Goal: Task Accomplishment & Management: Use online tool/utility

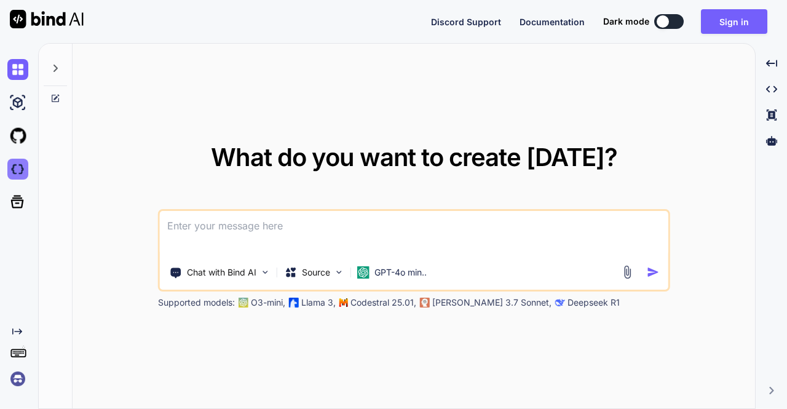
click at [15, 169] on img at bounding box center [17, 169] width 21 height 21
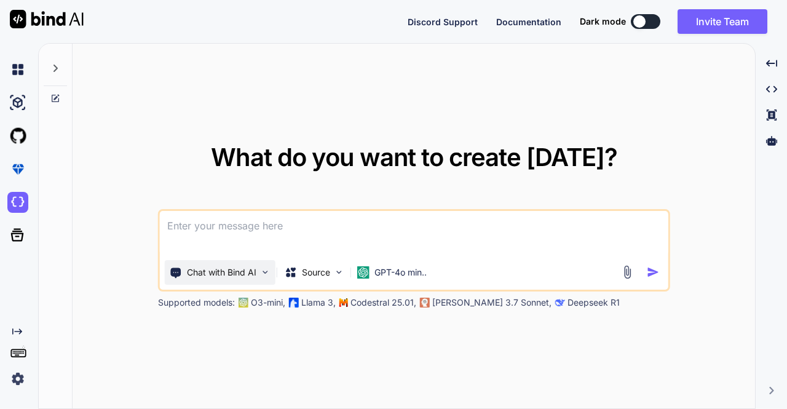
click at [262, 272] on img at bounding box center [265, 272] width 10 height 10
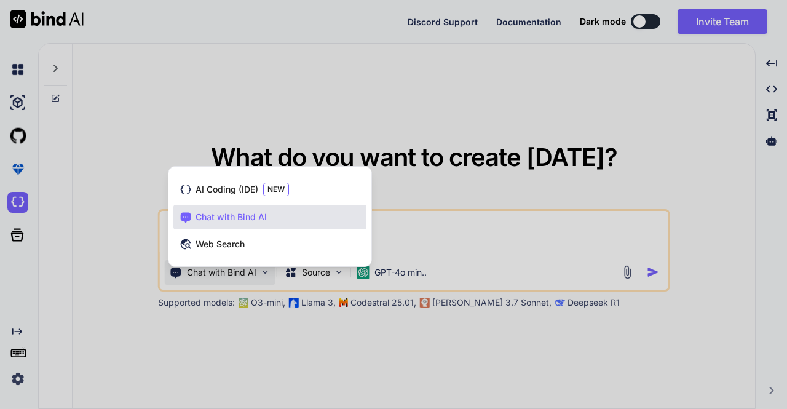
click at [227, 276] on div at bounding box center [393, 204] width 787 height 409
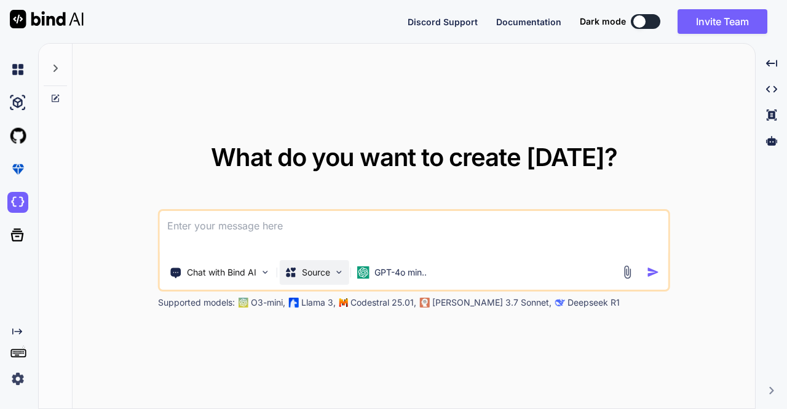
click at [329, 273] on p "Source" at bounding box center [316, 272] width 28 height 12
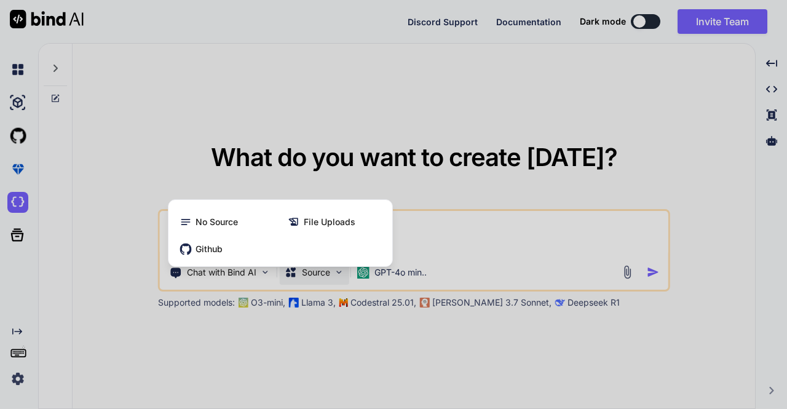
click at [317, 277] on div at bounding box center [393, 204] width 787 height 409
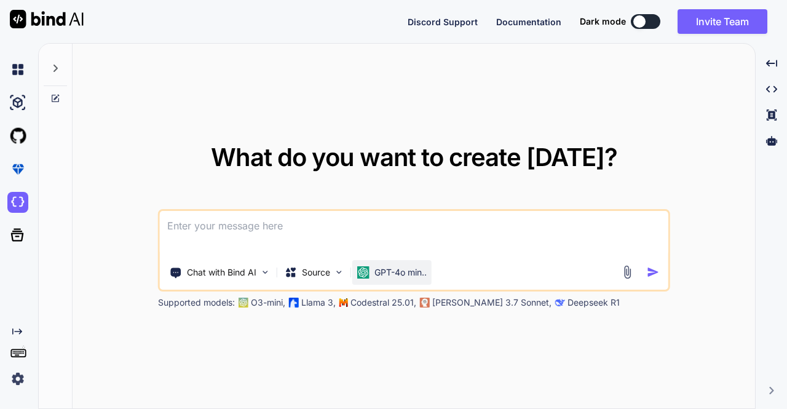
click at [388, 275] on p "GPT-4o min.." at bounding box center [400, 272] width 52 height 12
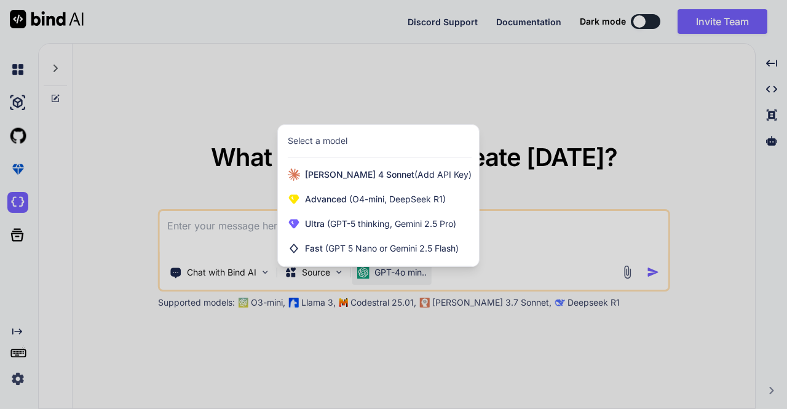
click at [713, 185] on div at bounding box center [393, 204] width 787 height 409
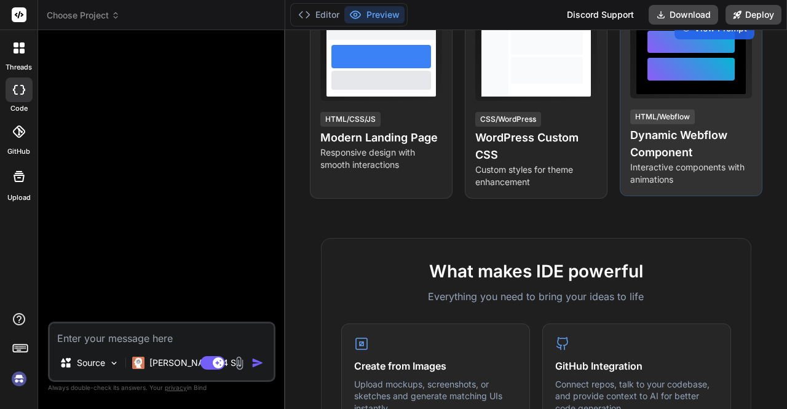
scroll to position [123, 0]
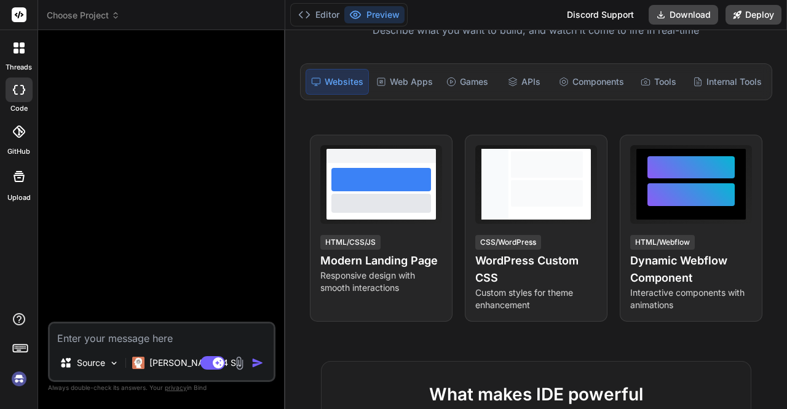
click at [21, 128] on icon at bounding box center [19, 131] width 12 height 12
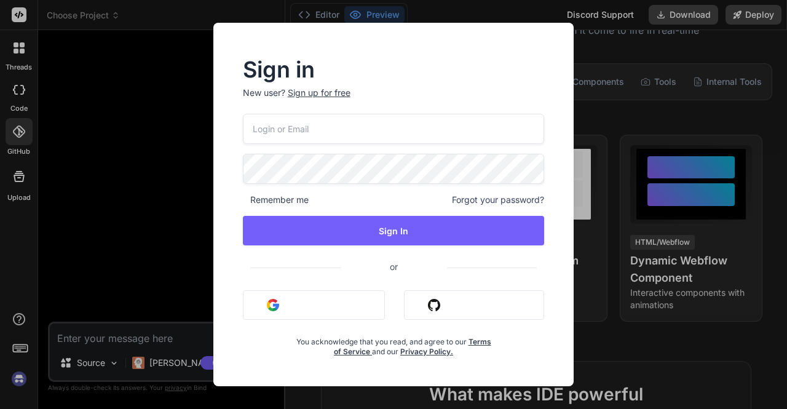
click at [124, 202] on div "Sign in New user? Sign up for free Remember me Forgot your password? Sign In or…" at bounding box center [393, 204] width 787 height 409
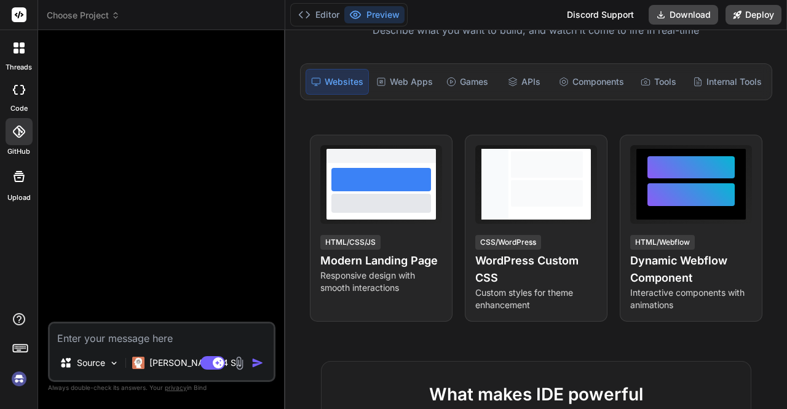
click at [23, 183] on icon at bounding box center [19, 176] width 15 height 15
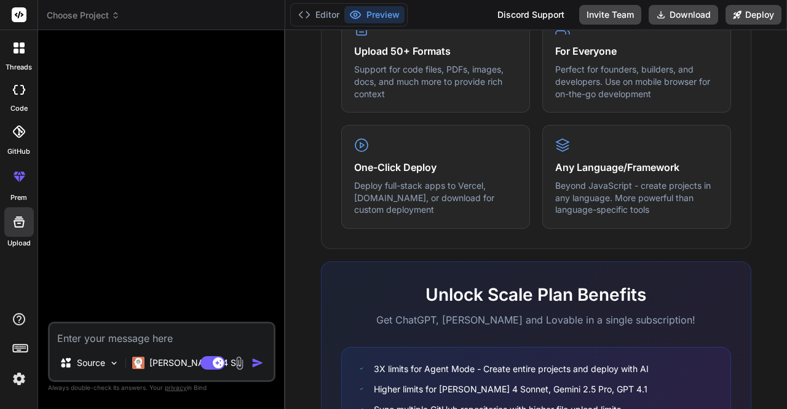
scroll to position [737, 0]
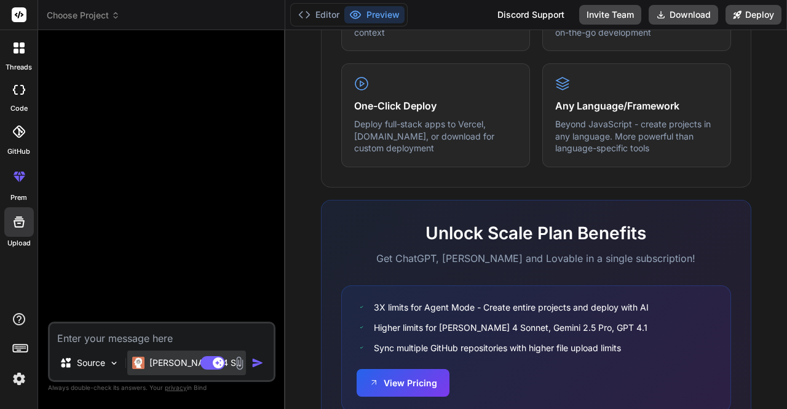
click at [159, 362] on p "Claude 4 S.." at bounding box center [195, 362] width 92 height 12
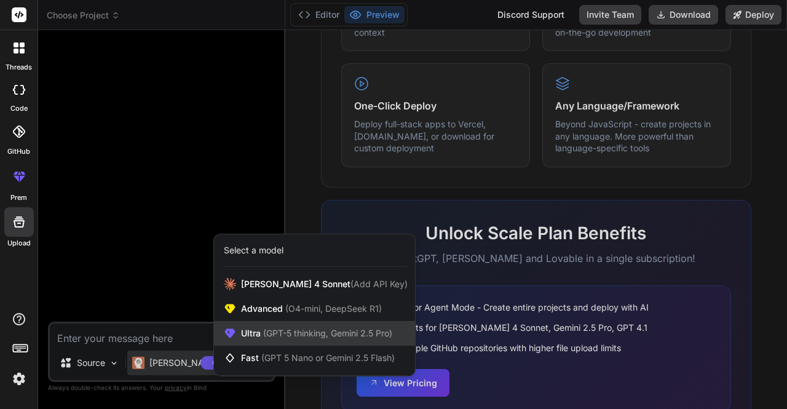
click at [296, 335] on span "(GPT-5 thinking, Gemini 2.5 Pro)" at bounding box center [327, 333] width 132 height 10
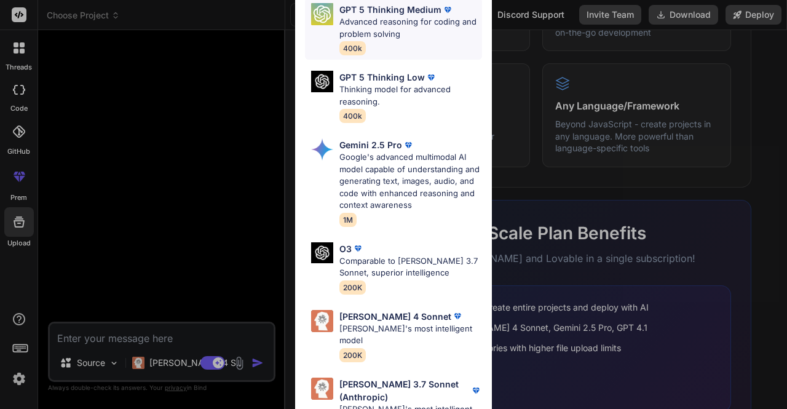
scroll to position [0, 0]
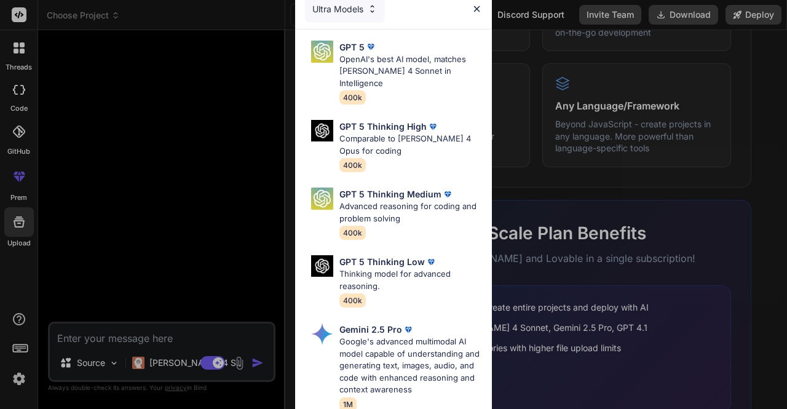
click at [154, 189] on div "Ultra Models GPT 5 OpenAI's best AI model, matches Claude 4 Sonnet in Intellige…" at bounding box center [393, 204] width 787 height 409
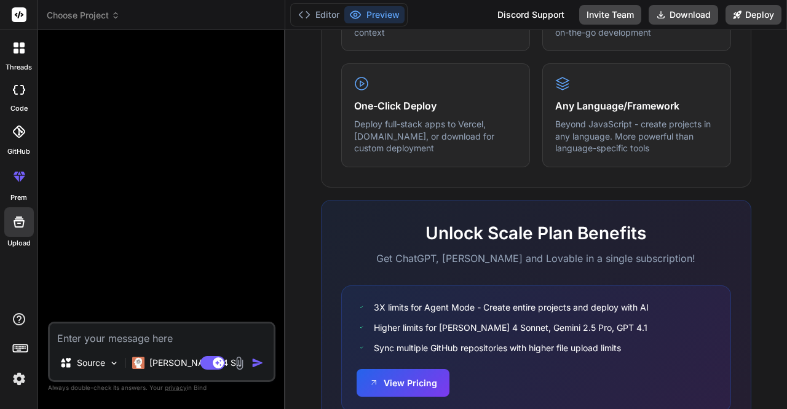
click at [20, 174] on icon at bounding box center [19, 176] width 15 height 15
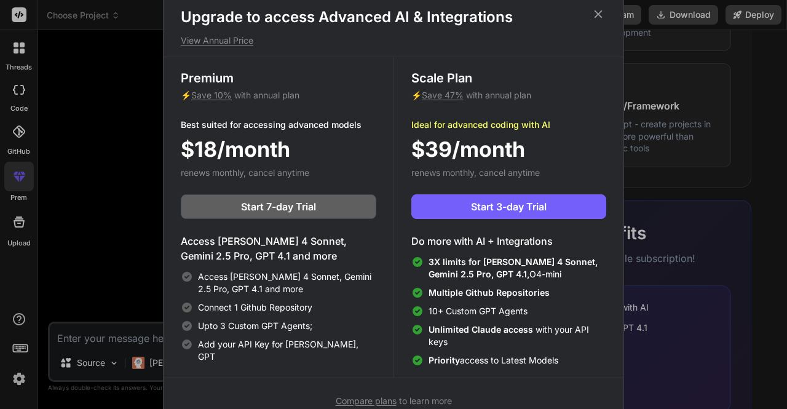
click at [552, 291] on div "3X limits for Claude 4 Sonnet, Gemini 2.5 Pro, GPT 4.1, O4-mini Multiple Github…" at bounding box center [508, 311] width 195 height 111
click at [269, 275] on span "Access Claude 4 Sonnet, Gemini 2.5 Pro, GPT 4.1 and more" at bounding box center [287, 282] width 178 height 25
click at [596, 12] on icon at bounding box center [598, 14] width 14 height 14
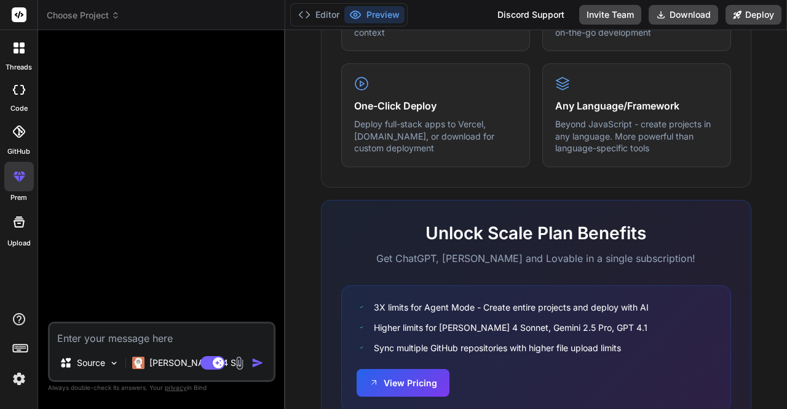
scroll to position [788, 0]
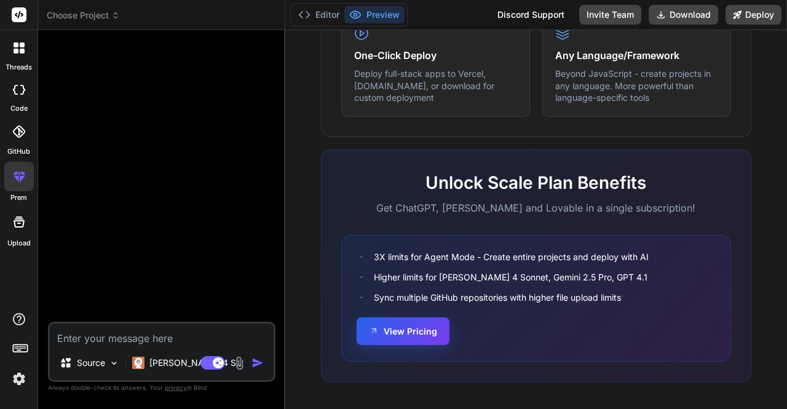
click at [396, 332] on button "View Pricing" at bounding box center [402, 331] width 93 height 28
click at [20, 89] on icon at bounding box center [19, 90] width 12 height 10
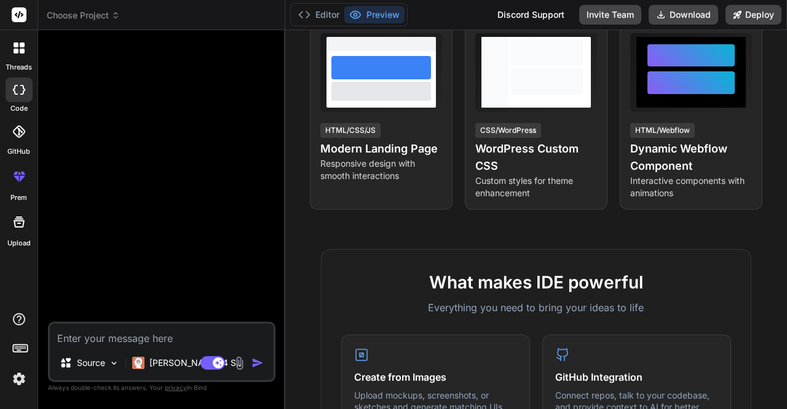
scroll to position [0, 0]
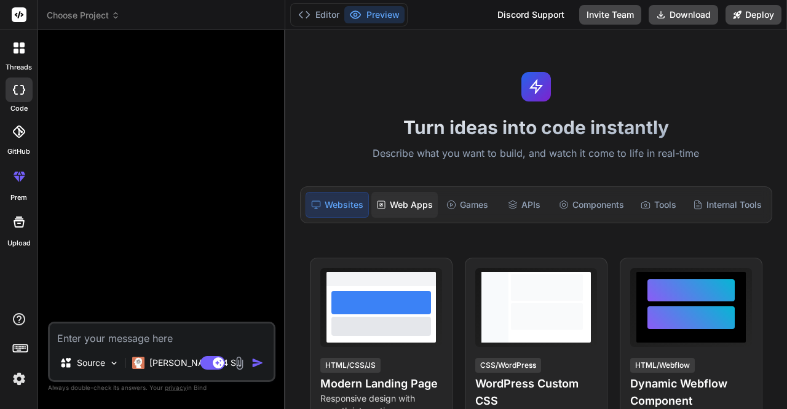
click at [404, 203] on div "Web Apps" at bounding box center [404, 205] width 66 height 26
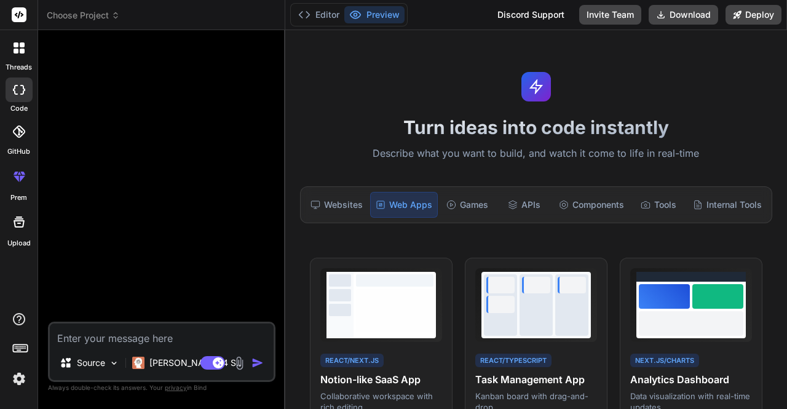
click at [91, 338] on textarea at bounding box center [162, 334] width 224 height 22
click at [573, 208] on div "Components" at bounding box center [591, 205] width 75 height 26
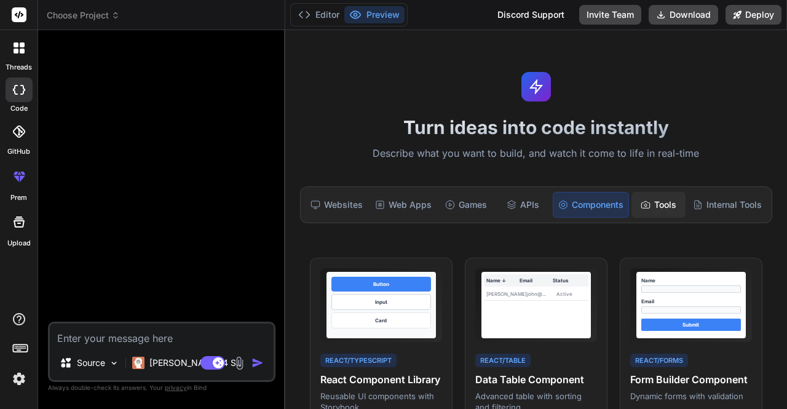
click at [656, 203] on div "Tools" at bounding box center [658, 205] width 54 height 26
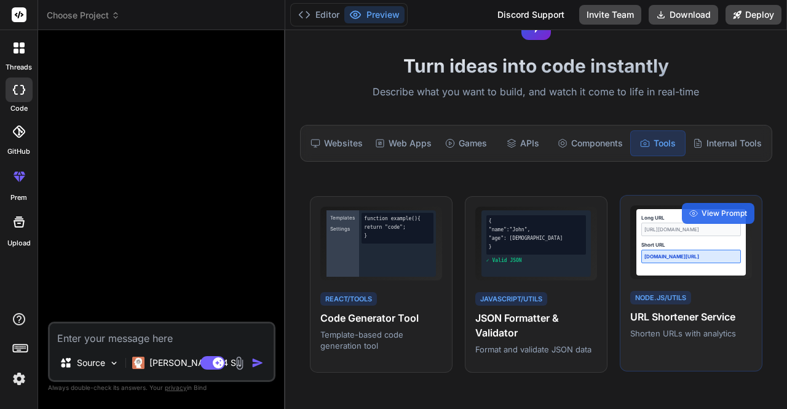
scroll to position [123, 0]
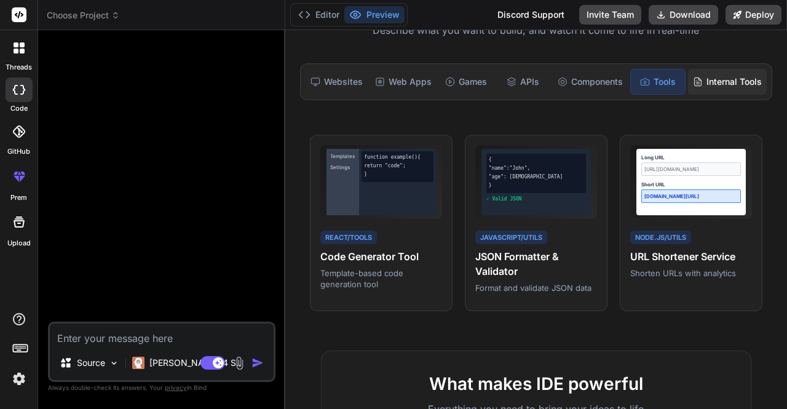
click at [713, 84] on div "Internal Tools" at bounding box center [727, 82] width 79 height 26
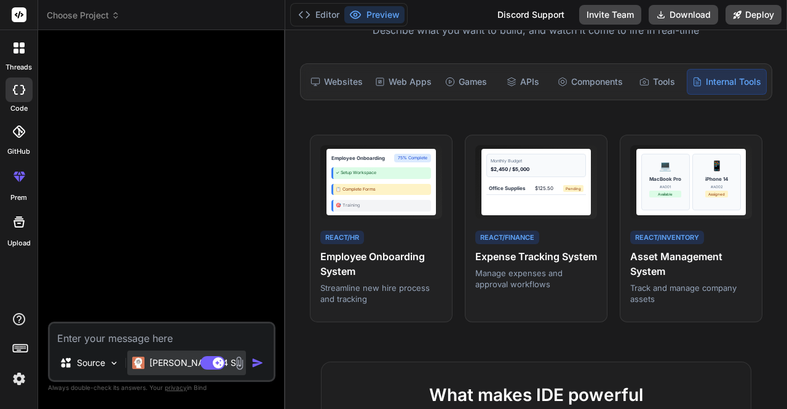
click at [167, 363] on p "Claude 4 S.." at bounding box center [195, 362] width 92 height 12
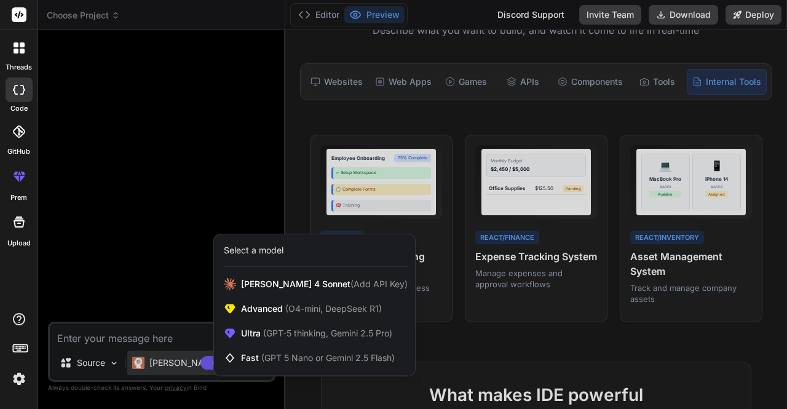
click at [136, 336] on div at bounding box center [393, 204] width 787 height 409
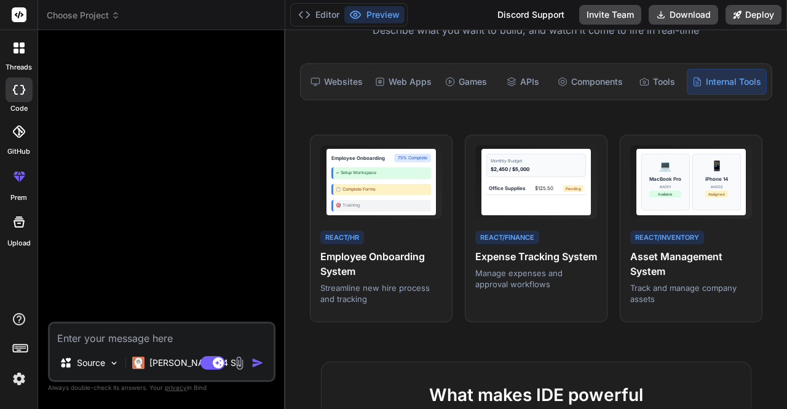
click at [152, 337] on textarea at bounding box center [162, 334] width 224 height 22
click at [109, 337] on textarea at bounding box center [162, 334] width 224 height 22
type textarea "x"
type textarea "l"
type textarea "x"
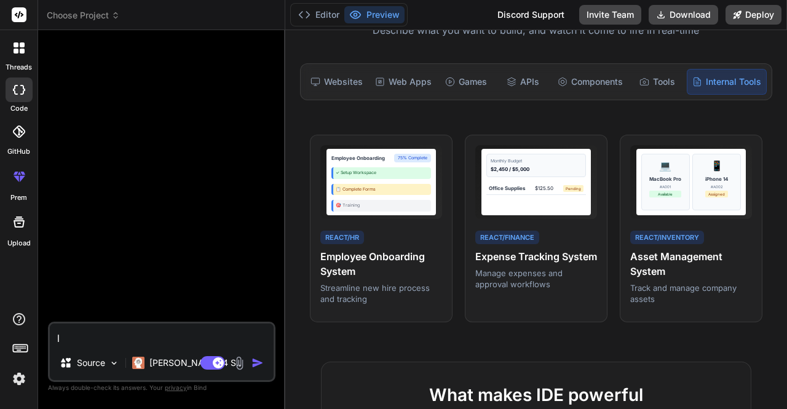
type textarea "le"
type textarea "x"
type textarea "let"
type textarea "x"
type textarea "let"
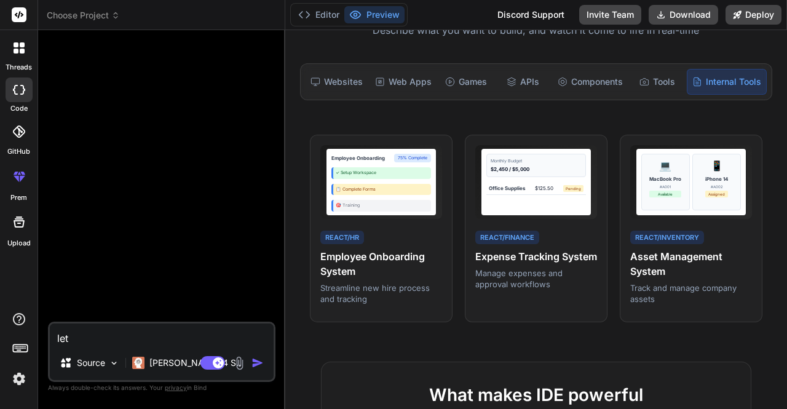
type textarea "x"
type textarea "let u"
type textarea "x"
type textarea "let us"
type textarea "x"
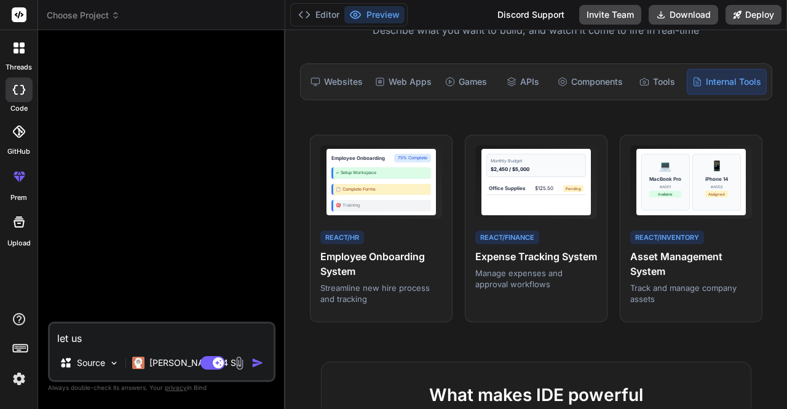
type textarea "let us"
type textarea "x"
type textarea "let us b"
type textarea "x"
type textarea "let us bu"
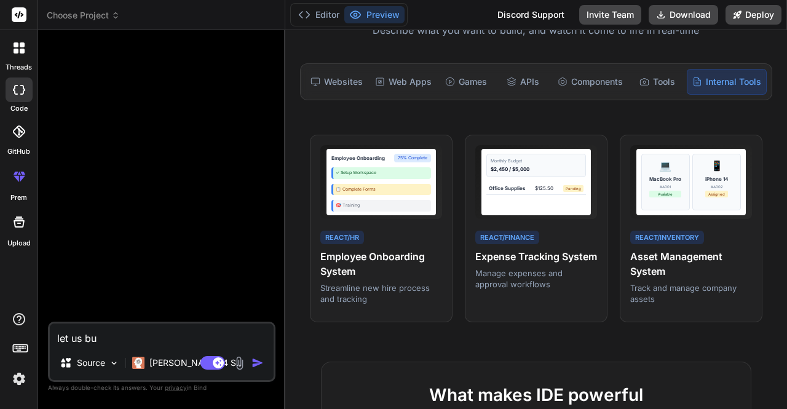
type textarea "x"
type textarea "let us bui"
type textarea "x"
type textarea "let us buil"
type textarea "x"
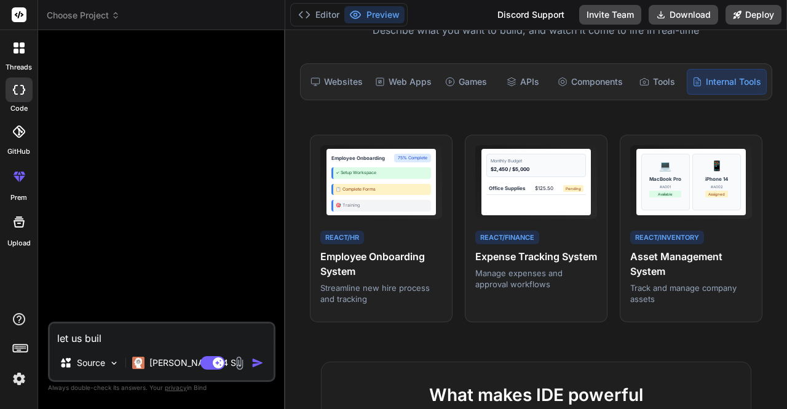
type textarea "let us build"
type textarea "x"
type textarea "let us build"
type textarea "x"
type textarea "let us build a"
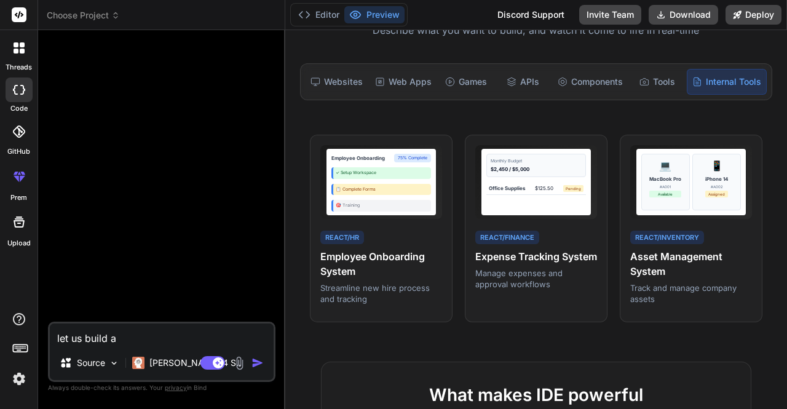
type textarea "x"
type textarea "let us build a"
type textarea "x"
type textarea "let us build a B"
type textarea "x"
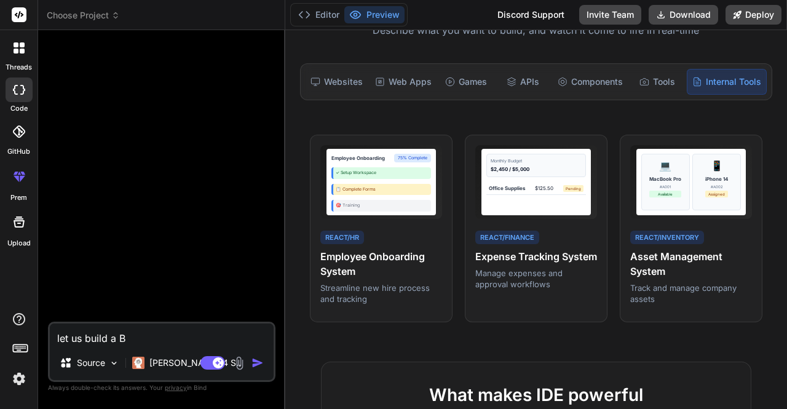
type textarea "let us build a BP"
type textarea "x"
type textarea "let us build a BPM"
type textarea "x"
type textarea "let us build a BPM"
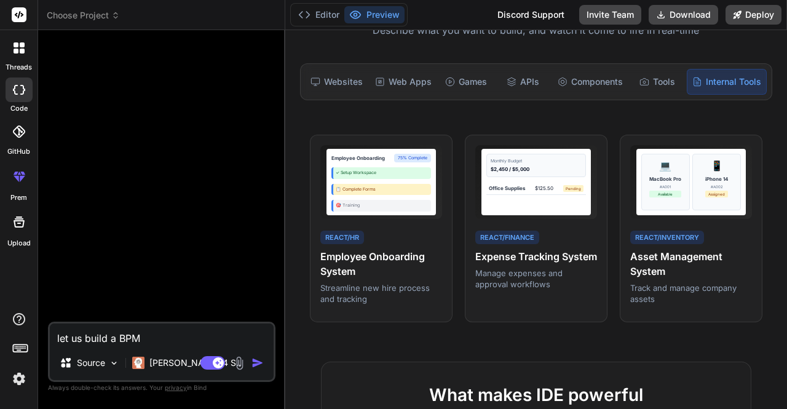
type textarea "x"
type textarea "let us build a BPM p"
type textarea "x"
type textarea "let us build a BPM pl"
type textarea "x"
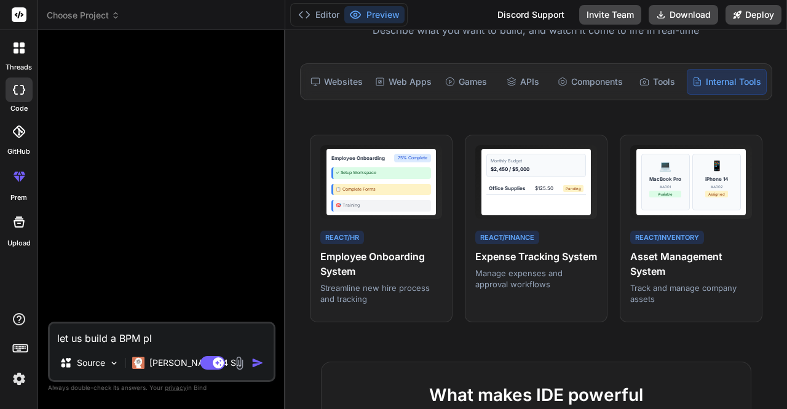
type textarea "let us build a BPM pla"
type textarea "x"
type textarea "let us build a BPM plat"
type textarea "x"
type textarea "let us build a BPM platf"
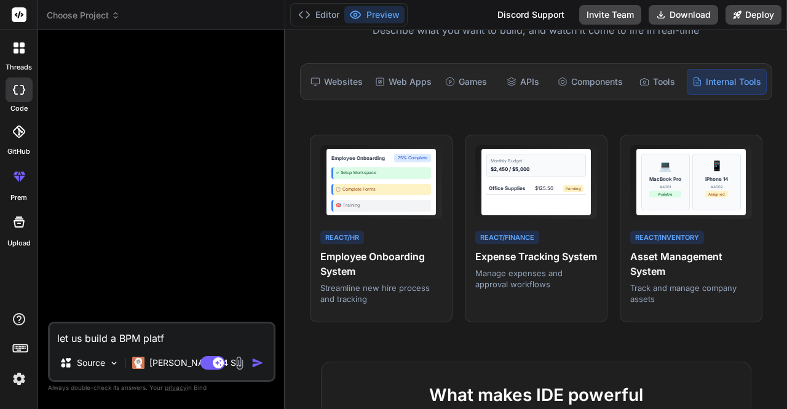
type textarea "x"
type textarea "let us build a BPM platfo"
type textarea "x"
type textarea "let us build a BPM platfor"
type textarea "x"
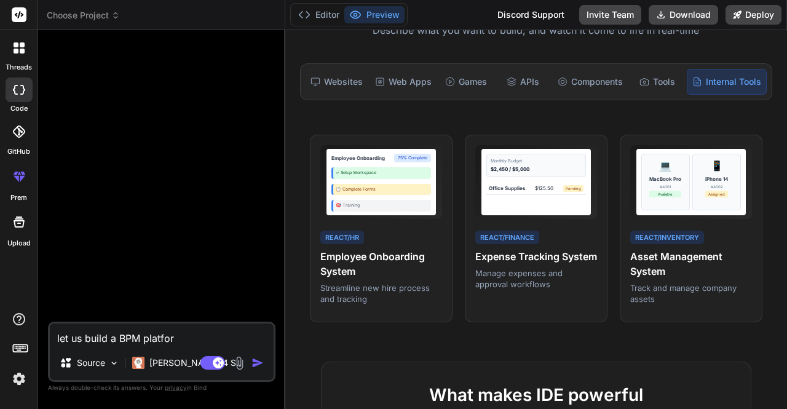
type textarea "let us build a BPM platform"
type textarea "x"
type textarea "let us build a BPM platform"
type textarea "x"
type textarea "let us build a BPM platform t"
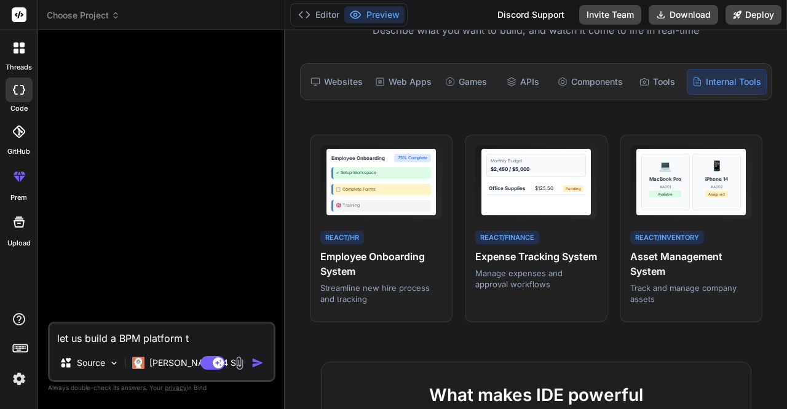
type textarea "x"
type textarea "let us build a BPM platform th"
type textarea "x"
type textarea "let us build a BPM platform tha"
type textarea "x"
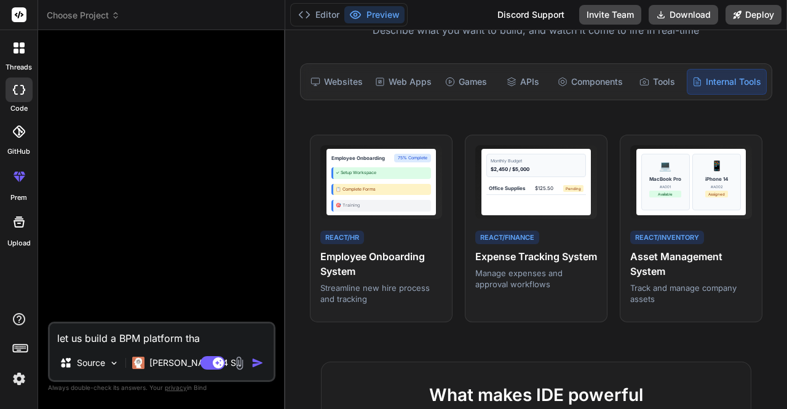
type textarea "let us build a BPM platform that"
type textarea "x"
type textarea "let us build a BPM platform that"
type textarea "x"
type textarea "let us build a BPM platform that u"
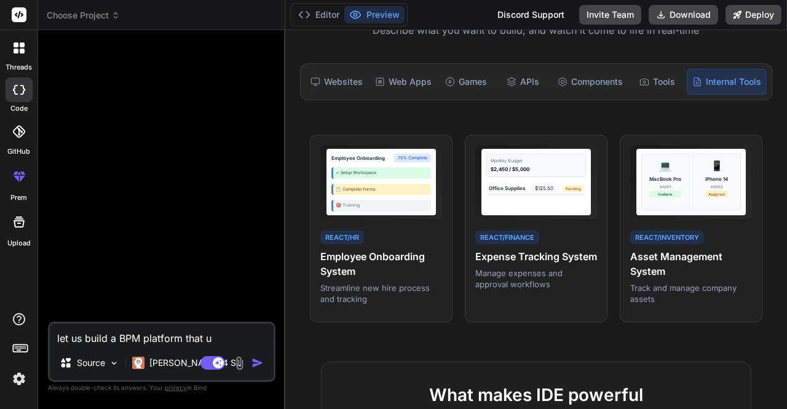
type textarea "x"
type textarea "let us build a BPM platform that us"
type textarea "x"
type textarea "let us build a BPM platform that use"
type textarea "x"
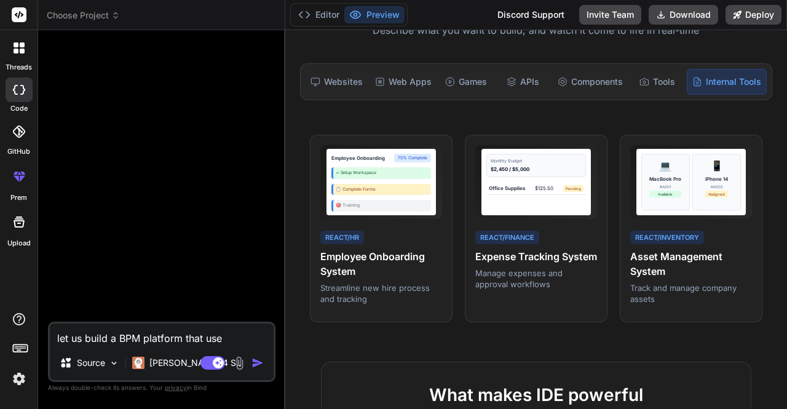
type textarea "let us build a BPM platform that uses"
type textarea "x"
type textarea "let us build a BPM platform that uses"
type textarea "x"
type textarea "let us build a BPM platform that uses B"
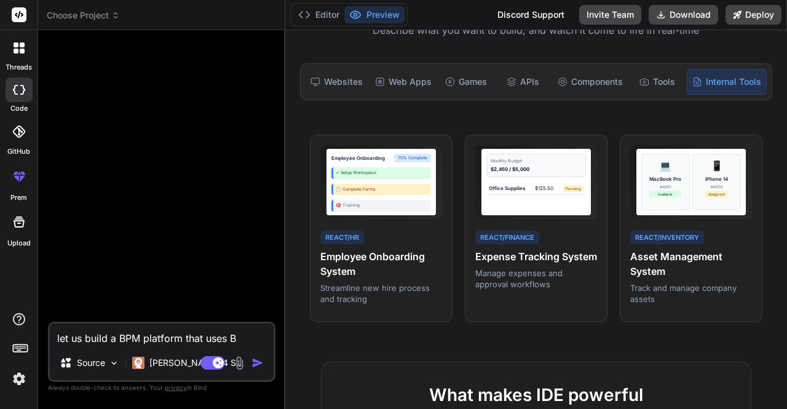
type textarea "x"
type textarea "let us build a BPM platform that uses BP"
type textarea "x"
type textarea "let us build a BPM platform that uses BPM"
type textarea "x"
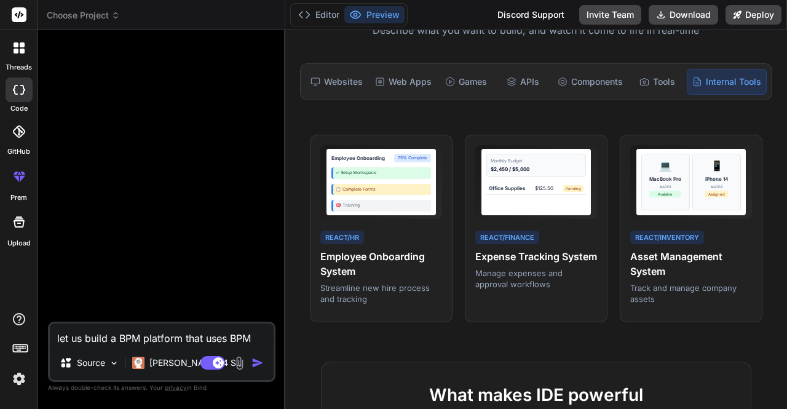
type textarea "let us build a BPM platform that uses BPMN"
type textarea "x"
type textarea "let us build a BPM platform that uses BPMN,"
type textarea "x"
type textarea "let us build a BPM platform that uses BPMN,"
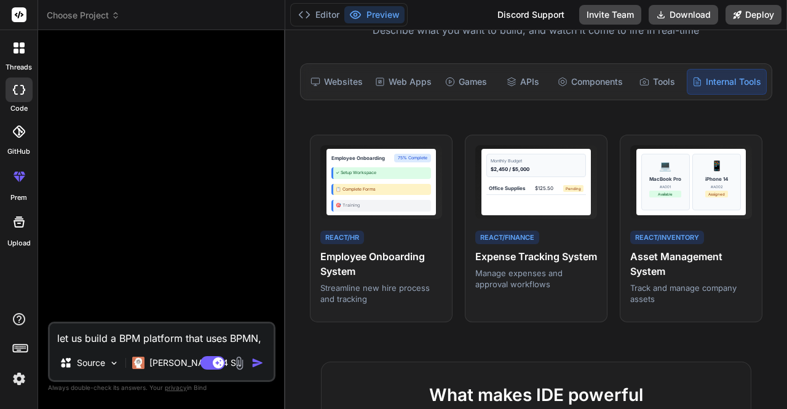
type textarea "x"
type textarea "let us build a BPM platform that uses BPMN, h"
type textarea "x"
type textarea "let us build a BPM platform that uses BPMN, ha"
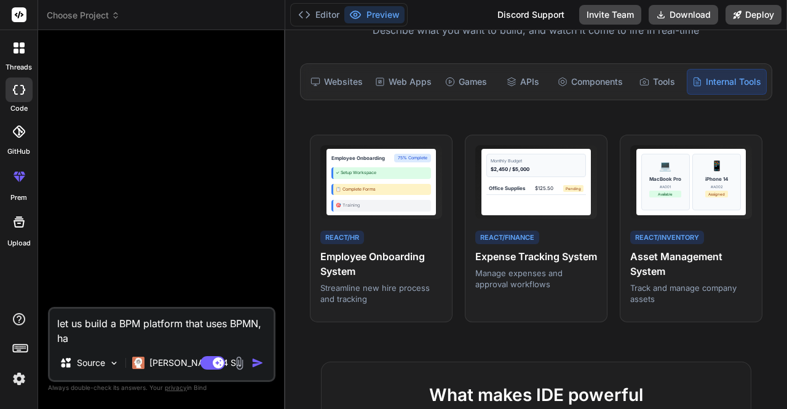
type textarea "x"
type textarea "let us build a BPM platform that uses BPMN, has"
type textarea "x"
type textarea "let us build a BPM platform that uses BPMN, has"
type textarea "x"
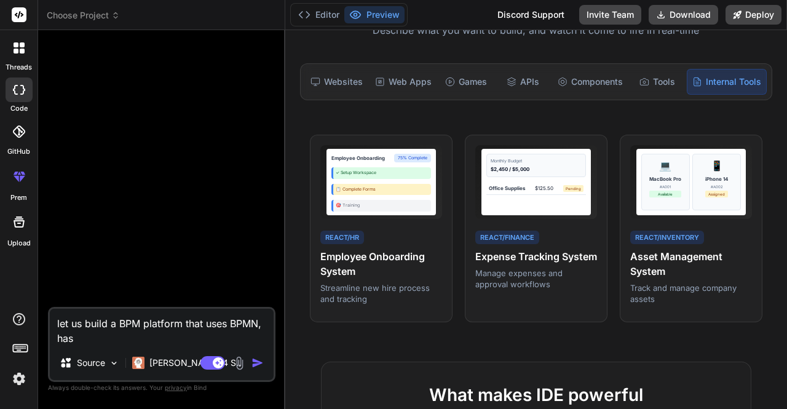
type textarea "let us build a BPM platform that uses BPMN, has a"
type textarea "x"
type textarea "let us build a BPM platform that uses BPMN, has a"
type textarea "x"
type textarea "let us build a BPM platform that uses BPMN, has a f"
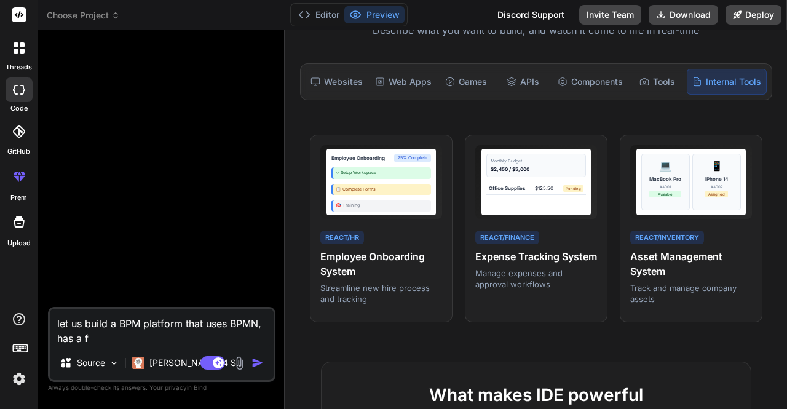
type textarea "x"
type textarea "let us build a BPM platform that uses BPMN, has a fo"
type textarea "x"
type textarea "let us build a BPM platform that uses BPMN, has a for"
type textarea "x"
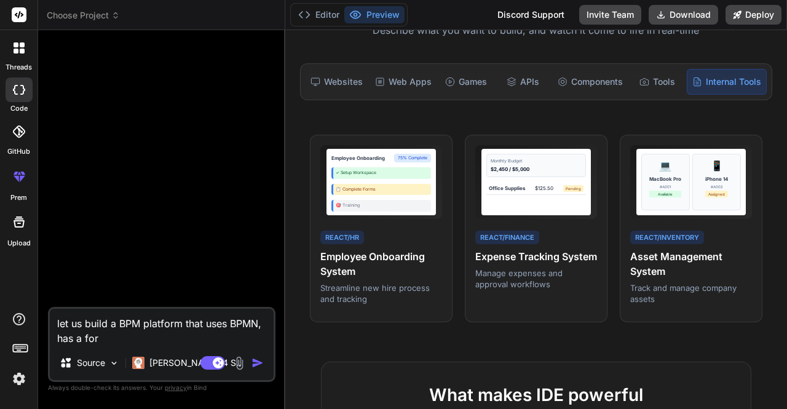
type textarea "let us build a BPM platform that uses BPMN, has a form"
type textarea "x"
type textarea "let us build a BPM platform that uses BPMN, has a form"
type textarea "x"
type textarea "let us build a BPM platform that uses BPMN, has a form b"
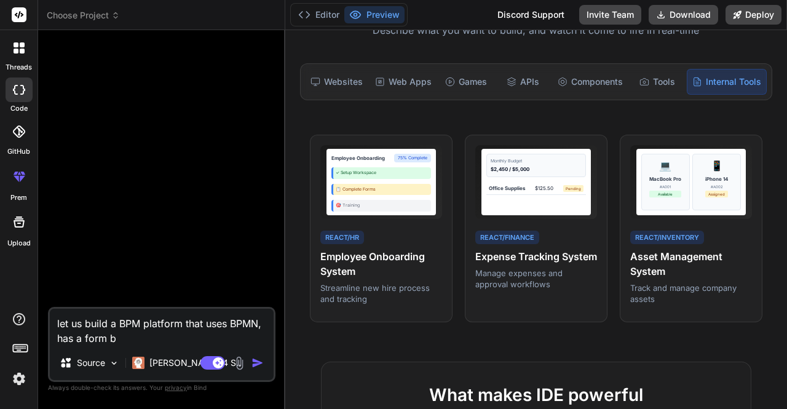
type textarea "x"
type textarea "let us build a BPM platform that uses BPMN, has a form bu"
type textarea "x"
type textarea "let us build a BPM platform that uses BPMN, has a form bui"
type textarea "x"
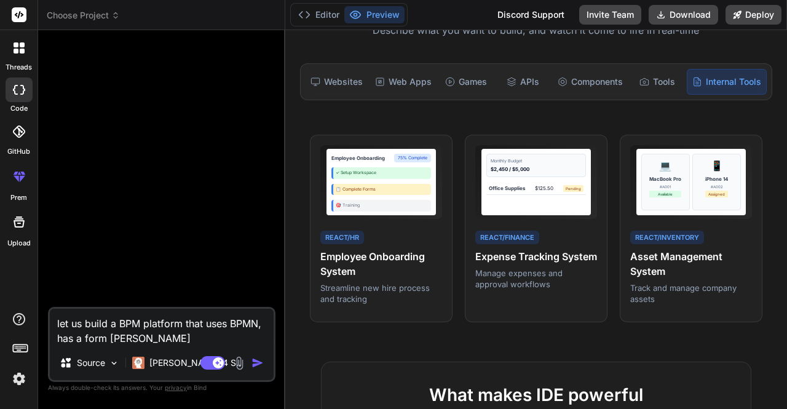
type textarea "let us build a BPM platform that uses BPMN, has a form buil"
type textarea "x"
type textarea "let us build a BPM platform that uses BPMN, has a form build"
type textarea "x"
type textarea "let us build a BPM platform that uses BPMN, has a form builde"
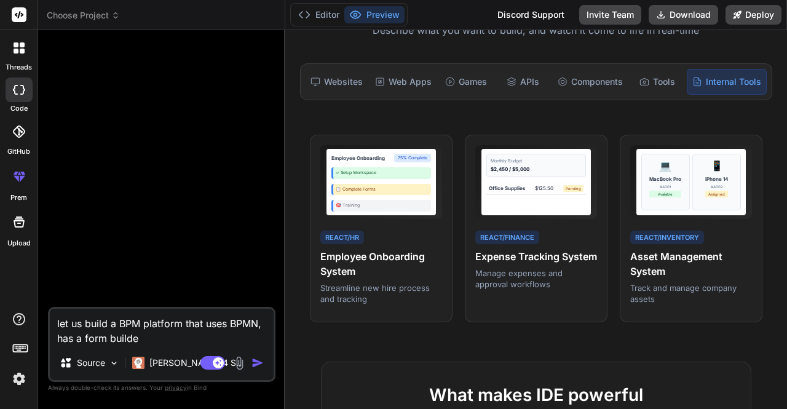
type textarea "x"
type textarea "let us build a BPM platform that uses BPMN, has a form builder"
type textarea "x"
type textarea "let us build a BPM platform that uses BPMN, has a form builder,"
type textarea "x"
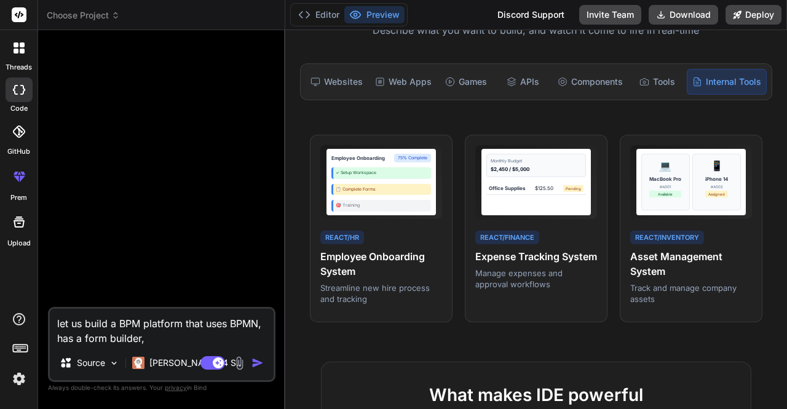
type textarea "let us build a BPM platform that uses BPMN, has a form builder,"
type textarea "x"
type textarea "let us build a BPM platform that uses BPMN, has a form builder, a"
type textarea "x"
type textarea "let us build a BPM platform that uses BPMN, has a form builder, an"
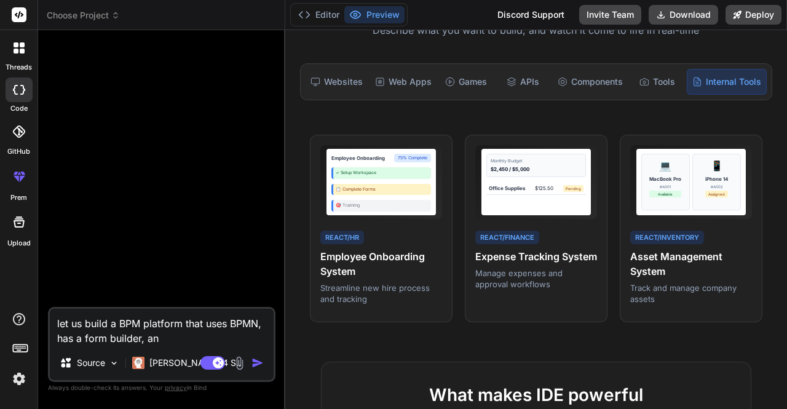
type textarea "x"
type textarea "let us build a BPM platform that uses BPMN, has a form builder, and"
type textarea "x"
type textarea "let us build a BPM platform that uses BPMN, has a form builder, and"
type textarea "x"
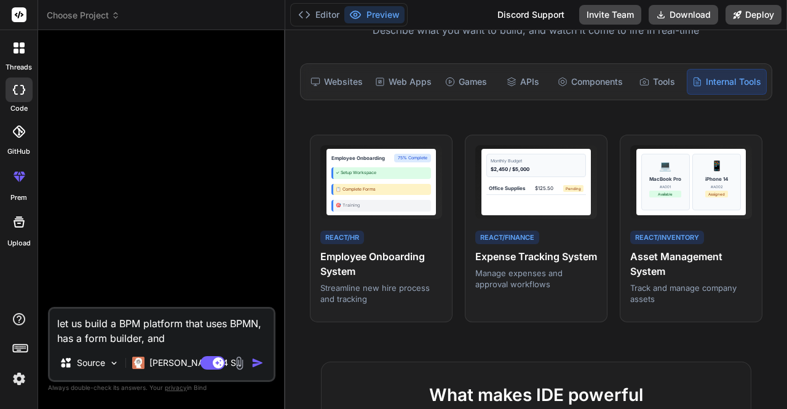
type textarea "let us build a BPM platform that uses BPMN, has a form builder, and a"
type textarea "x"
type textarea "let us build a BPM platform that uses BPMN, has a form builder, and ap"
type textarea "x"
type textarea "let us build a BPM platform that uses BPMN, has a form builder, and app"
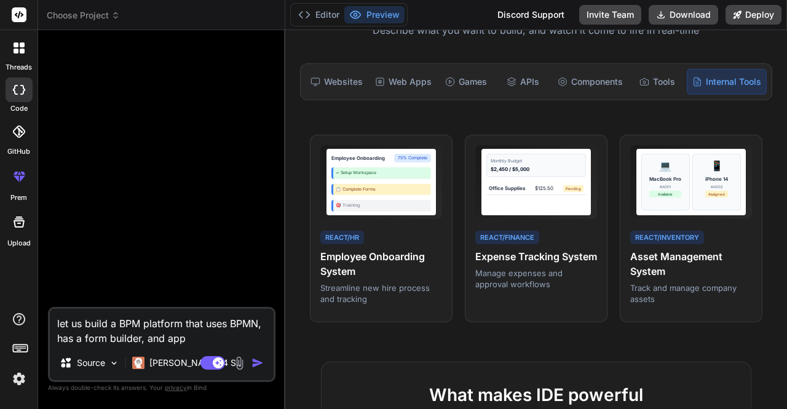
type textarea "x"
type textarea "let us build a BPM platform that uses BPMN, has a form builder, and appl"
type textarea "x"
type textarea "let us build a BPM platform that uses BPMN, has a form builder, and appli"
type textarea "x"
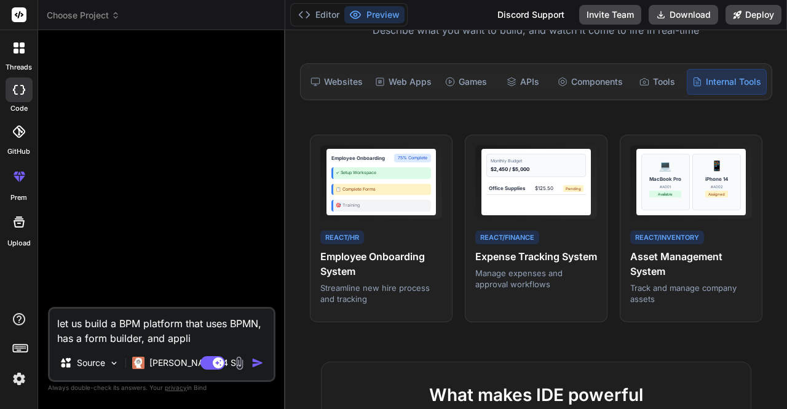
type textarea "let us build a BPM platform that uses BPMN, has a form builder, and applic"
type textarea "x"
type textarea "let us build a BPM platform that uses BPMN, has a form builder, and applica"
type textarea "x"
type textarea "let us build a BPM platform that uses BPMN, has a form builder, and applicat"
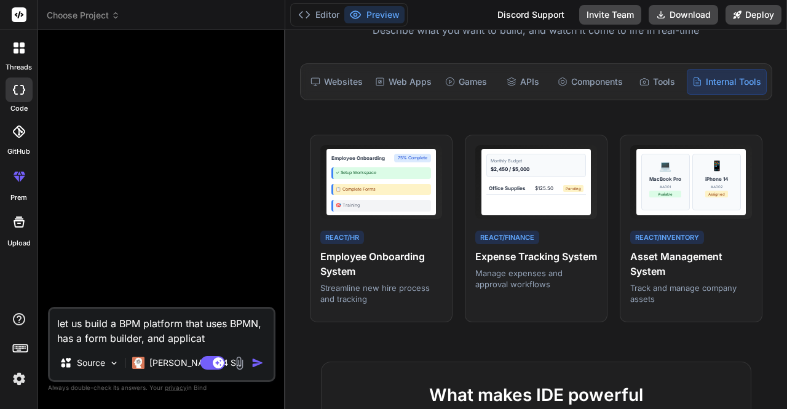
type textarea "x"
type textarea "let us build a BPM platform that uses BPMN, has a form builder, and applicati"
type textarea "x"
type textarea "let us build a BPM platform that uses BPMN, has a form builder, and applicatio"
type textarea "x"
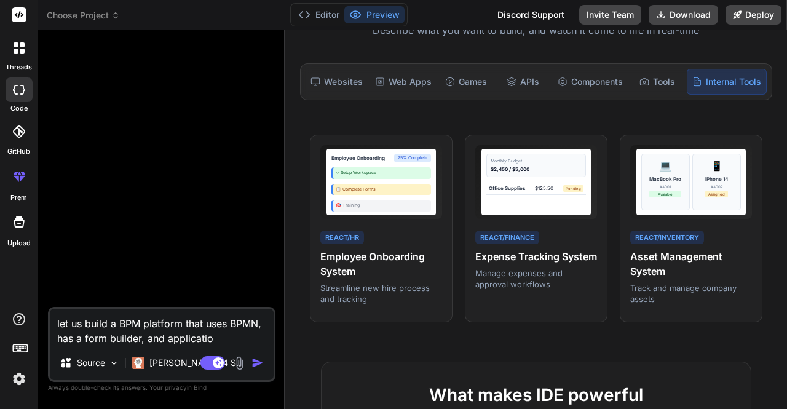
type textarea "let us build a BPM platform that uses BPMN, has a form builder, and application"
type textarea "x"
type textarea "let us build a BPM platform that uses BPMN, has a form builder, and application"
type textarea "x"
type textarea "let us build a BPM platform that uses BPMN, has a form builder, and application…"
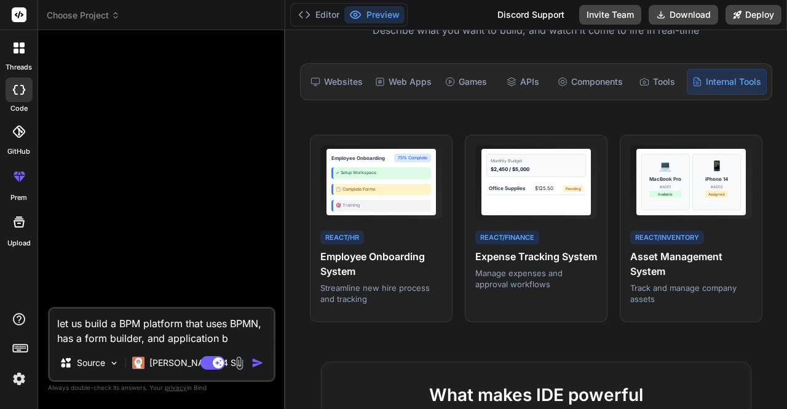
type textarea "x"
type textarea "let us build a BPM platform that uses BPMN, has a form builder, and application…"
type textarea "x"
type textarea "let us build a BPM platform that uses BPMN, has a form builder, and application…"
type textarea "x"
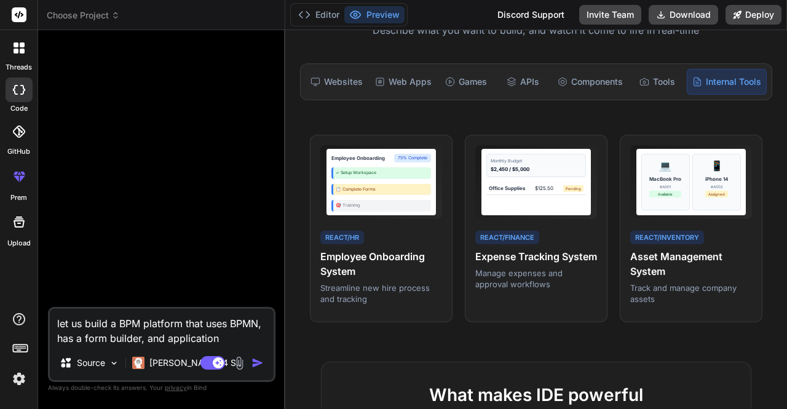
type textarea "let us build a BPM platform that uses BPMN, has a form builder, and application…"
type textarea "x"
type textarea "let us build a BPM platform that uses BPMN, has a form builder, and application…"
type textarea "x"
type textarea "let us build a BPM platform that uses BPMN, has a form builder, and application…"
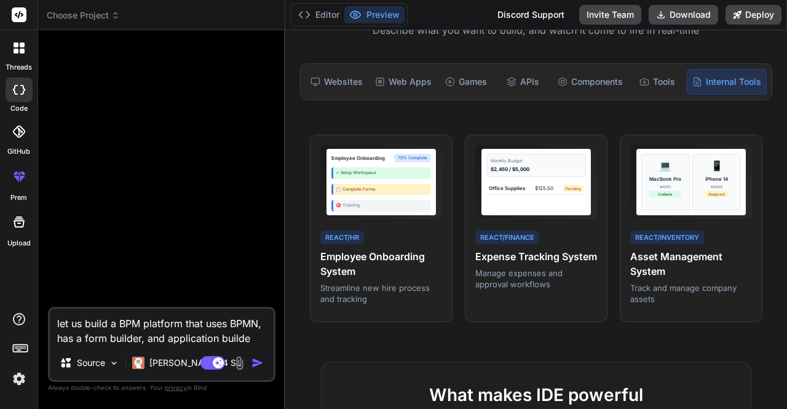
type textarea "x"
type textarea "let us build a BPM platform that uses BPMN, has a form builder, and application…"
type textarea "x"
type textarea "let us build a BPM platform that uses BPMN, has a form builder, and application…"
type textarea "x"
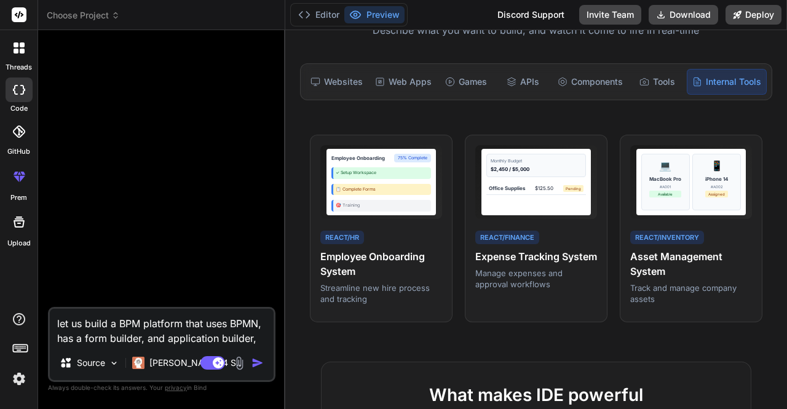
type textarea "let us build a BPM platform that uses BPMN, has a form builder, and application…"
type textarea "x"
type textarea "let us build a BPM platform that uses BPMN, has a form builder, and application…"
type textarea "x"
type textarea "let us build a BPM platform that uses BPMN, has a form builder, and application…"
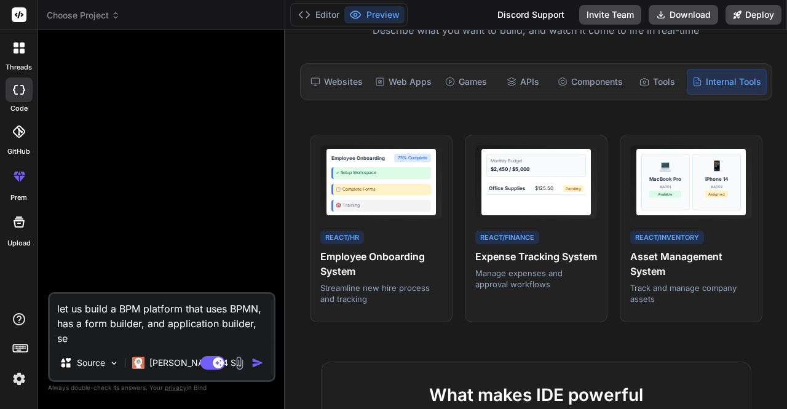
type textarea "x"
type textarea "let us build a BPM platform that uses BPMN, has a form builder, and application…"
type textarea "x"
type textarea "let us build a BPM platform that uses BPMN, has a form builder, and application…"
type textarea "x"
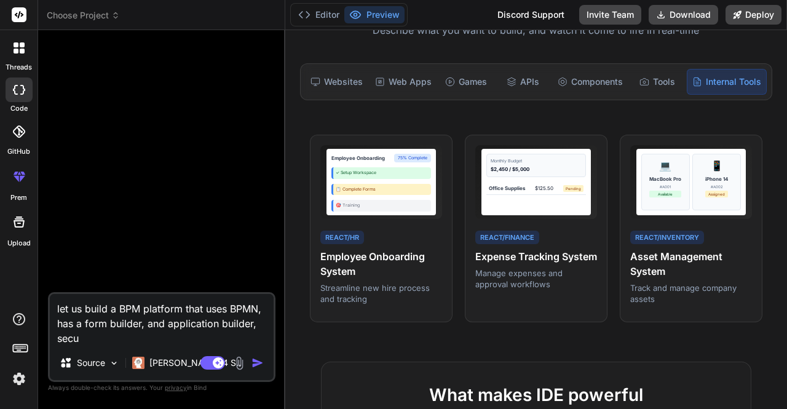
type textarea "let us build a BPM platform that uses BPMN, has a form builder, and application…"
type textarea "x"
type textarea "let us build a BPM platform that uses BPMN, has a form builder, and application…"
type textarea "x"
type textarea "let us build a BPM platform that uses BPMN, has a form builder, and application…"
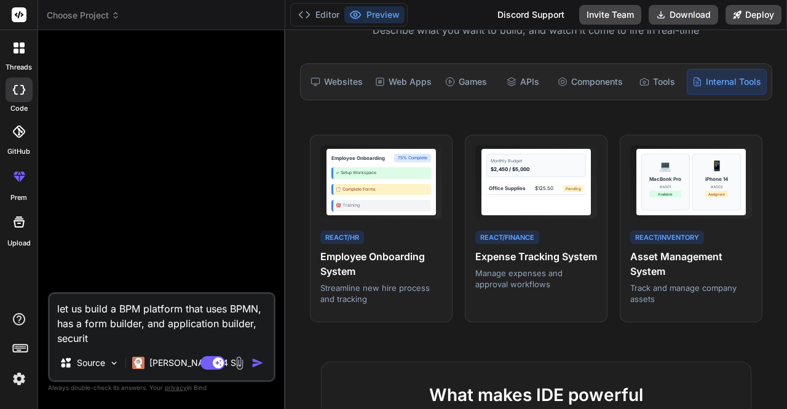
type textarea "x"
type textarea "let us build a BPM platform that uses BPMN, has a form builder, and application…"
type textarea "x"
type textarea "let us build a BPM platform that uses BPMN, has a form builder, and application…"
type textarea "x"
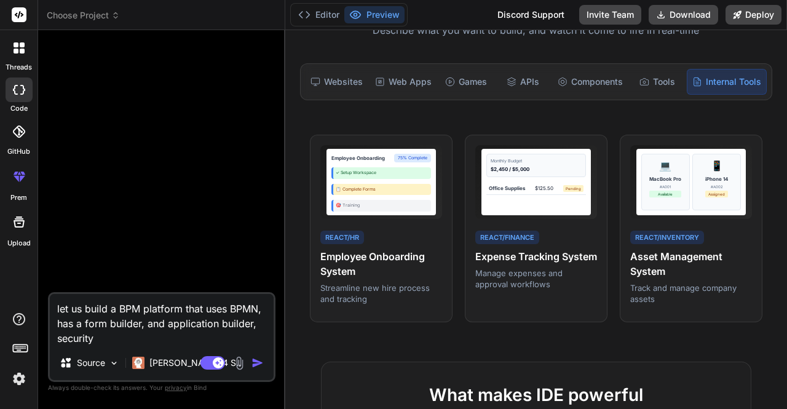
type textarea "let us build a BPM platform that uses BPMN, has a form builder, and application…"
type textarea "x"
type textarea "let us build a BPM platform that uses BPMN, has a form builder, and application…"
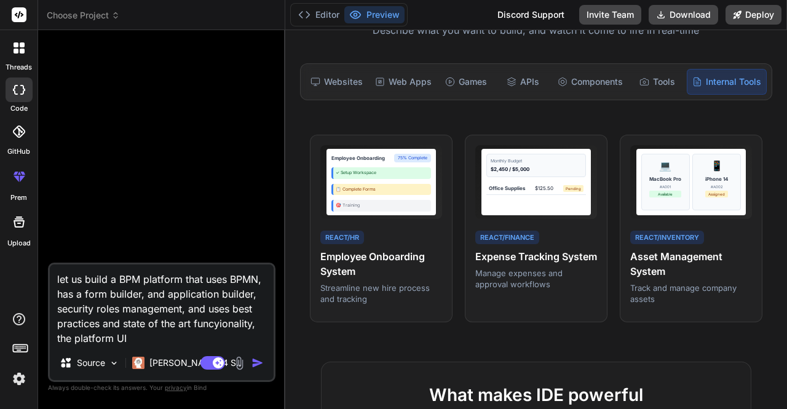
click at [219, 325] on textarea "let us build a BPM platform that uses BPMN, has a form builder, and application…" at bounding box center [162, 304] width 224 height 81
click at [181, 337] on textarea "let us build a BPM platform that uses BPMN, has a form builder, and application…" at bounding box center [162, 304] width 224 height 81
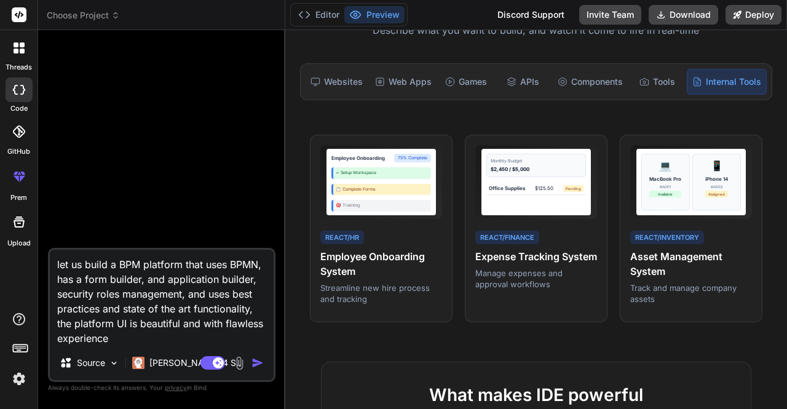
click at [256, 365] on img "button" at bounding box center [257, 362] width 12 height 12
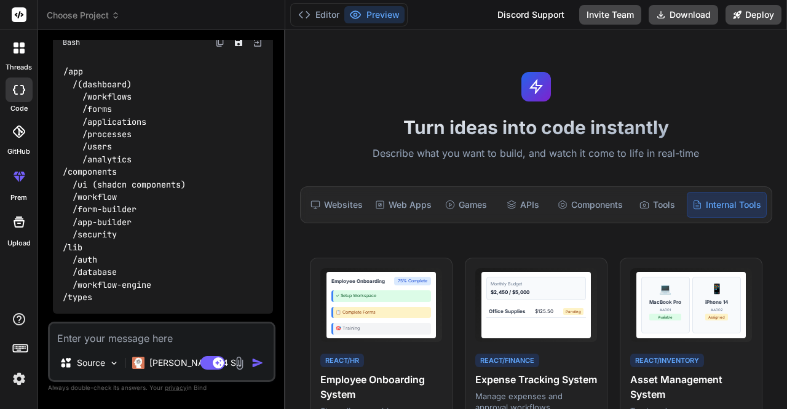
scroll to position [588, 0]
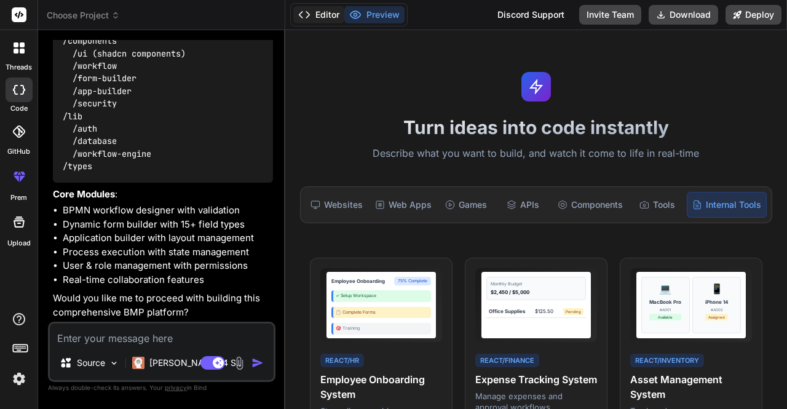
click at [326, 15] on button "Editor" at bounding box center [318, 14] width 51 height 17
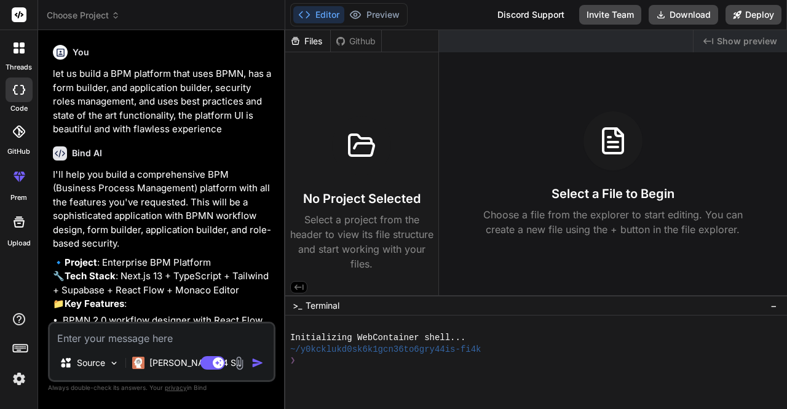
scroll to position [123, 0]
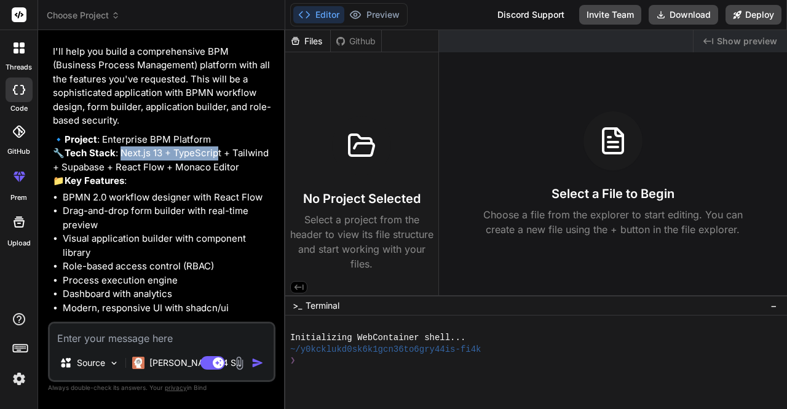
drag, startPoint x: 158, startPoint y: 163, endPoint x: 220, endPoint y: 163, distance: 62.1
click at [220, 163] on p "🔹 Project : Enterprise BPM Platform 🔧 Tech Stack : Next.js 13 + TypeScript + Ta…" at bounding box center [163, 160] width 220 height 55
click at [220, 173] on p "🔹 Project : Enterprise BPM Platform 🔧 Tech Stack : Next.js 13 + TypeScript + Ta…" at bounding box center [163, 160] width 220 height 55
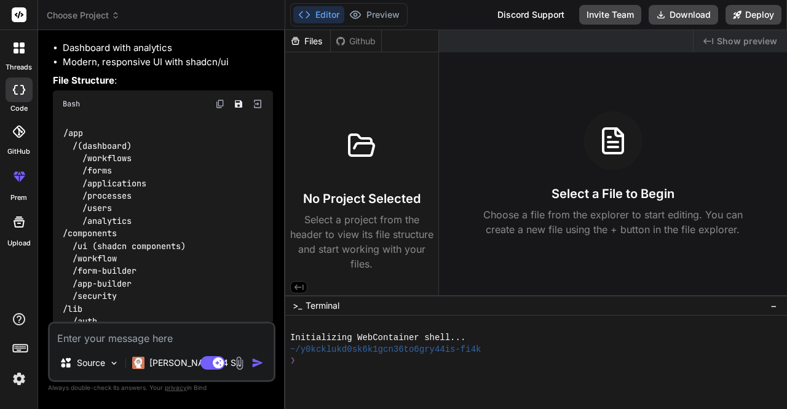
scroll to position [588, 0]
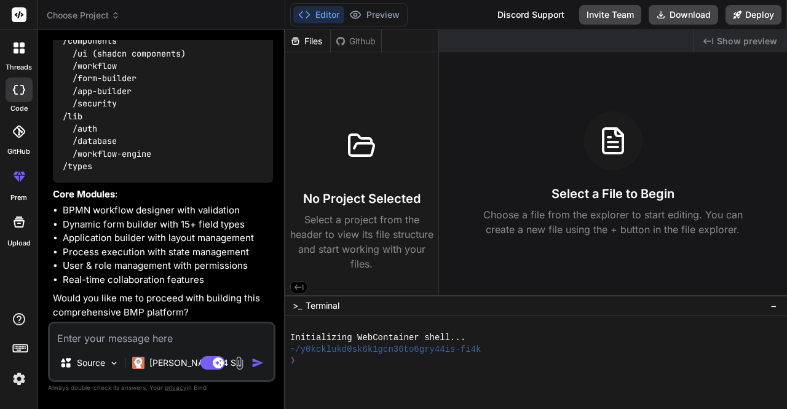
click at [136, 335] on textarea at bounding box center [162, 334] width 224 height 22
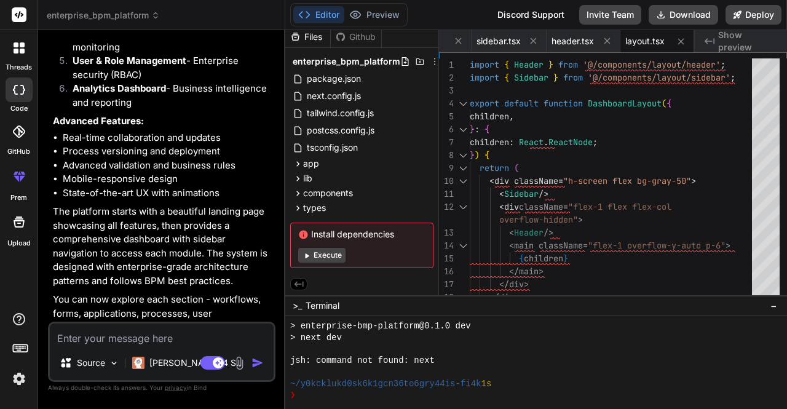
scroll to position [1863, 0]
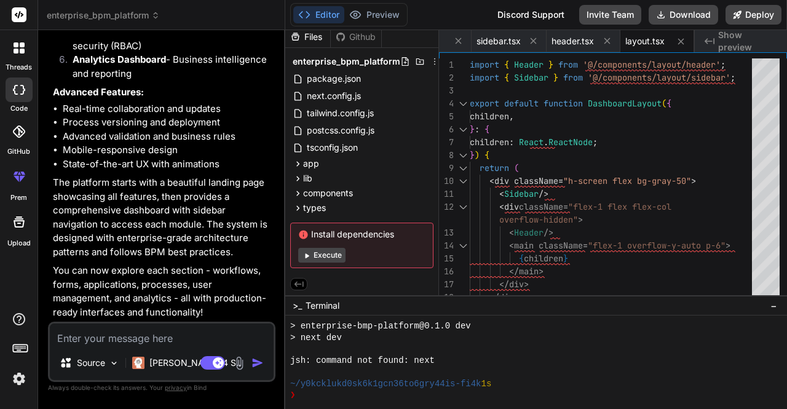
click at [345, 235] on span "Install dependencies" at bounding box center [361, 234] width 127 height 12
click at [332, 255] on button "Execute" at bounding box center [321, 255] width 47 height 15
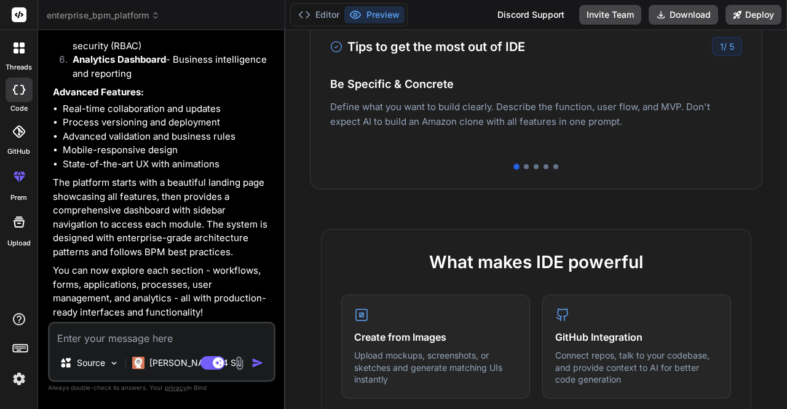
scroll to position [246, 0]
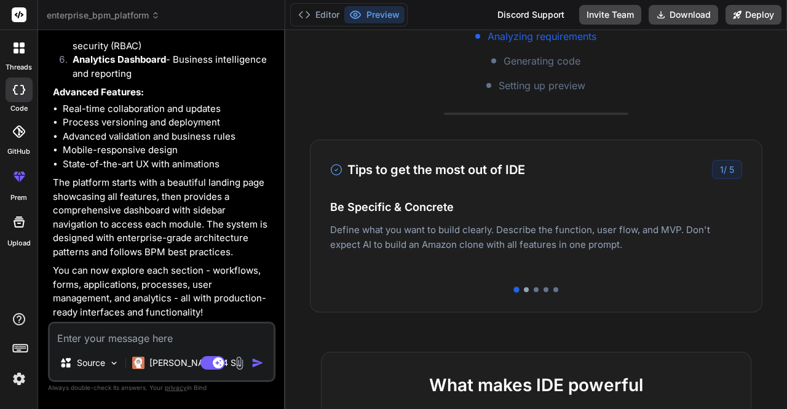
click at [524, 289] on div at bounding box center [526, 289] width 5 height 5
click at [533, 288] on div at bounding box center [535, 289] width 5 height 5
click at [543, 288] on div at bounding box center [545, 289] width 5 height 5
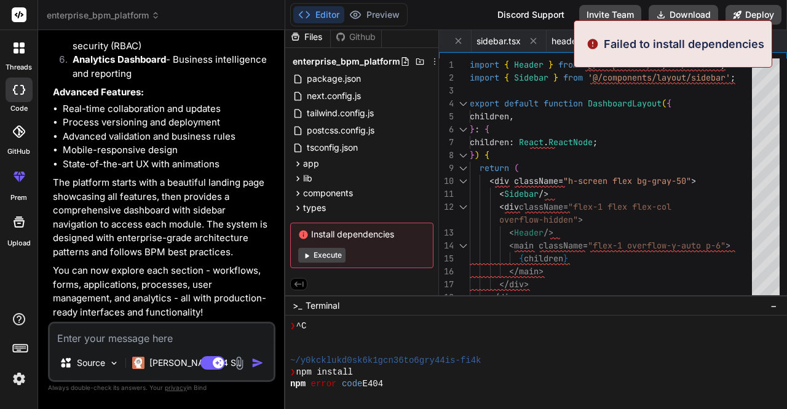
scroll to position [470, 0]
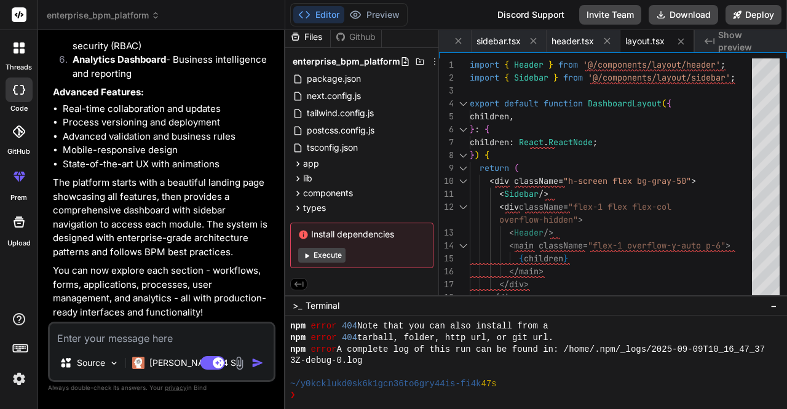
click at [737, 41] on span "Show preview" at bounding box center [747, 41] width 59 height 25
click at [731, 40] on span "Show preview" at bounding box center [747, 41] width 59 height 25
click at [715, 41] on div "Created with Pixso. Show preview" at bounding box center [740, 41] width 92 height 22
click at [702, 42] on div "Created with Pixso. Show preview" at bounding box center [740, 41] width 92 height 22
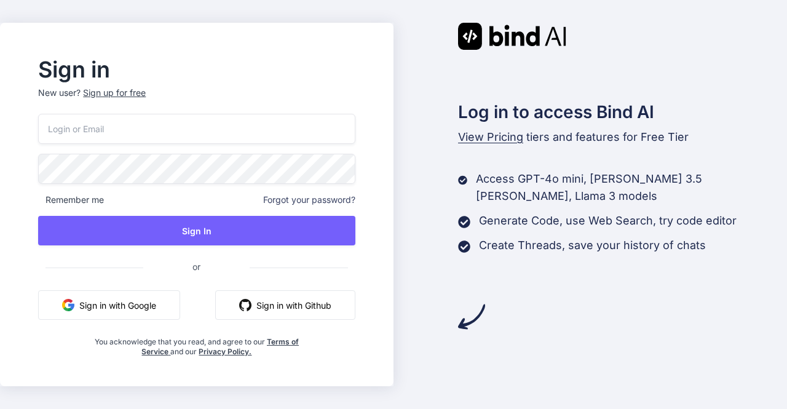
click at [122, 309] on button "Sign in with Google" at bounding box center [109, 304] width 142 height 29
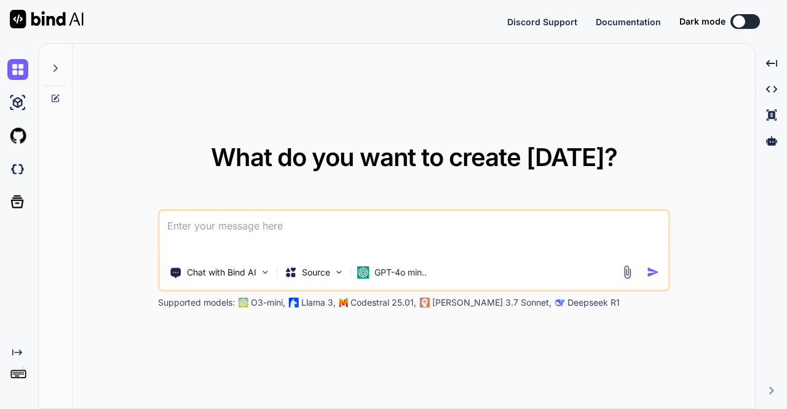
type textarea "x"
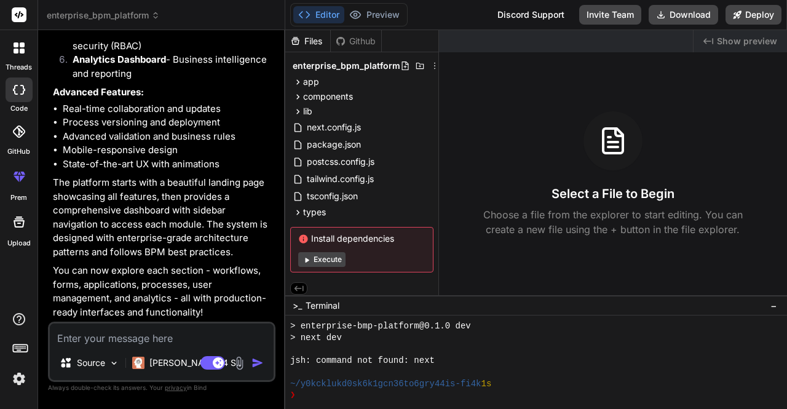
scroll to position [252, 0]
drag, startPoint x: 594, startPoint y: 149, endPoint x: 691, endPoint y: 178, distance: 101.5
click at [691, 178] on div "Select a File to Begin Choose a file from the explorer to start editing. You ca…" at bounding box center [613, 173] width 348 height 125
click at [313, 79] on span "app" at bounding box center [311, 82] width 16 height 12
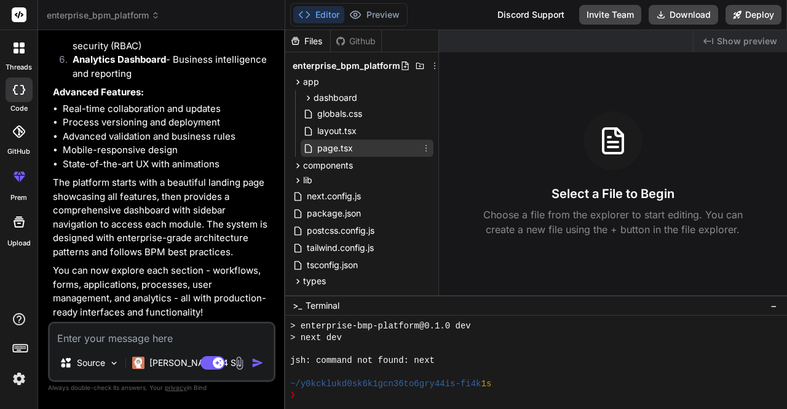
click at [345, 149] on span "page.tsx" at bounding box center [335, 148] width 38 height 15
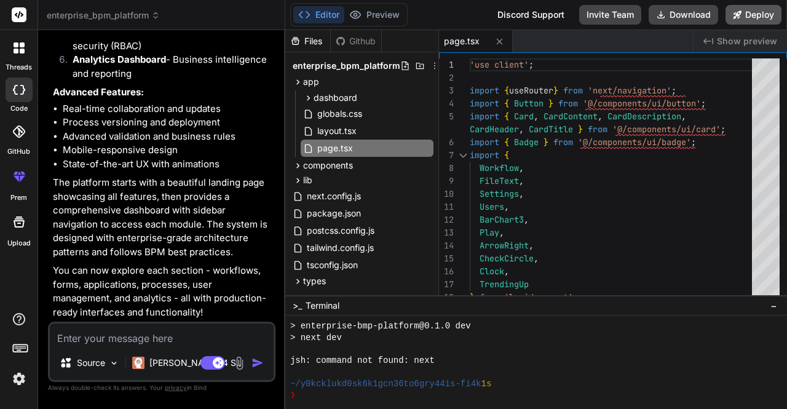
click at [754, 13] on button "Deploy" at bounding box center [753, 15] width 56 height 20
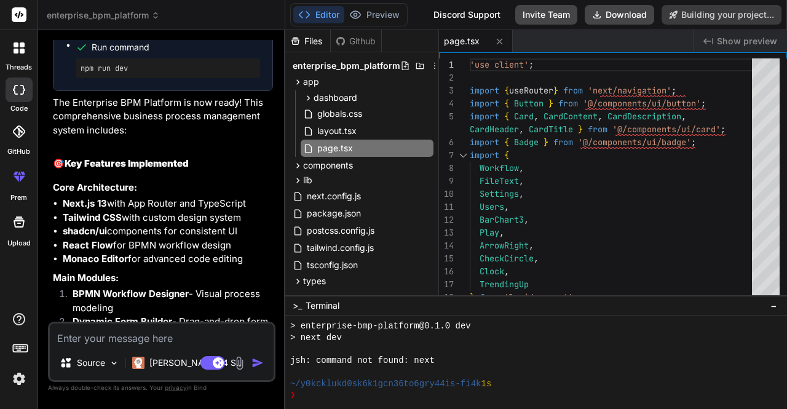
scroll to position [1970, 0]
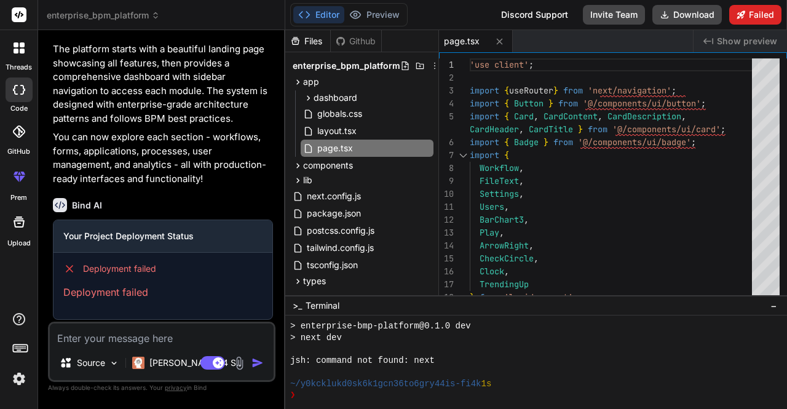
click at [758, 15] on button "Failed" at bounding box center [755, 15] width 52 height 20
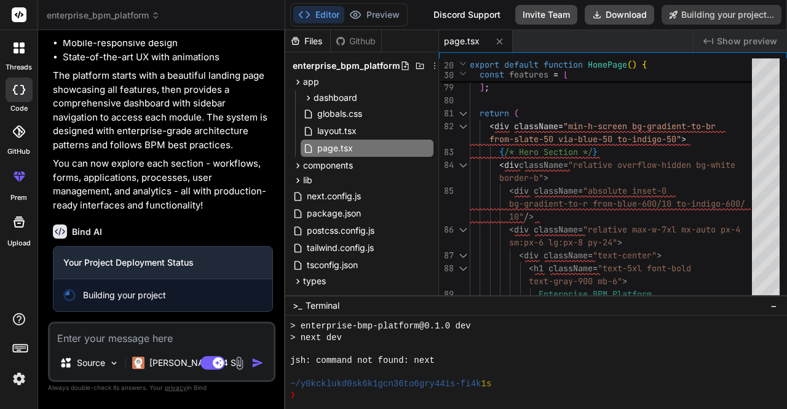
type textarea "x"
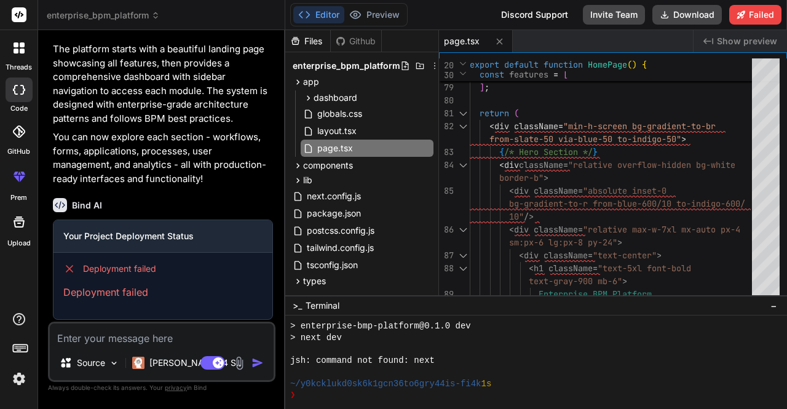
click at [151, 342] on textarea at bounding box center [162, 334] width 224 height 22
type textarea "d"
type textarea "x"
type textarea "de"
type textarea "x"
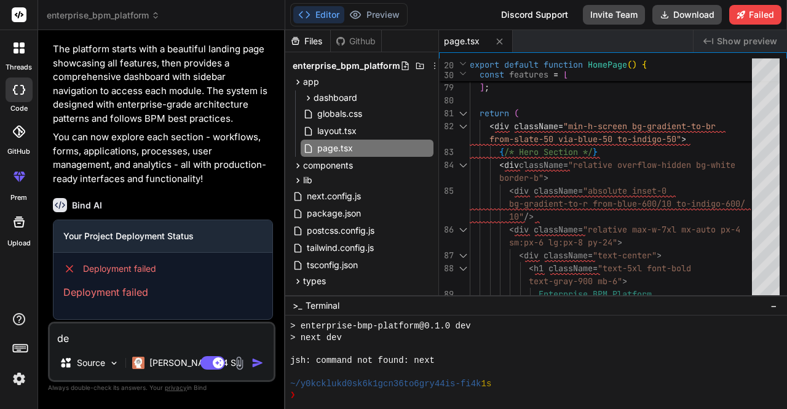
type textarea "dep"
type textarea "x"
type textarea "depl"
type textarea "x"
type textarea "deplo"
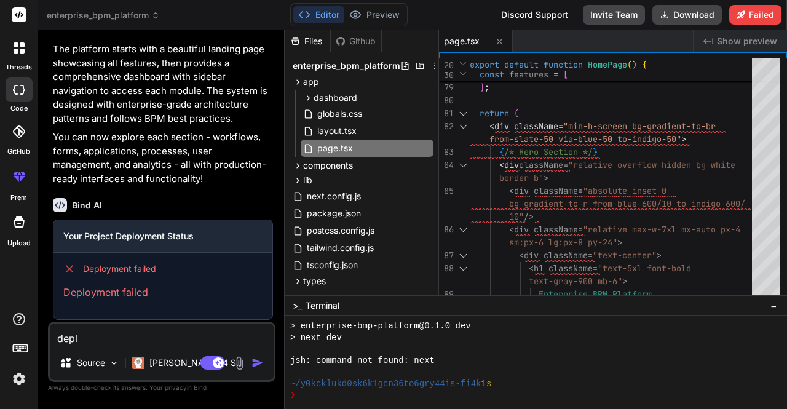
type textarea "x"
type textarea "deploy"
type textarea "x"
type textarea "deploym"
type textarea "x"
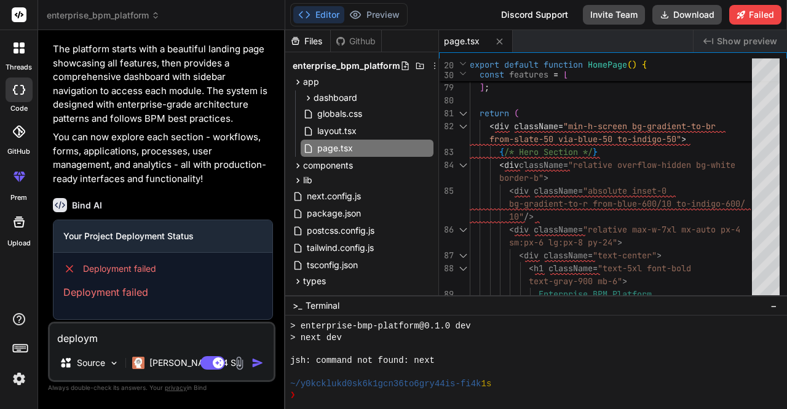
type textarea "deployme"
type textarea "x"
type textarea "deploymen"
type textarea "x"
type textarea "deployment"
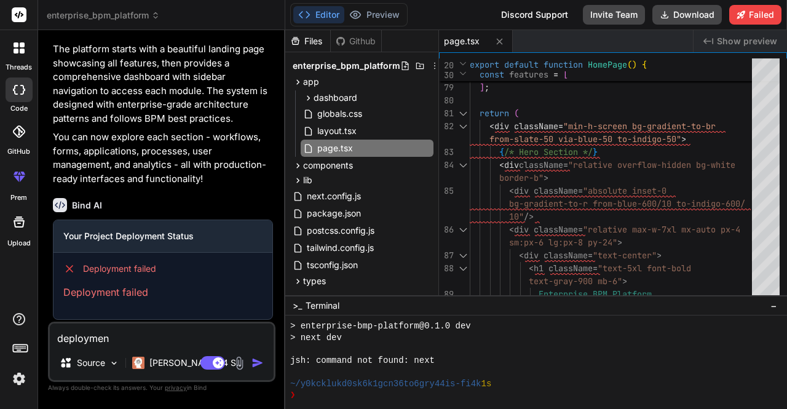
type textarea "x"
type textarea "deployment"
type textarea "x"
type textarea "deployment f"
type textarea "x"
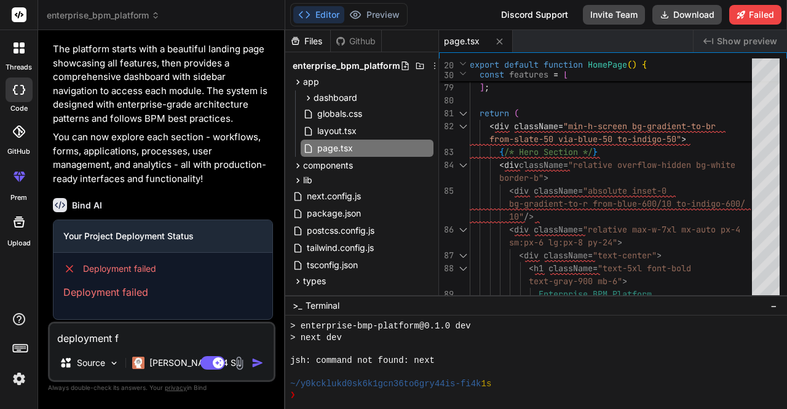
type textarea "deployment fa"
type textarea "x"
type textarea "deployment fai"
type textarea "x"
type textarea "deployment fail"
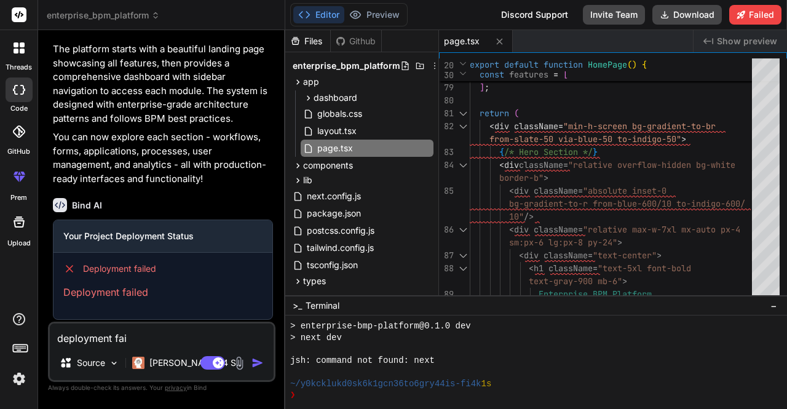
type textarea "x"
type textarea "deployment faile"
type textarea "x"
type textarea "deployment failed"
type textarea "x"
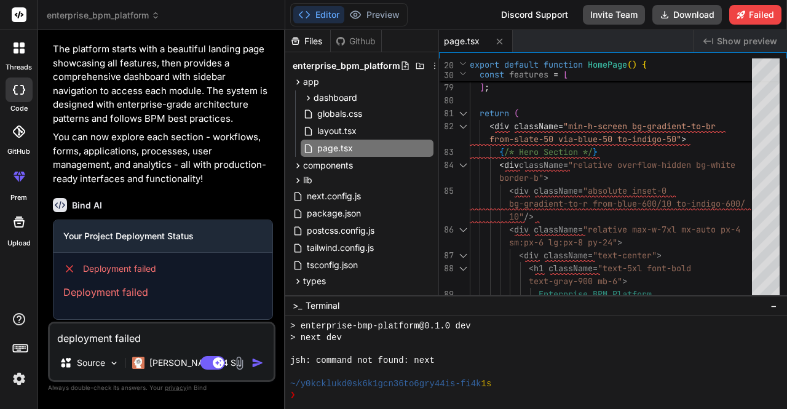
type textarea "deployment failed,"
type textarea "x"
type textarea "deployment failed,"
type textarea "x"
type textarea "deployment failed, p"
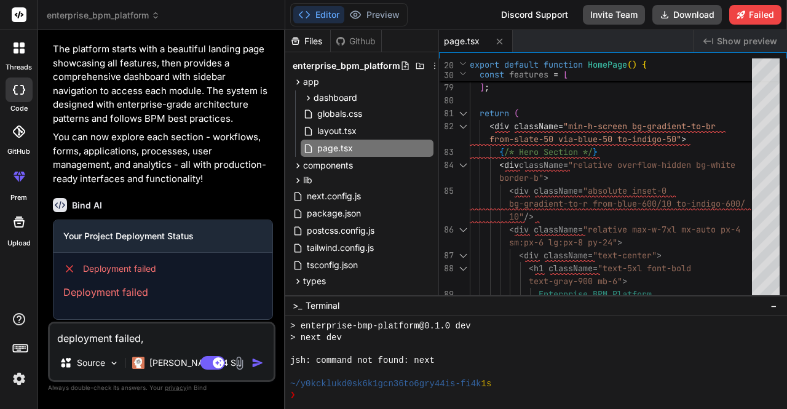
type textarea "x"
type textarea "deployment failed, pr"
type textarea "x"
type textarea "deployment failed, pre"
type textarea "x"
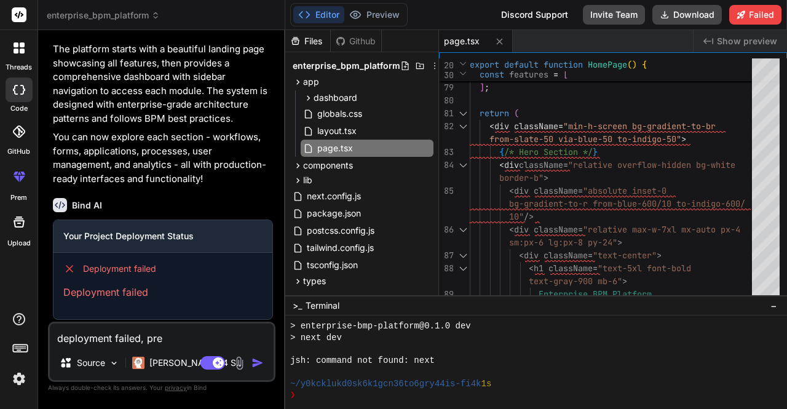
type textarea "deployment failed, prev"
type textarea "x"
type textarea "deployment failed, previ"
type textarea "x"
type textarea "deployment failed, previe"
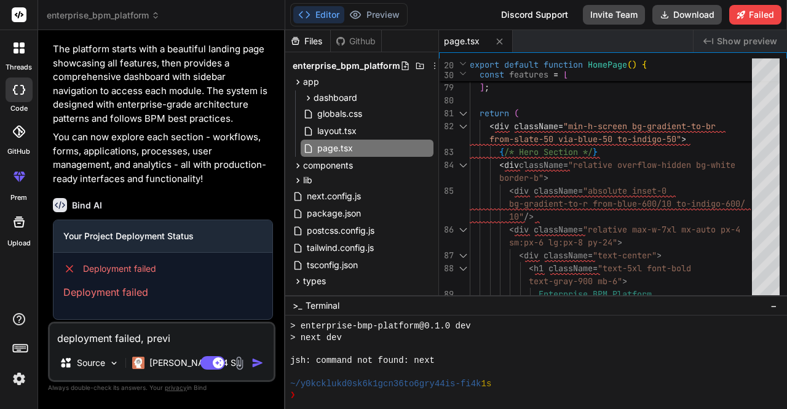
type textarea "x"
type textarea "deployment failed, preview"
type textarea "x"
type textarea "deployment failed, preview"
type textarea "x"
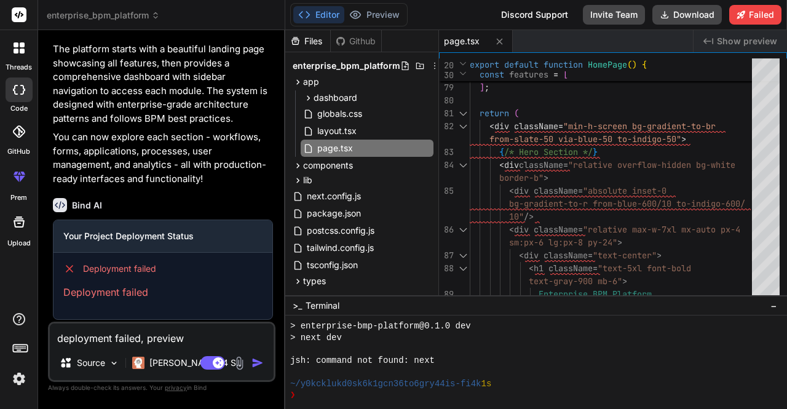
type textarea "deployment failed, preview d"
type textarea "x"
type textarea "deployment failed, preview do"
type textarea "x"
type textarea "deployment failed, preview doe"
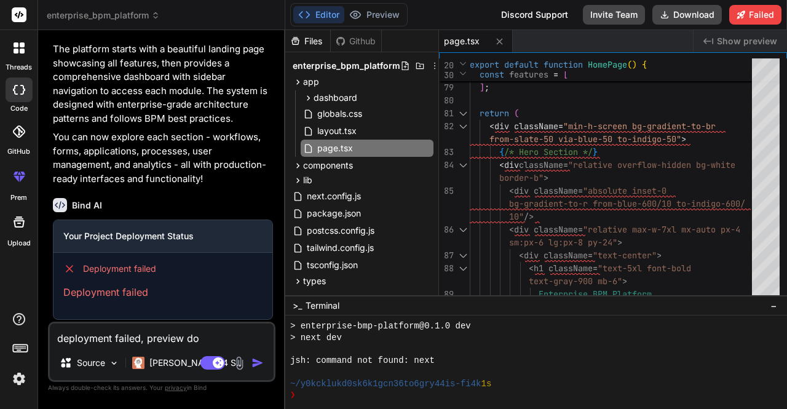
type textarea "x"
type textarea "deployment failed, preview does"
type textarea "x"
type textarea "deployment failed, preview does"
type textarea "x"
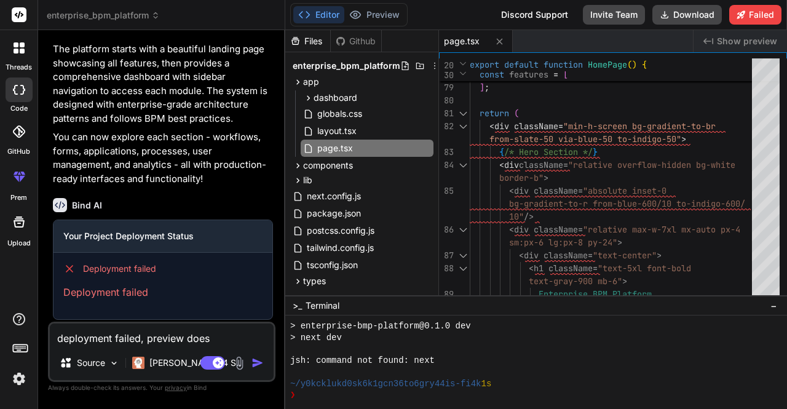
type textarea "deployment failed, preview does n"
type textarea "x"
type textarea "deployment failed, preview does no"
type textarea "x"
type textarea "deployment failed, preview does not"
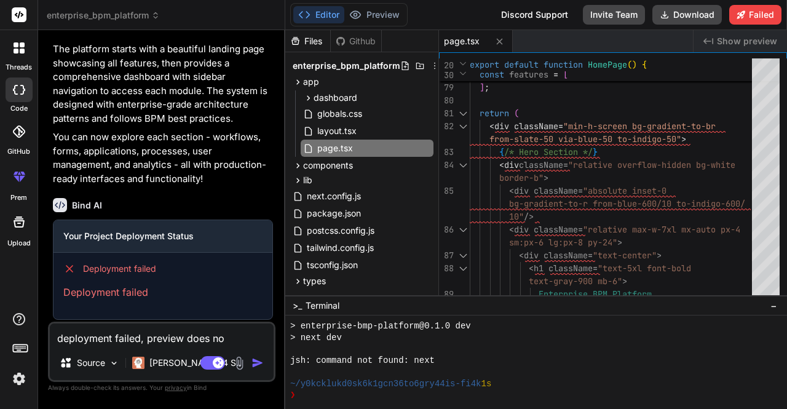
type textarea "x"
type textarea "deployment failed, preview does not"
type textarea "x"
type textarea "deployment failed, preview does not w"
type textarea "x"
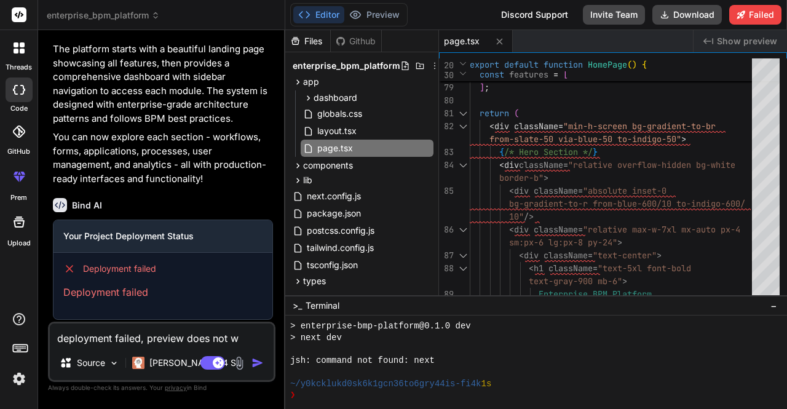
type textarea "deployment failed, preview does not wo"
type textarea "x"
type textarea "deployment failed, preview does not wor"
type textarea "x"
type textarea "deployment failed, preview does not work"
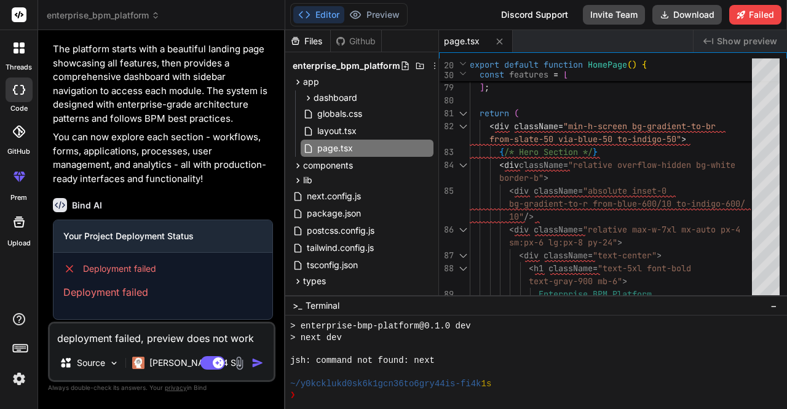
type textarea "x"
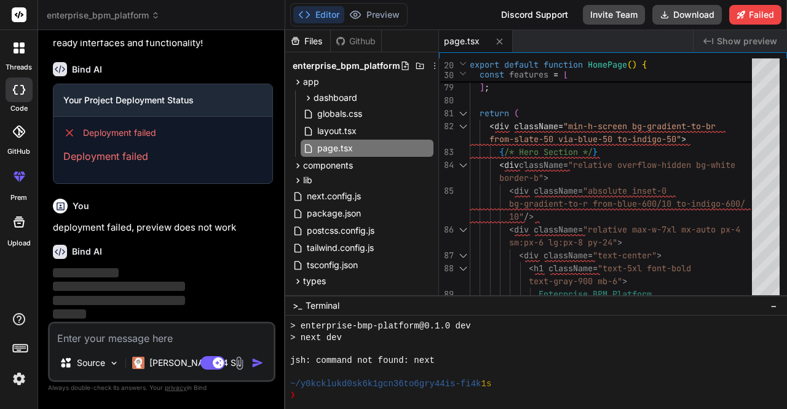
scroll to position [2132, 0]
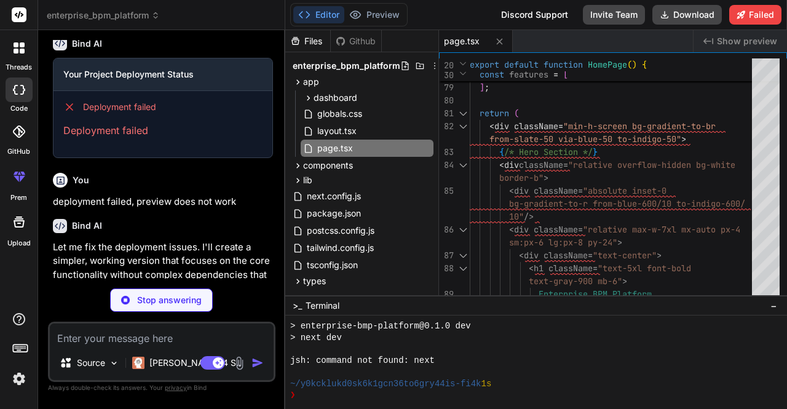
type textarea "x"
type textarea "}"
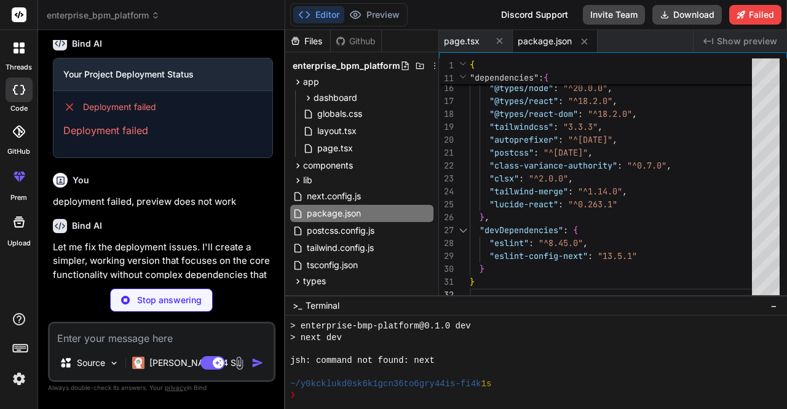
type textarea "x"
type textarea "/** @type {import('next').NextConfig} */ const nextConfig = { experimental: { a…"
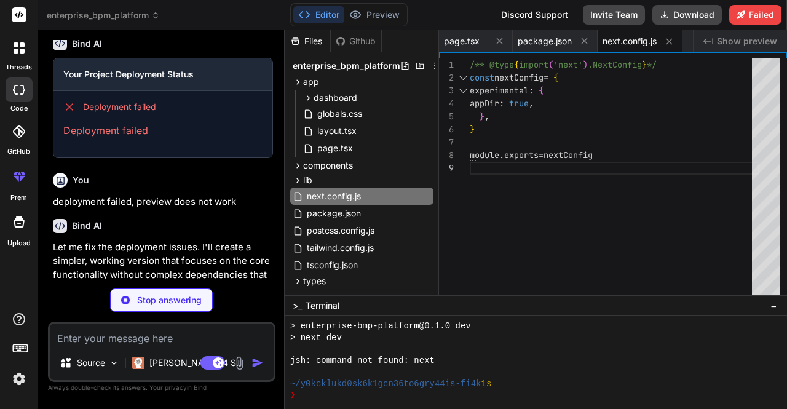
type textarea "x"
type textarea "body> </html> ); }"
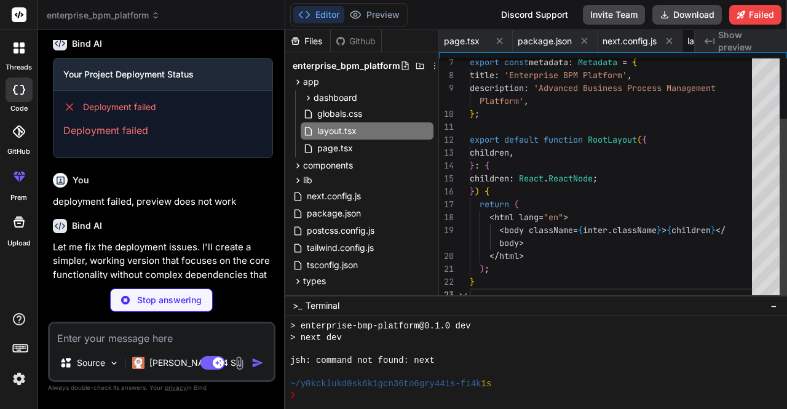
scroll to position [0, 62]
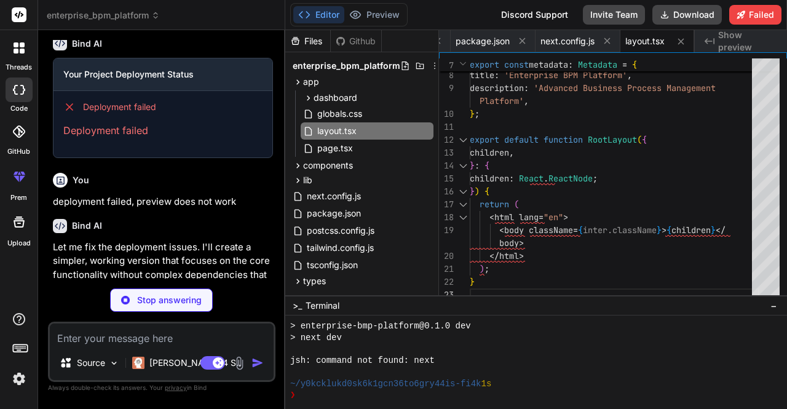
type textarea "x"
type textarea "* { @apply border-border; } body { @apply bg-background text-foreground; } }"
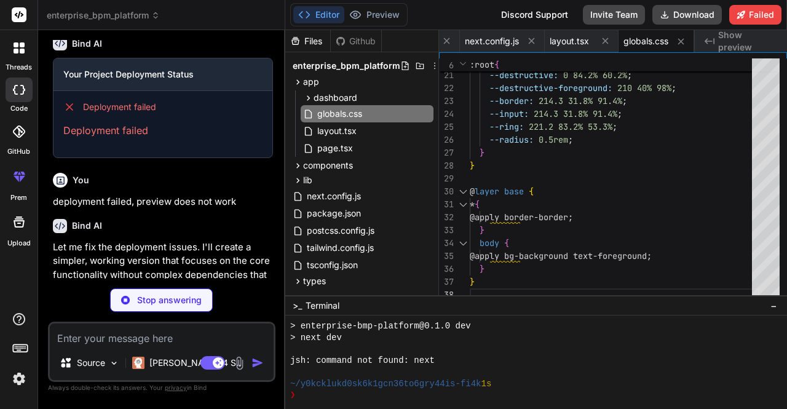
type textarea "x"
type textarea "import { type ClassValue, clsx } from "clsx" import { twMerge } from "tailwind-…"
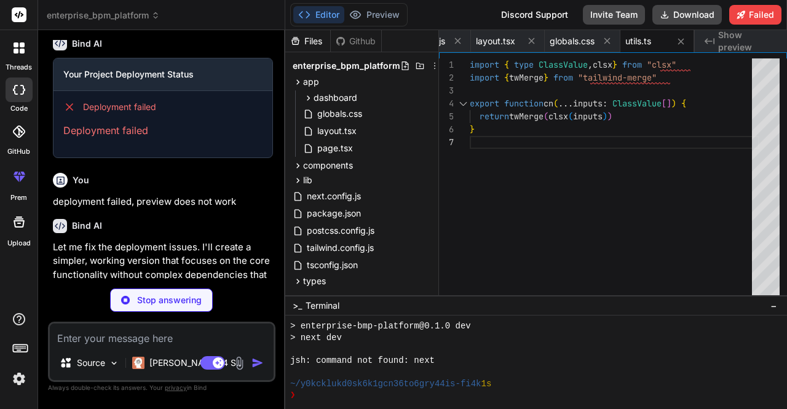
type textarea "x"
type textarea ") } ) Button.displayName = "Button" export { Button }"
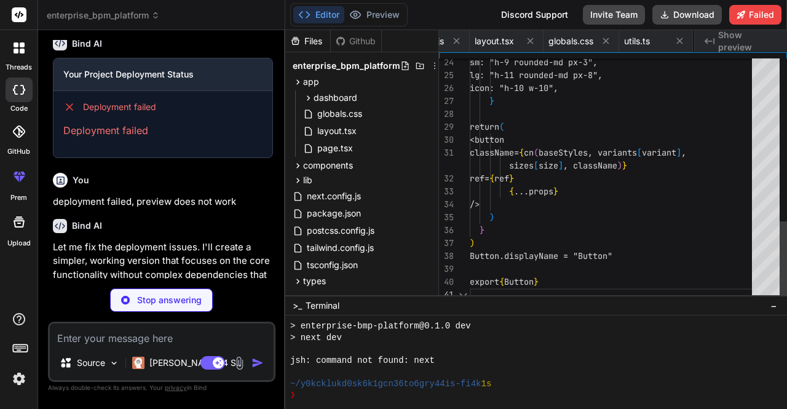
scroll to position [0, 286]
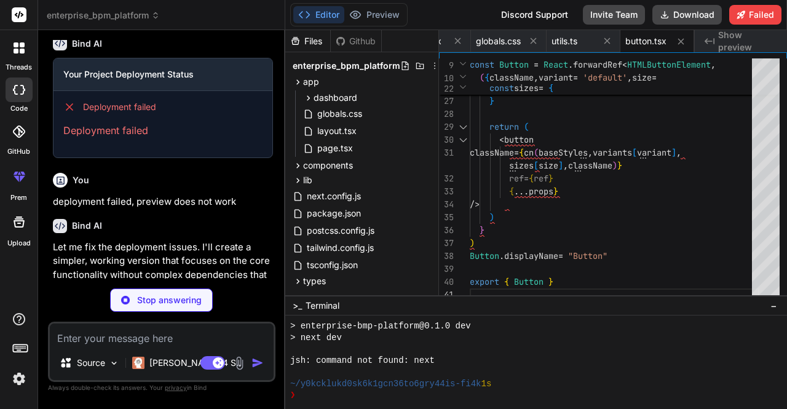
type textarea "x"
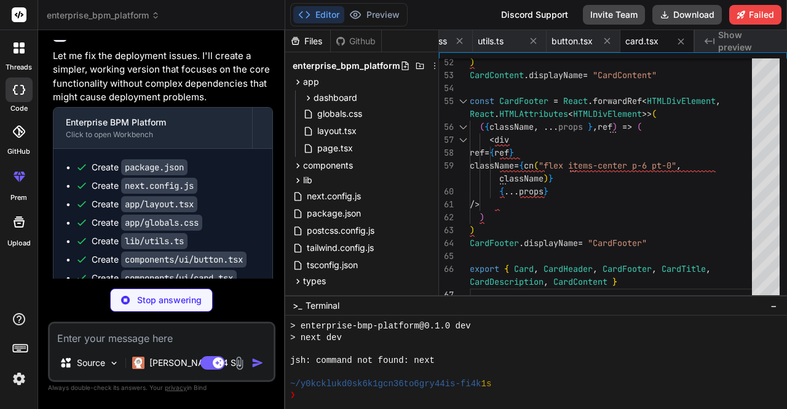
scroll to position [2384, 0]
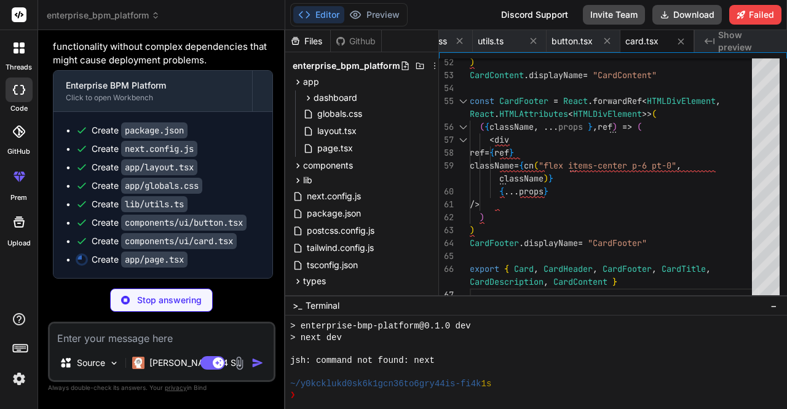
type textarea "x"
type textarea "); }"
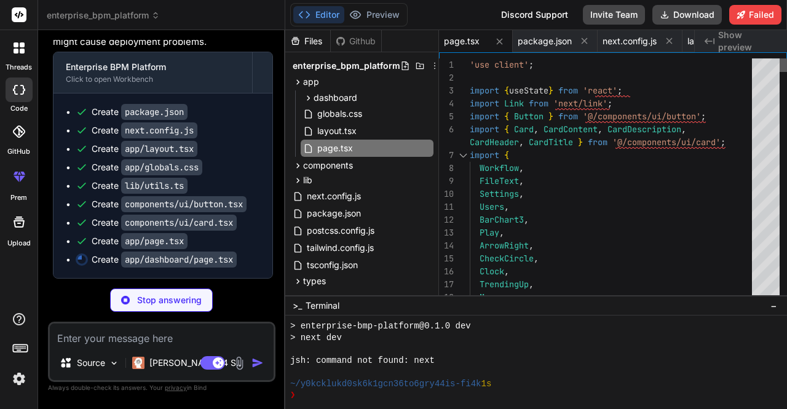
click at [786, 58] on div at bounding box center [782, 65] width 7 height 14
click at [154, 13] on icon at bounding box center [155, 15] width 9 height 9
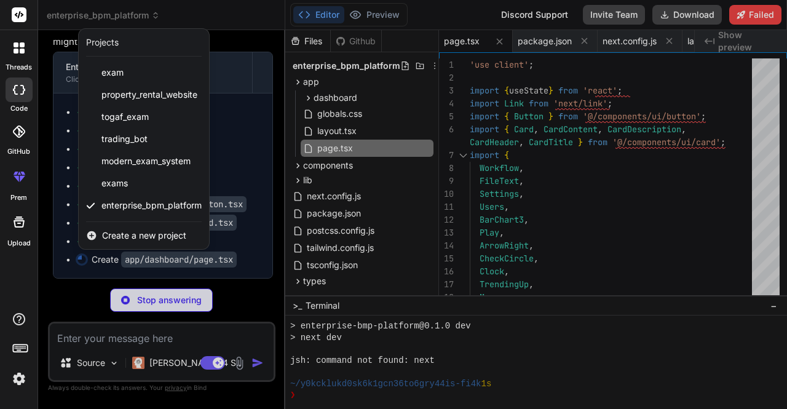
type textarea "x"
type textarea "CardDescription> </CardHeader> </Card> </Link> </div> </div> ); }"
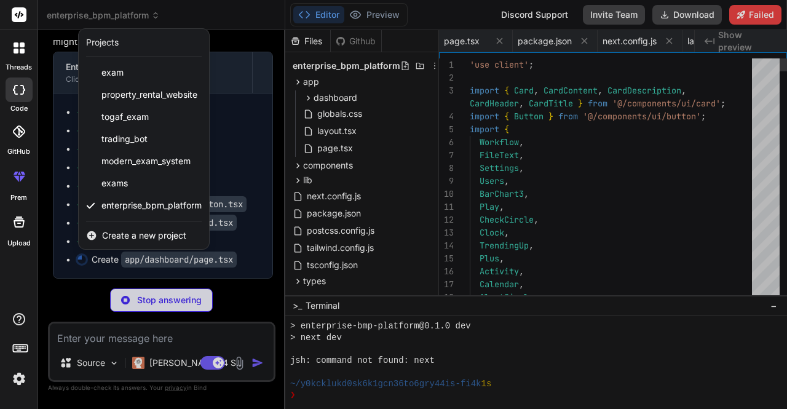
scroll to position [0, 434]
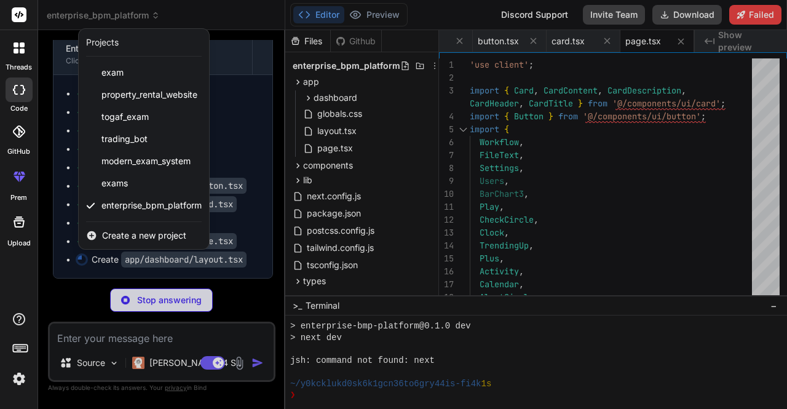
click at [154, 14] on div at bounding box center [393, 204] width 787 height 409
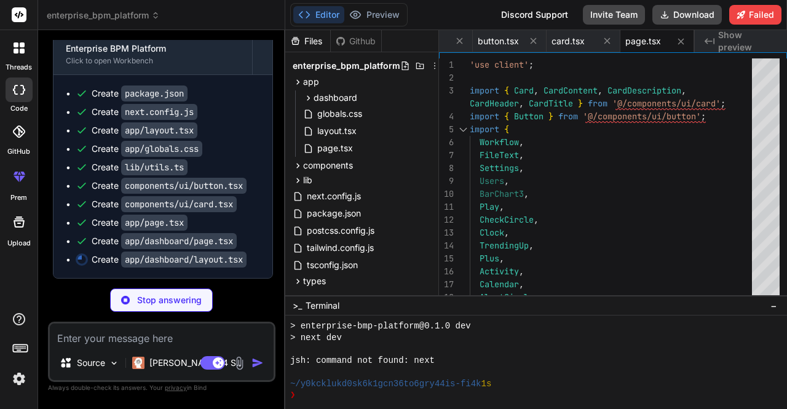
type textarea "x"
type textarea "}"
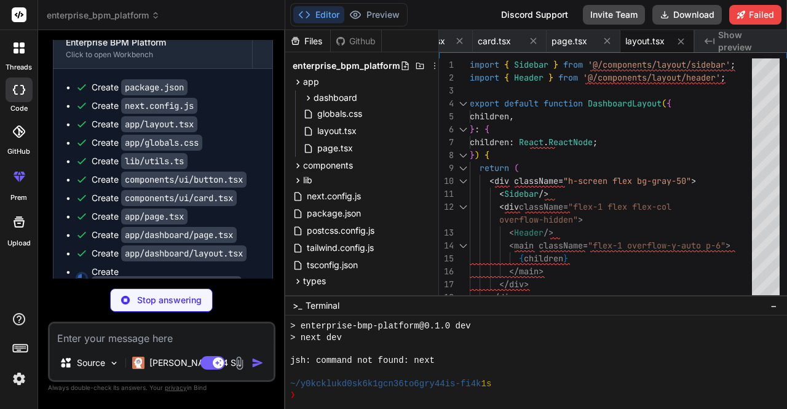
scroll to position [2452, 0]
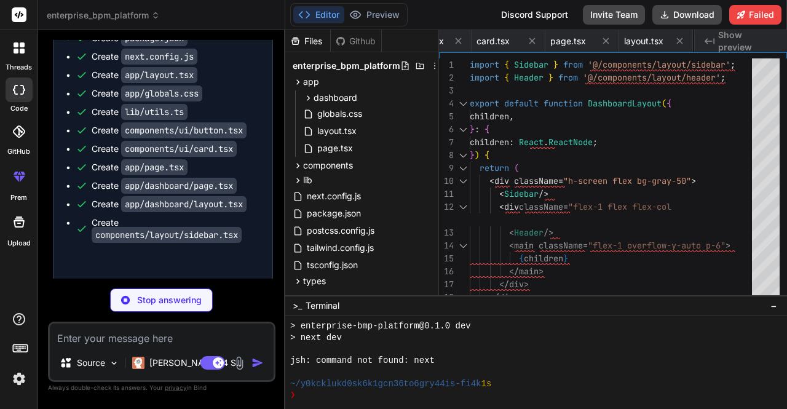
type textarea "x"
type textarea "</div> </div> </div> </header> ); }"
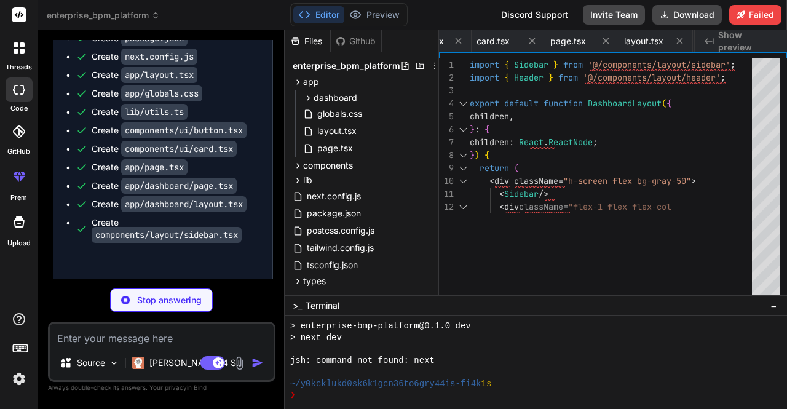
type textarea "x"
type textarea ")} </div> ); }"
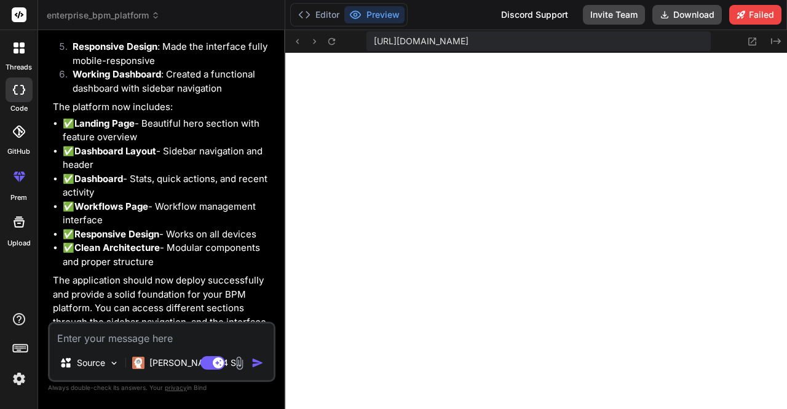
scroll to position [3068, 0]
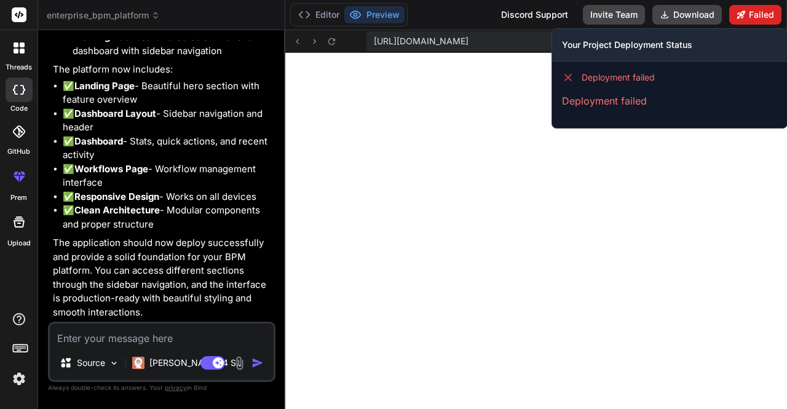
click at [756, 13] on button "Failed" at bounding box center [755, 15] width 52 height 20
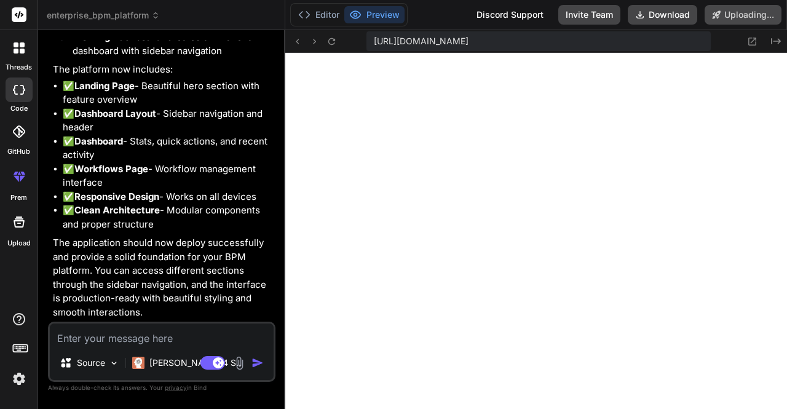
scroll to position [3034, 0]
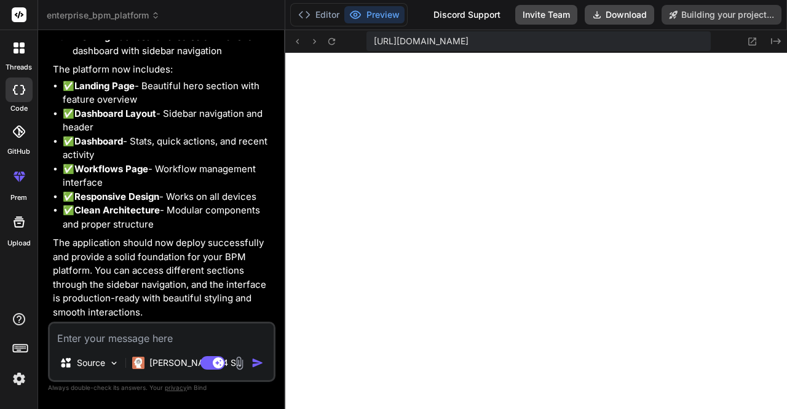
drag, startPoint x: 661, startPoint y: 41, endPoint x: 719, endPoint y: 40, distance: 58.4
click at [719, 40] on div "https://y0kcklukd0sk6k1gcn36to6gry44is-fi4k--3000--96435430.local-corp.webconta…" at bounding box center [535, 41] width 501 height 23
click at [468, 44] on span "https://y0kcklukd0sk6k1gcn36to6gry44is-fi4k--3000--96435430.local-corp.webconta…" at bounding box center [421, 41] width 95 height 12
type textarea "x"
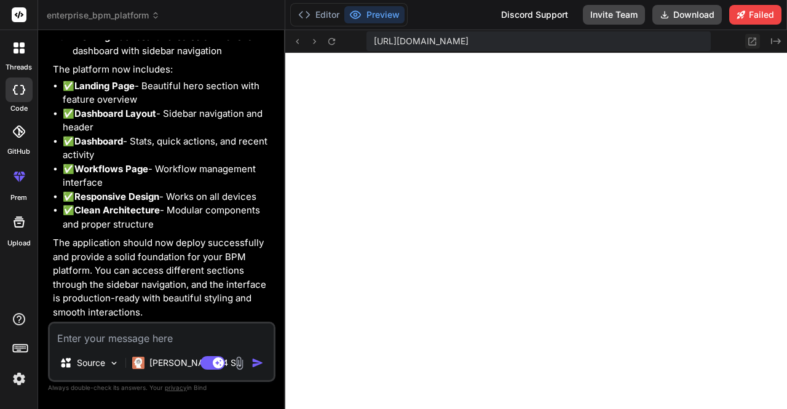
click at [747, 41] on icon at bounding box center [752, 41] width 10 height 10
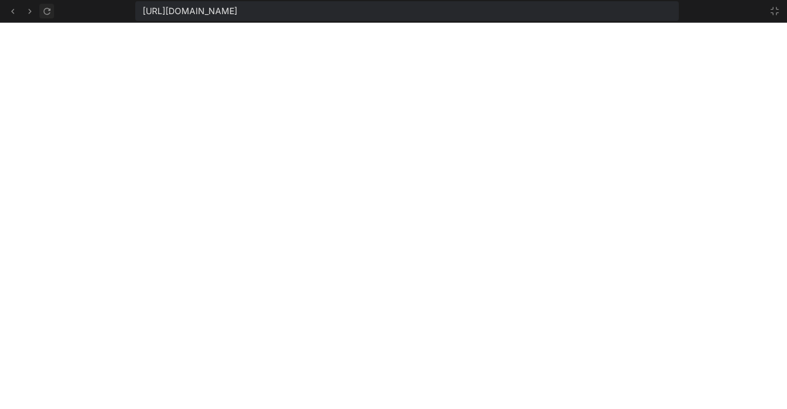
click at [48, 12] on icon at bounding box center [47, 11] width 10 height 10
click at [652, 8] on div "https://y0kcklukd0sk6k1gcn36to6gry44is-fi4k--3000--96435430.local-corp.webconta…" at bounding box center [407, 11] width 544 height 20
click at [237, 12] on span "https://y0kcklukd0sk6k1gcn36to6gry44is-fi4k--3000--96435430.local-corp.webconta…" at bounding box center [190, 11] width 95 height 12
click at [650, 12] on div "https://y0kcklukd0sk6k1gcn36to6gry44is-fi4k--3000--96435430.local-corp.webconta…" at bounding box center [407, 11] width 544 height 20
click at [775, 7] on icon at bounding box center [774, 11] width 10 height 10
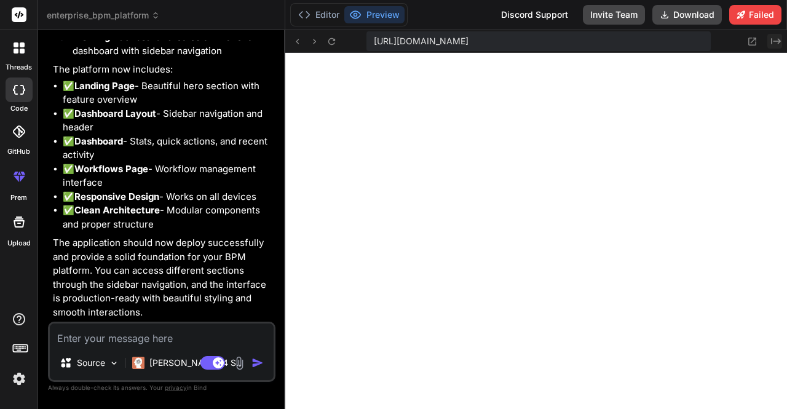
click at [773, 40] on icon "Created with Pixso." at bounding box center [776, 41] width 10 height 10
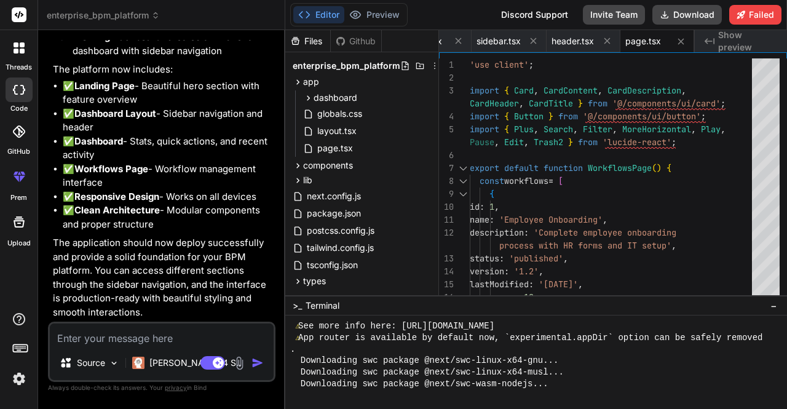
click at [728, 37] on span "Show preview" at bounding box center [747, 41] width 59 height 25
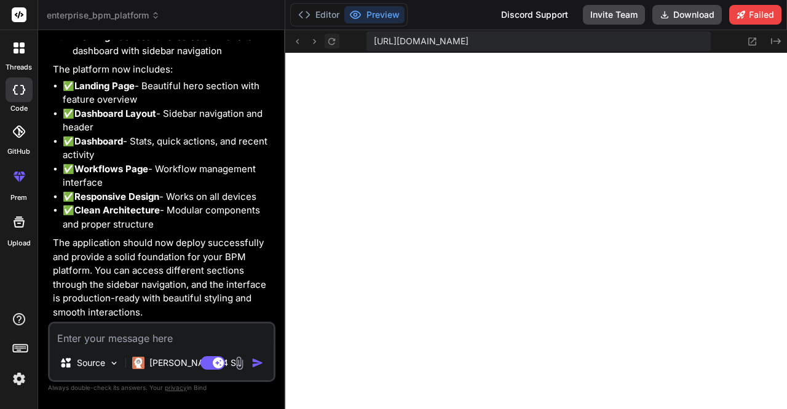
click at [332, 40] on icon at bounding box center [331, 41] width 10 height 10
click at [331, 17] on button "Editor" at bounding box center [318, 14] width 51 height 17
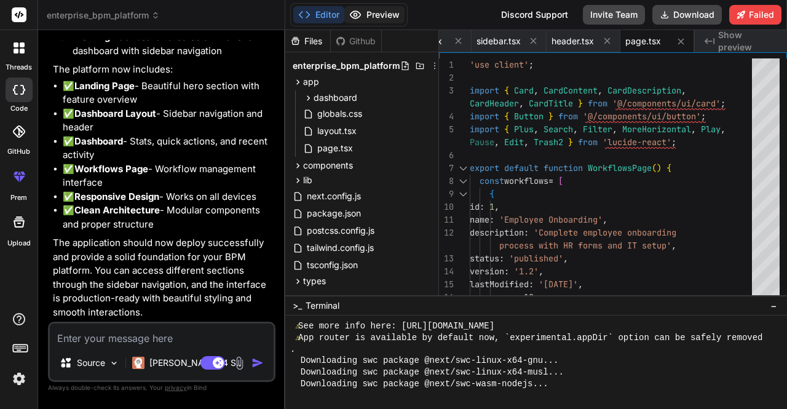
click at [370, 14] on button "Preview" at bounding box center [374, 14] width 60 height 17
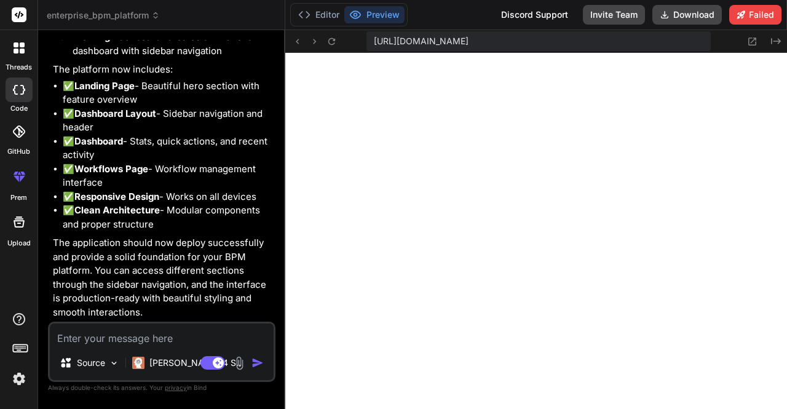
click at [158, 341] on textarea at bounding box center [162, 334] width 224 height 22
type textarea "s"
type textarea "x"
type textarea "st"
type textarea "x"
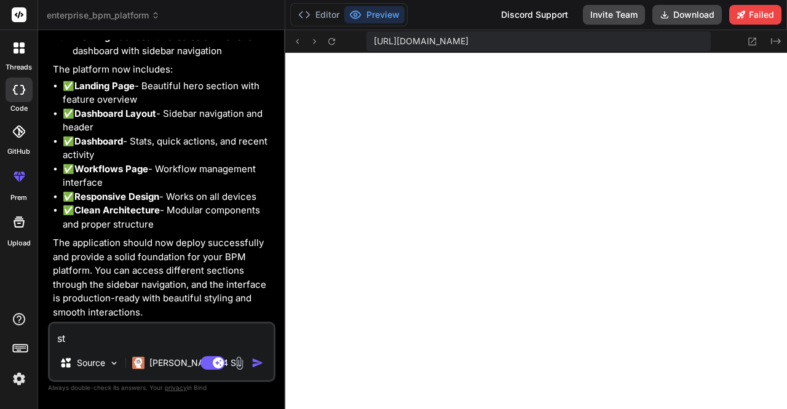
type textarea "sti"
type textarea "x"
type textarea "stil"
type textarea "x"
type textarea "still"
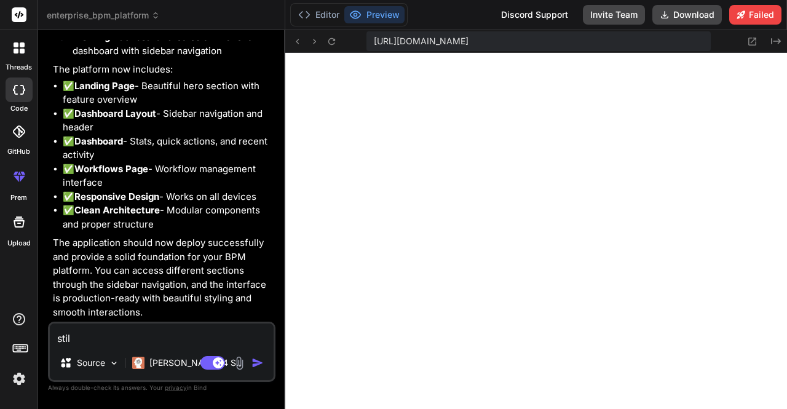
type textarea "x"
type textarea "still"
type textarea "x"
type textarea "still f"
type textarea "x"
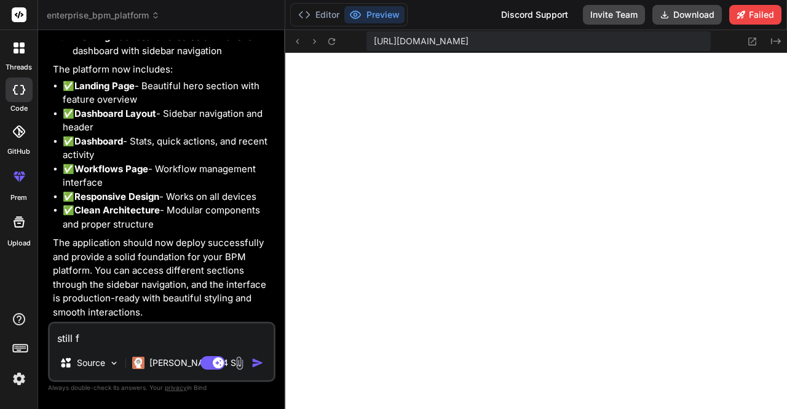
type textarea "still fa"
type textarea "x"
type textarea "still fai"
type textarea "x"
type textarea "still fail"
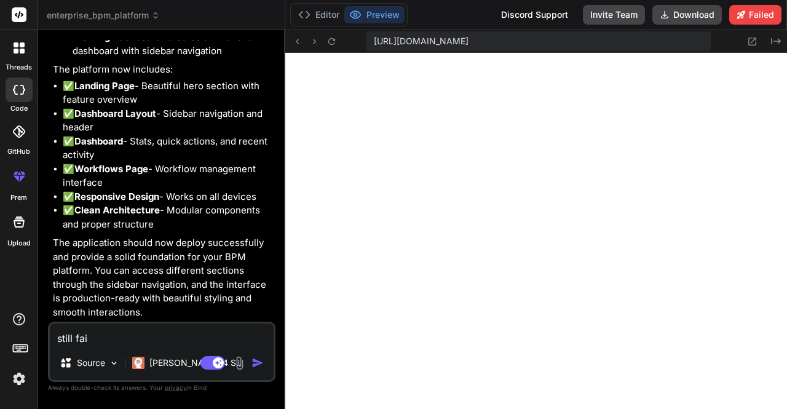
type textarea "x"
type textarea "still fails"
type textarea "x"
type textarea "still fails"
type textarea "x"
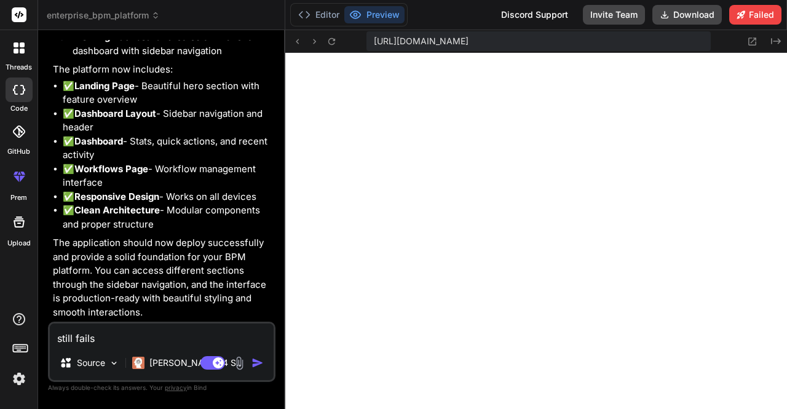
type textarea "still fails"
type textarea "x"
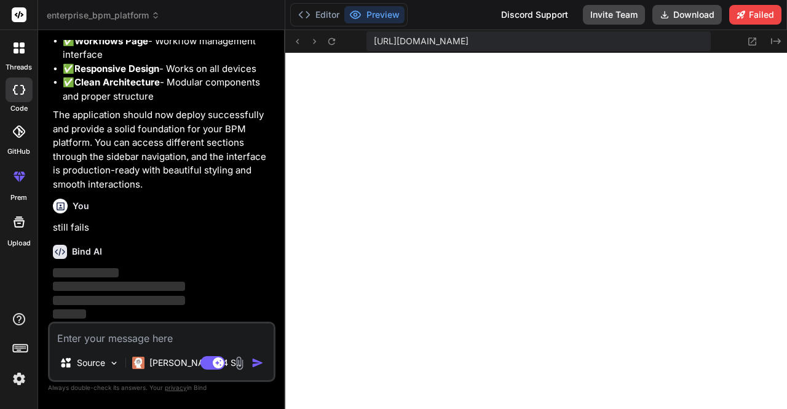
scroll to position [3195, 0]
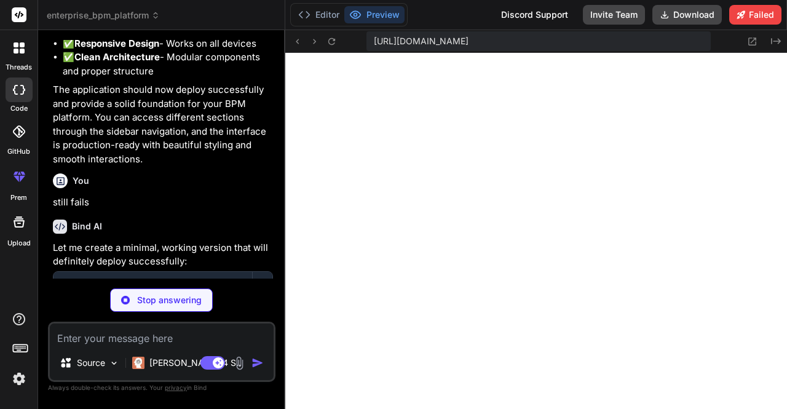
type textarea "x"
type textarea ""eslint": "^8.45.0", "eslint-config-next": "13.5.1", "tailwindcss": "3.3.3", "a…"
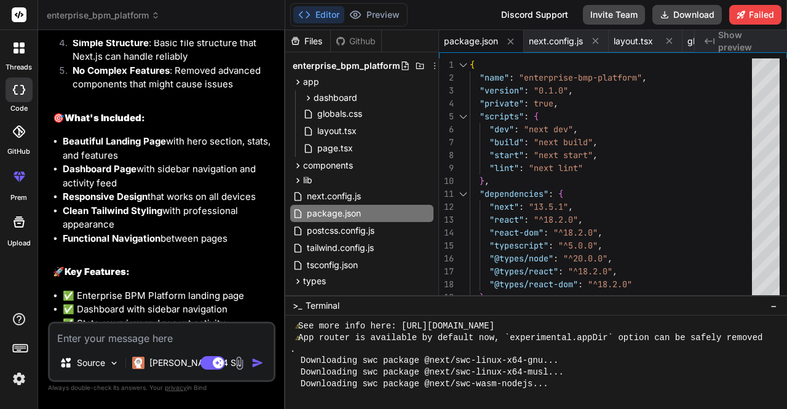
scroll to position [4105, 0]
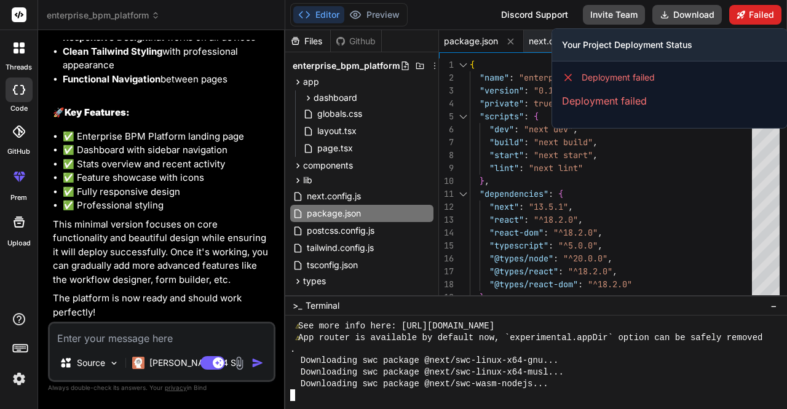
click at [748, 18] on button "Failed" at bounding box center [755, 15] width 52 height 20
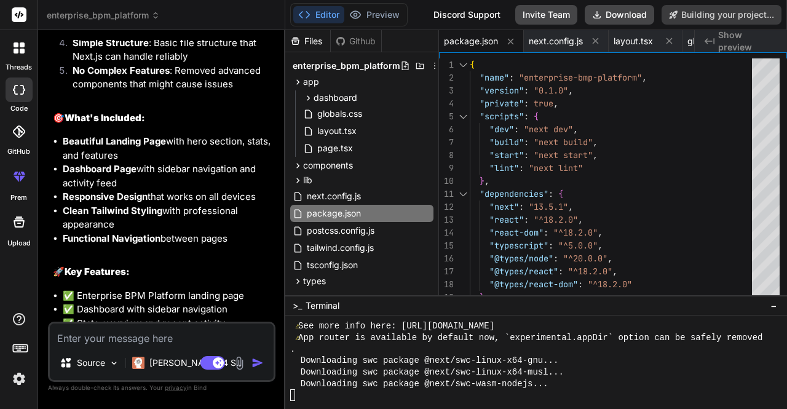
scroll to position [4009, 0]
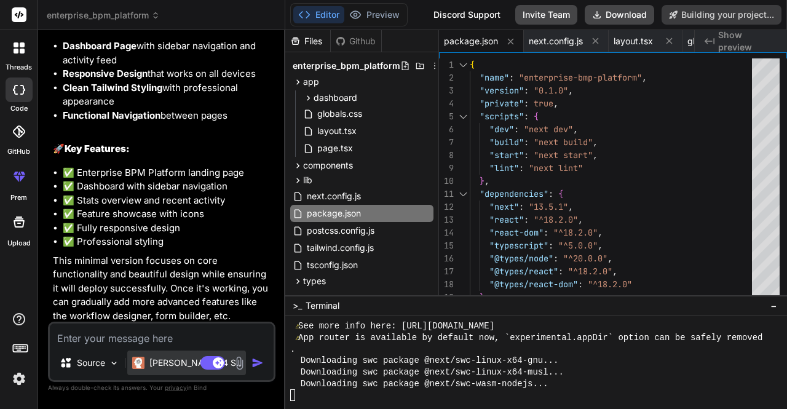
click at [159, 366] on p "Claude 4 S.." at bounding box center [195, 362] width 92 height 12
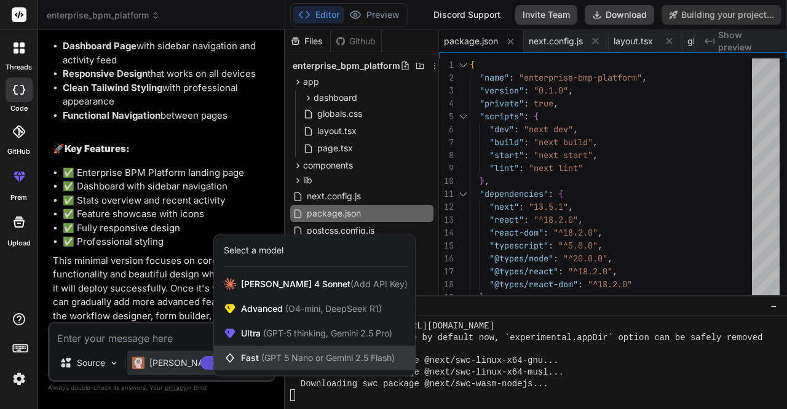
click at [258, 359] on span "Fast (GPT 5 Nano or Gemini 2.5 Flash)" at bounding box center [318, 358] width 154 height 12
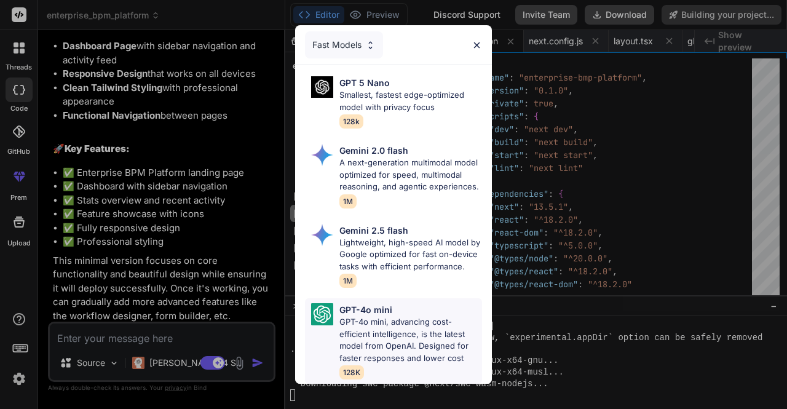
scroll to position [4044, 0]
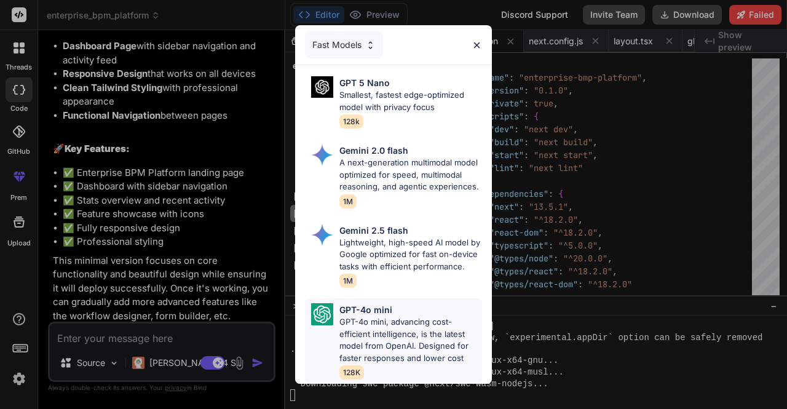
click at [387, 348] on p "GPT-4o mini, advancing cost-efficient intelligence, is the latest model from Op…" at bounding box center [410, 340] width 143 height 48
type textarea "x"
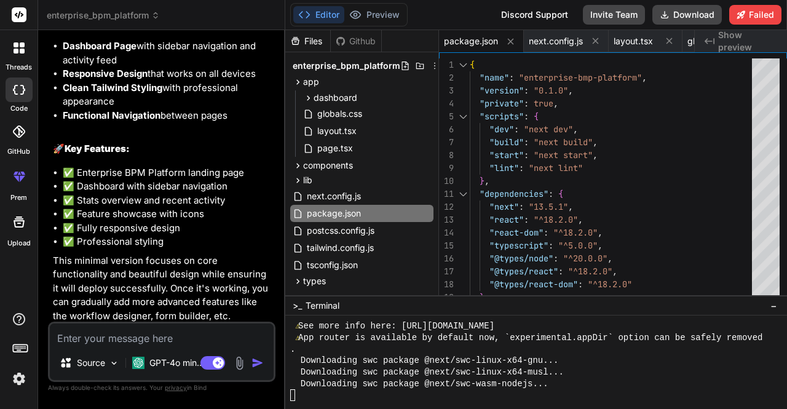
click at [161, 332] on textarea at bounding box center [162, 334] width 224 height 22
type textarea "d"
type textarea "x"
type textarea "de"
type textarea "x"
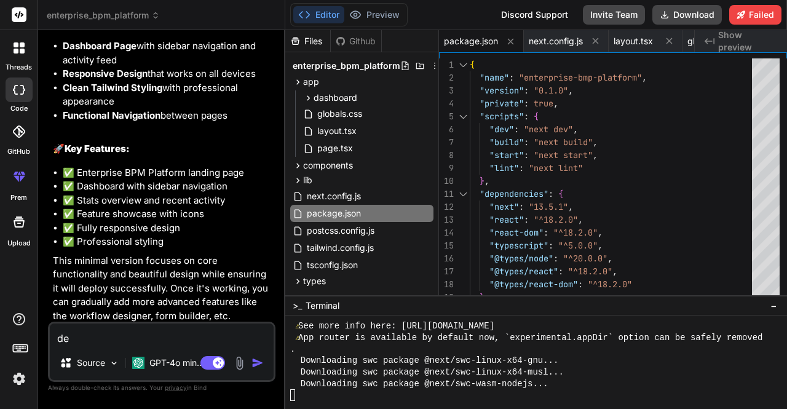
type textarea "dep"
type textarea "x"
type textarea "depl"
type textarea "x"
type textarea "deplo"
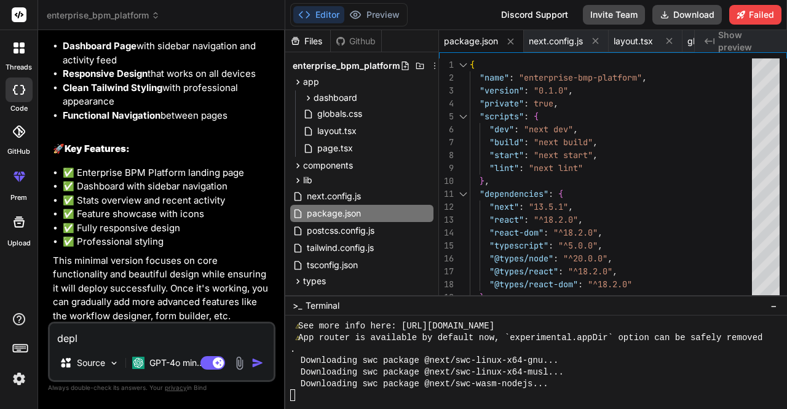
type textarea "x"
type textarea "deploy"
type textarea "x"
type textarea "deploym"
type textarea "x"
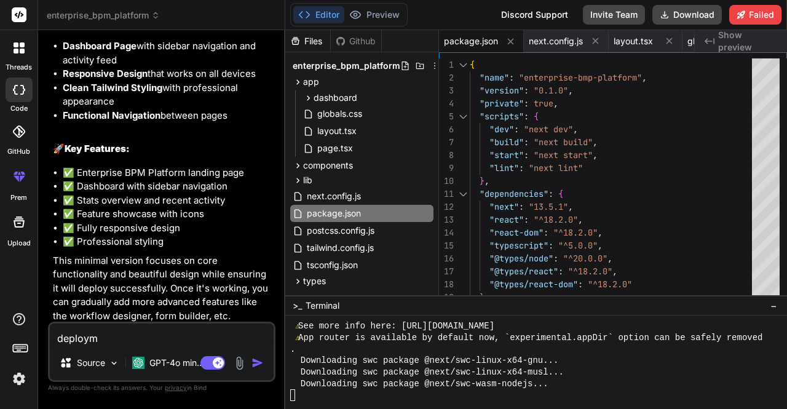
type textarea "deployme"
type textarea "x"
type textarea "deploymen"
type textarea "x"
type textarea "deployment"
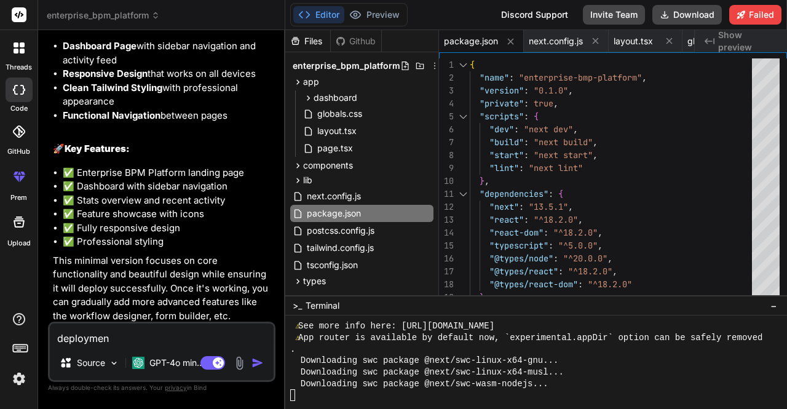
type textarea "x"
type textarea "deployment"
type textarea "x"
type textarea "deployment f"
type textarea "x"
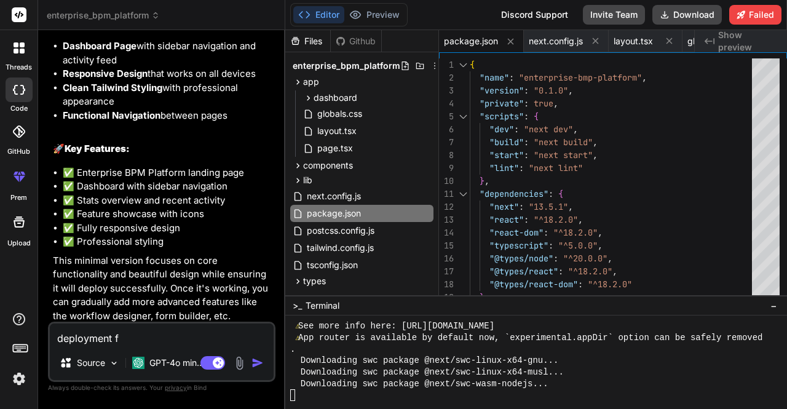
type textarea "deployment fa"
type textarea "x"
type textarea "deployment fai"
type textarea "x"
type textarea "deployment fail"
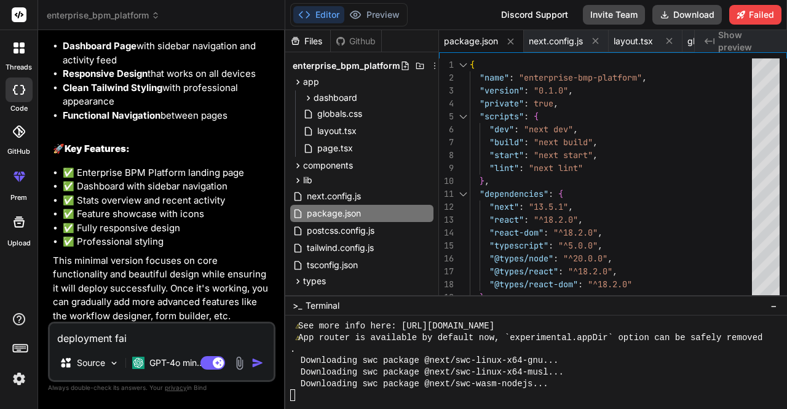
type textarea "x"
type textarea "deployment fails"
type textarea "x"
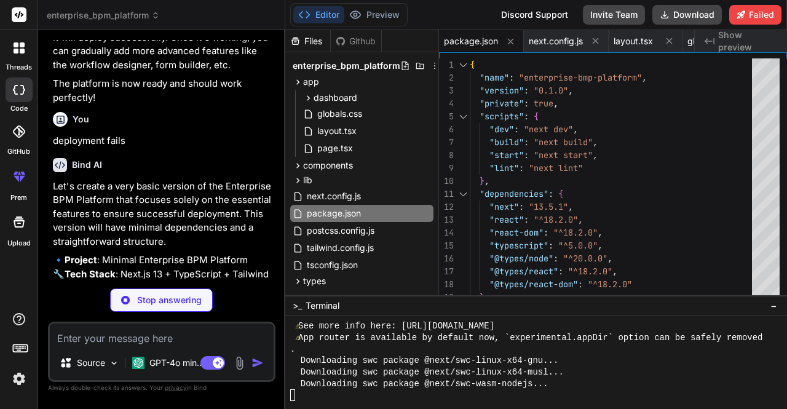
scroll to position [4379, 0]
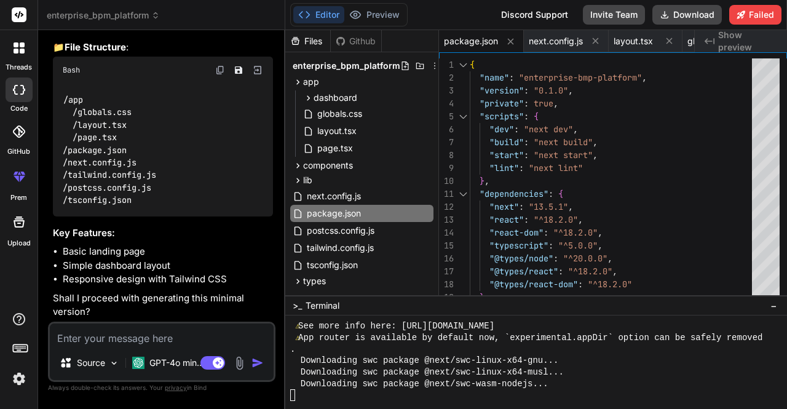
type textarea "x"
type textarea "y"
type textarea "x"
type textarea "ye"
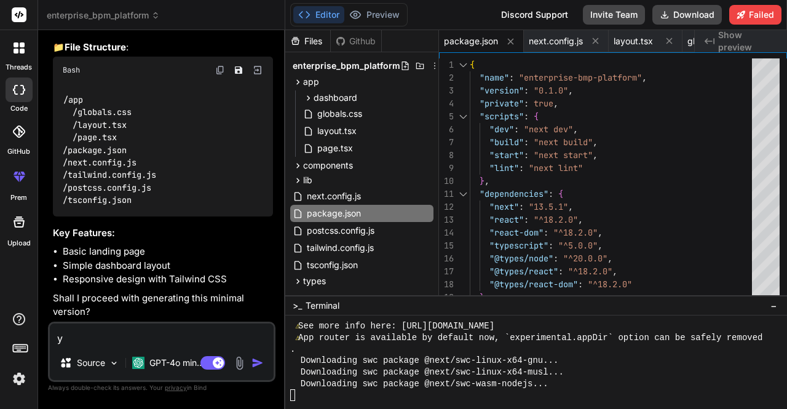
type textarea "x"
type textarea "yes"
type textarea "x"
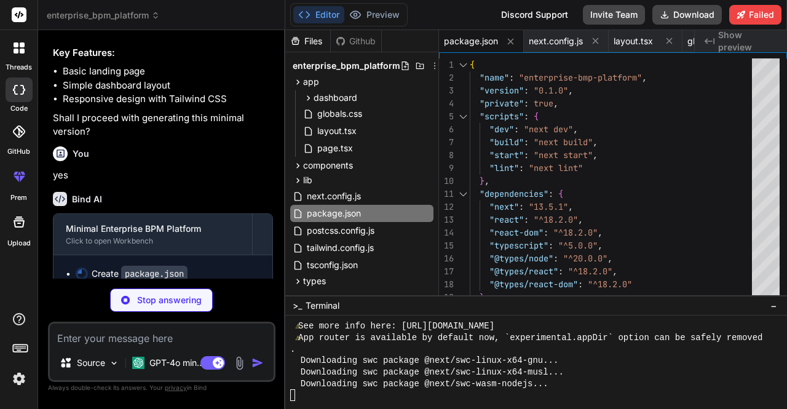
scroll to position [4795, 0]
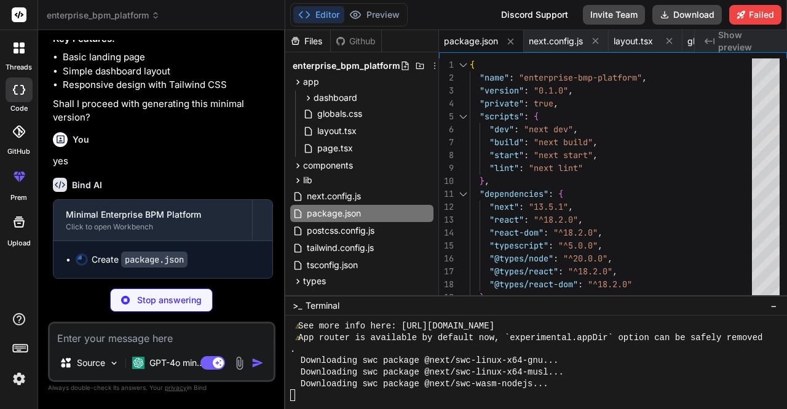
type textarea "x"
type textarea ""autoprefixer": "^10.4.14", "postcss": "^8.4.24" } }"
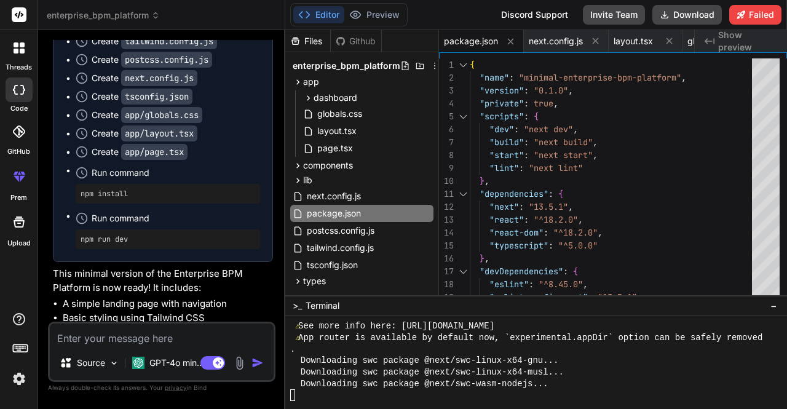
scroll to position [5098, 0]
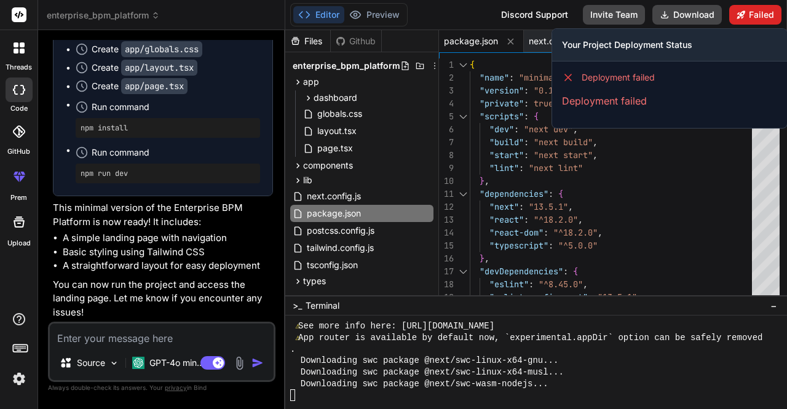
click at [747, 13] on button "Failed" at bounding box center [755, 15] width 52 height 20
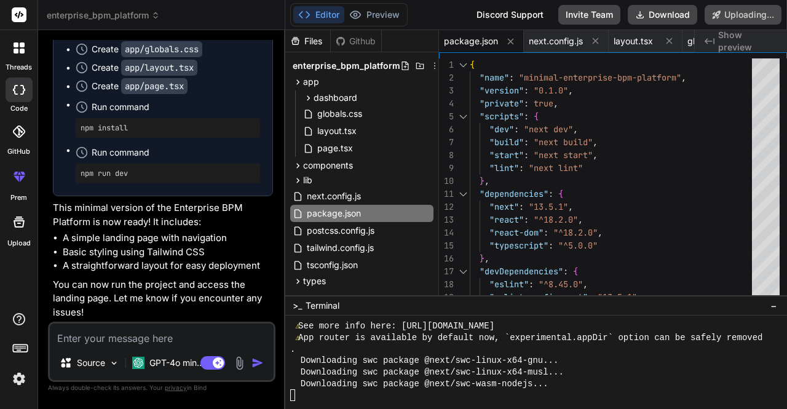
scroll to position [5064, 0]
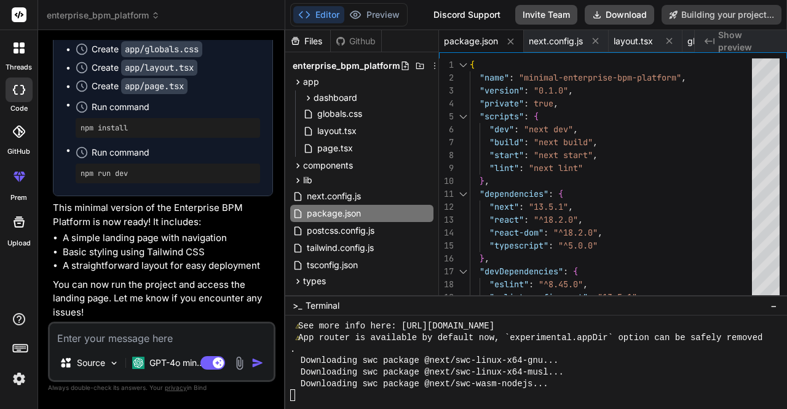
click at [96, 88] on div "Create app/page.tsx" at bounding box center [140, 86] width 96 height 12
click at [82, 86] on icon at bounding box center [82, 86] width 12 height 12
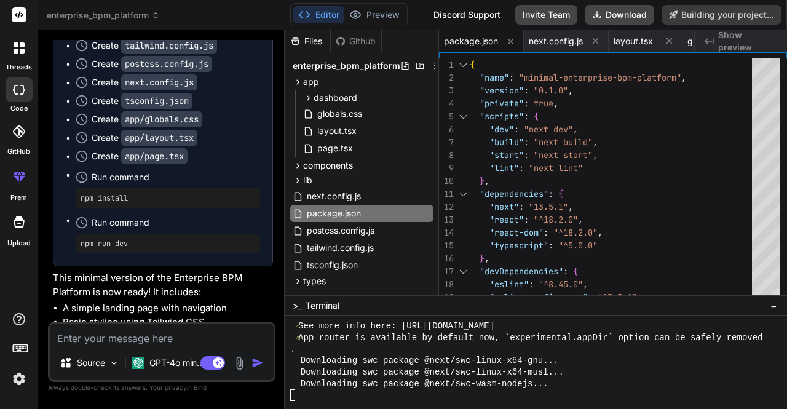
scroll to position [5002, 0]
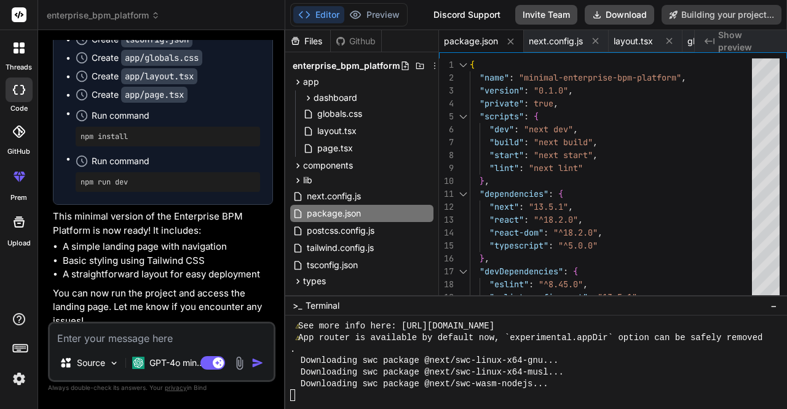
click at [92, 141] on pre "npm install" at bounding box center [168, 137] width 175 height 10
click at [297, 305] on span ">_" at bounding box center [297, 305] width 9 height 12
click at [467, 402] on div at bounding box center [535, 361] width 501 height 93
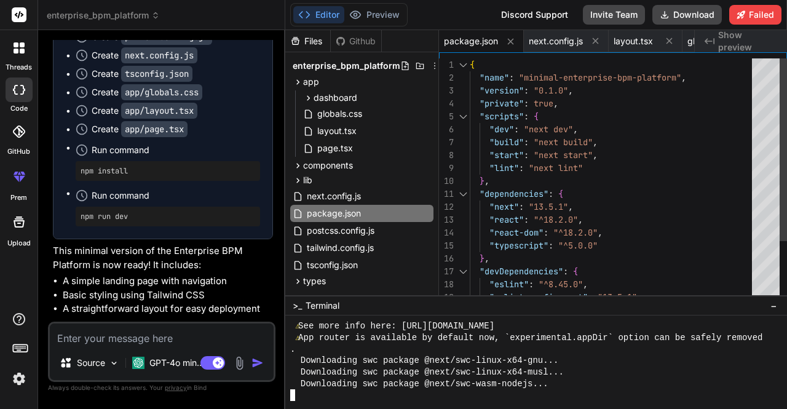
scroll to position [5037, 0]
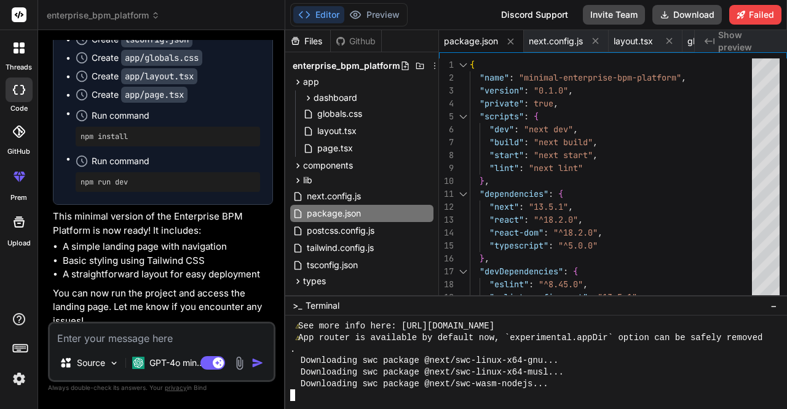
click at [735, 39] on span "Show preview" at bounding box center [747, 41] width 59 height 25
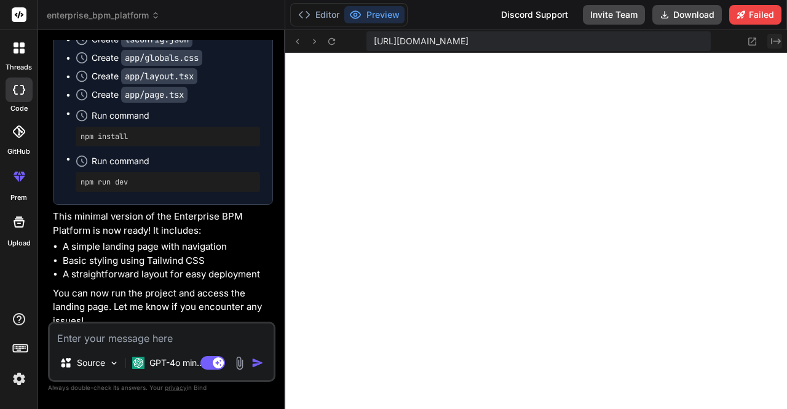
click at [776, 43] on icon "Created with Pixso." at bounding box center [776, 41] width 10 height 10
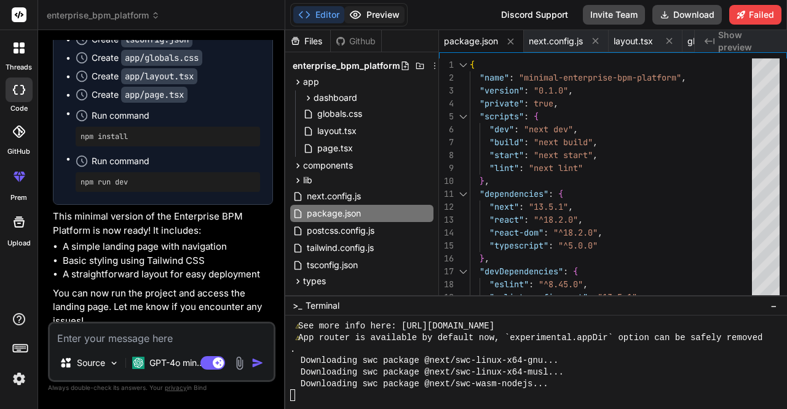
click at [381, 17] on button "Preview" at bounding box center [374, 14] width 60 height 17
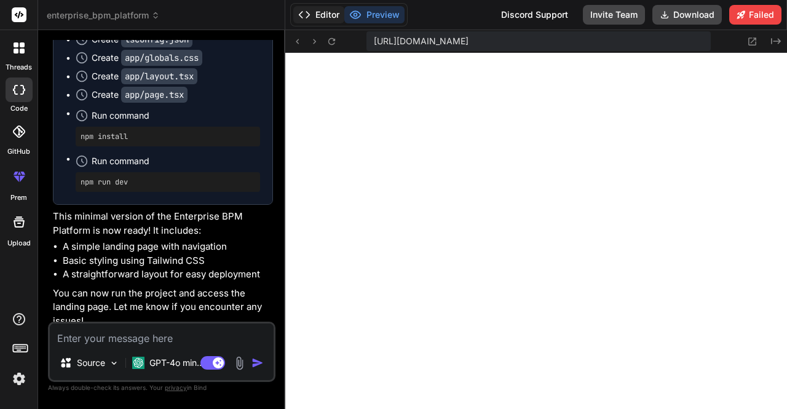
click at [319, 17] on button "Editor" at bounding box center [318, 14] width 51 height 17
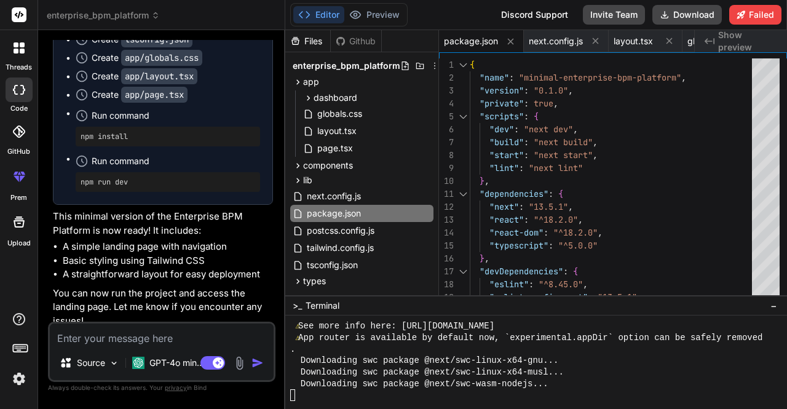
click at [323, 303] on span "Terminal" at bounding box center [322, 305] width 34 height 12
click at [777, 305] on button "−" at bounding box center [774, 306] width 12 height 20
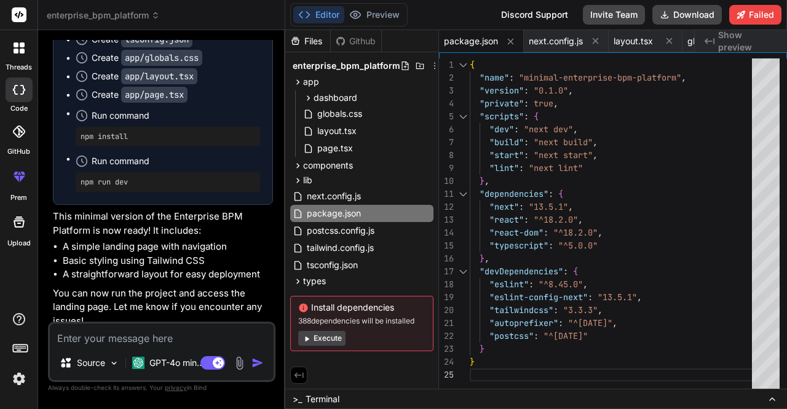
click at [318, 339] on button "Execute" at bounding box center [321, 338] width 47 height 15
click at [404, 396] on div ">_ Terminal" at bounding box center [535, 398] width 501 height 20
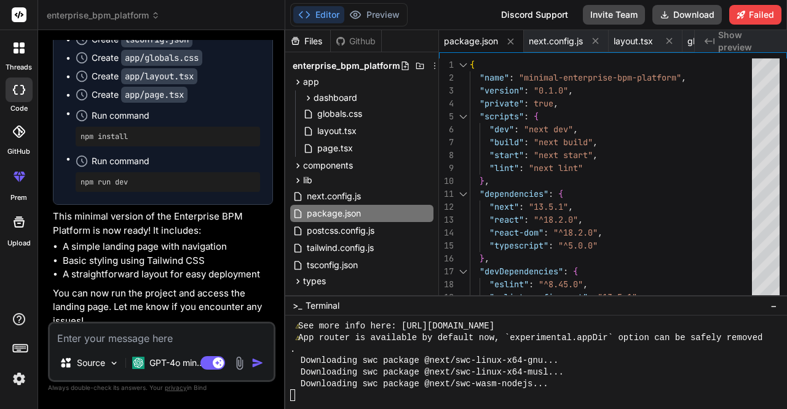
click at [586, 385] on div "Downloading swc package @next/swc-wasm-nodejs..." at bounding box center [530, 384] width 480 height 12
click at [122, 13] on span "enterprise_bpm_platform" at bounding box center [103, 15] width 113 height 12
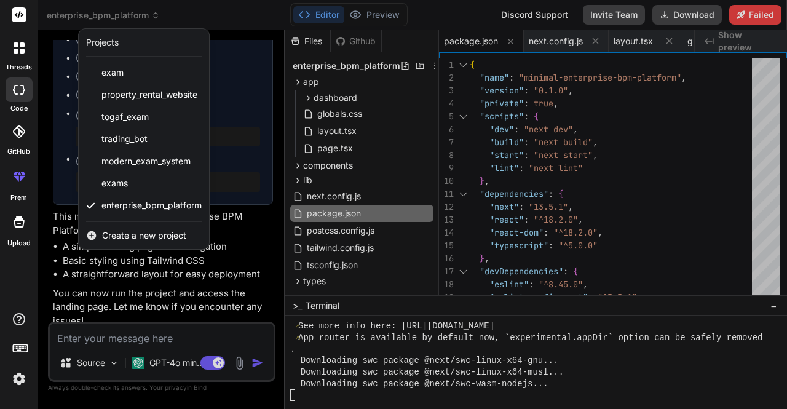
click at [549, 224] on div at bounding box center [393, 204] width 787 height 409
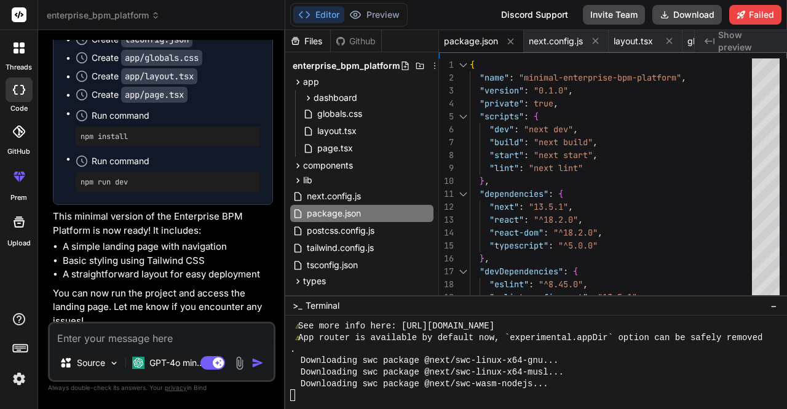
scroll to position [5098, 0]
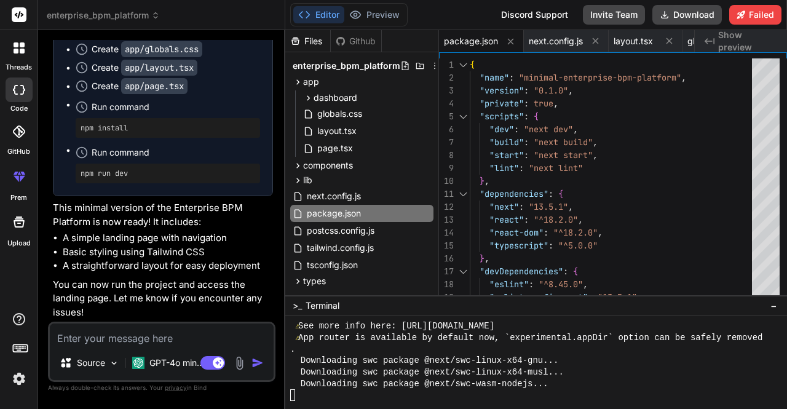
click at [18, 55] on div at bounding box center [19, 48] width 26 height 26
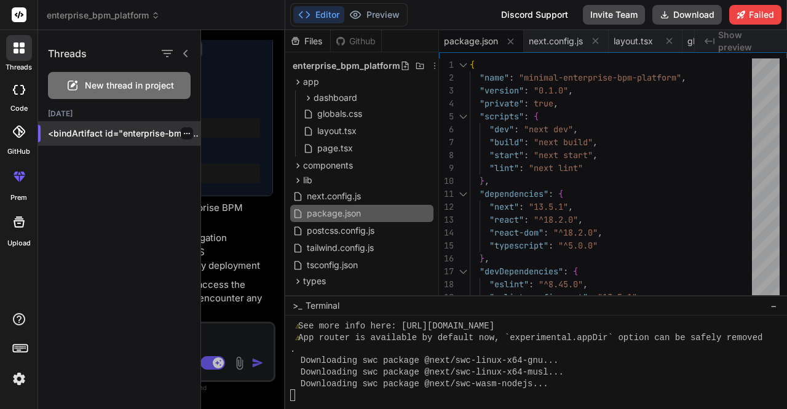
click at [86, 136] on p "<bindArtifact id="enterprise-bmp-platfor..." at bounding box center [124, 133] width 152 height 12
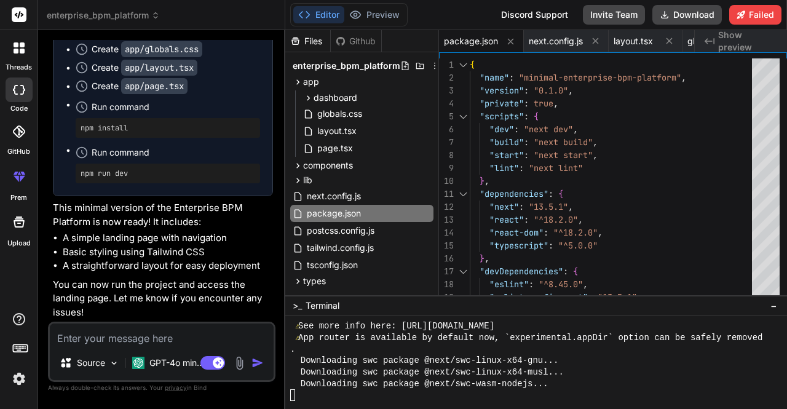
click at [147, 14] on span "enterprise_bpm_platform" at bounding box center [103, 15] width 113 height 12
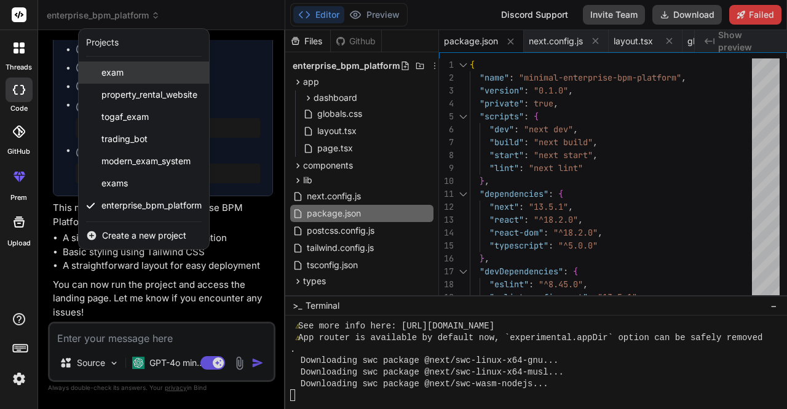
click at [123, 67] on div "exam" at bounding box center [144, 72] width 130 height 22
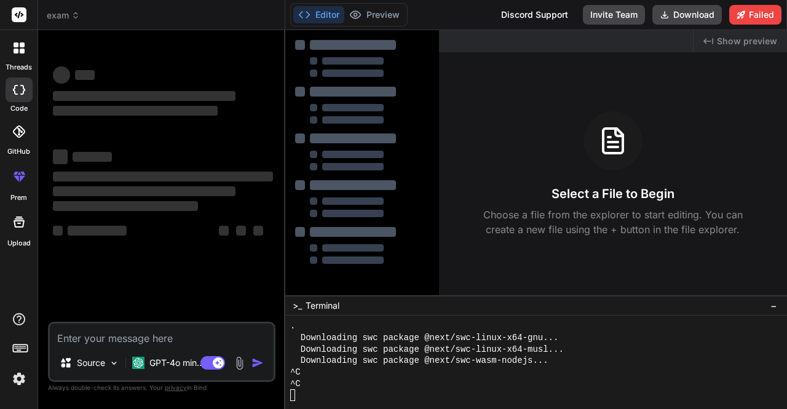
scroll to position [940, 0]
type textarea "x"
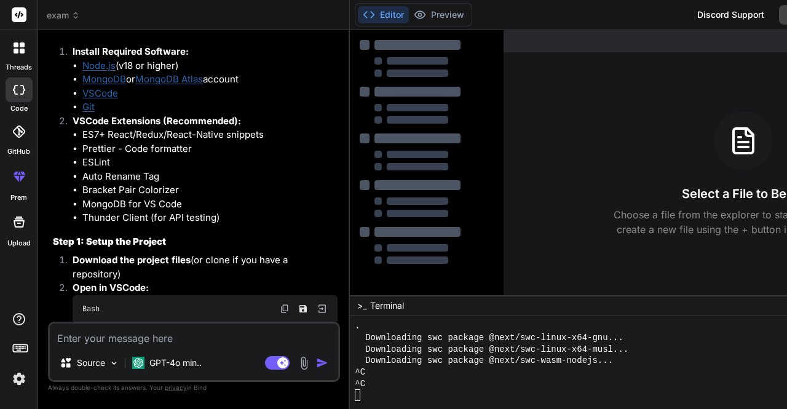
scroll to position [4994, 0]
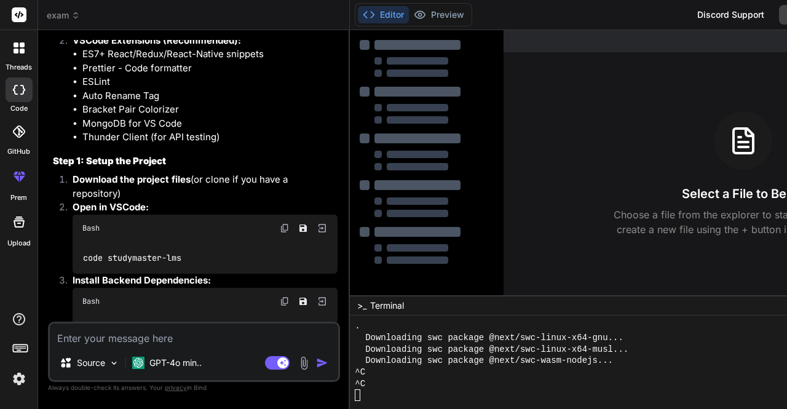
click at [412, 189] on div at bounding box center [417, 185] width 87 height 10
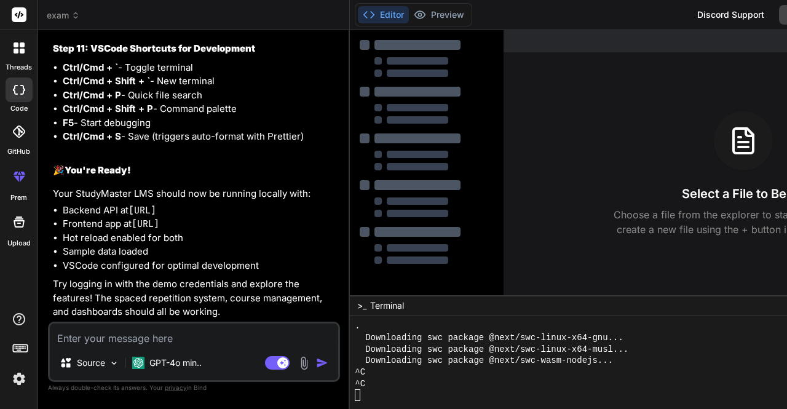
scroll to position [8771, 0]
click at [511, 184] on div "Select a File to Begin Choose a file from the explorer to start editing. You ca…" at bounding box center [742, 173] width 479 height 125
click at [568, 114] on div "Select a File to Begin Choose a file from the explorer to start editing. You ca…" at bounding box center [742, 173] width 479 height 125
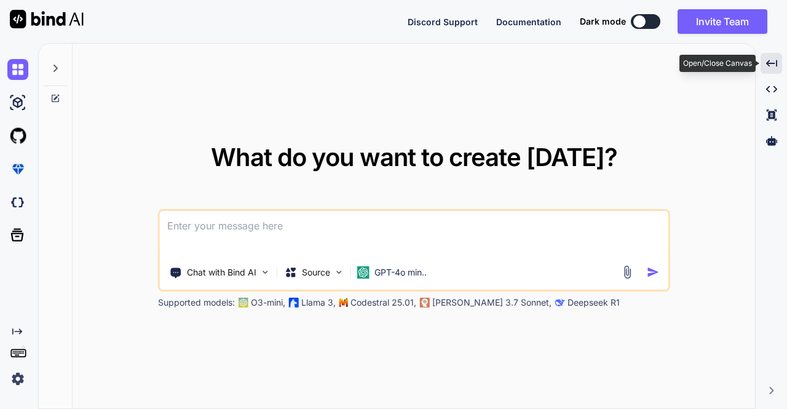
click at [771, 63] on icon at bounding box center [770, 63] width 11 height 7
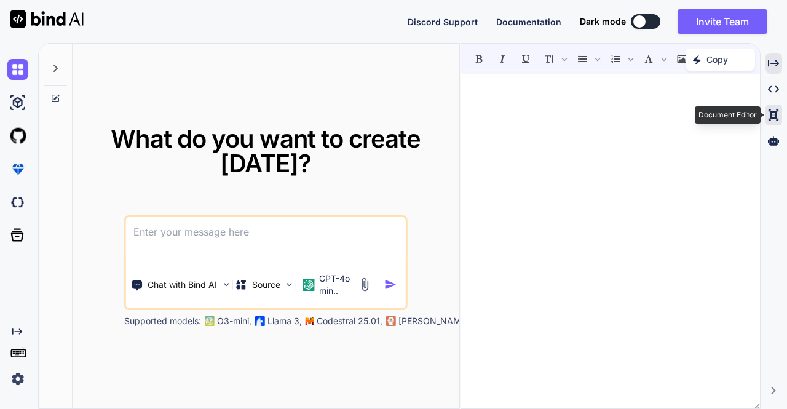
click at [773, 114] on icon at bounding box center [773, 114] width 10 height 11
click at [516, 119] on div at bounding box center [610, 243] width 298 height 324
click at [771, 141] on icon at bounding box center [773, 140] width 11 height 9
type textarea "x"
